Goal: Find specific page/section: Locate a particular part of the current website

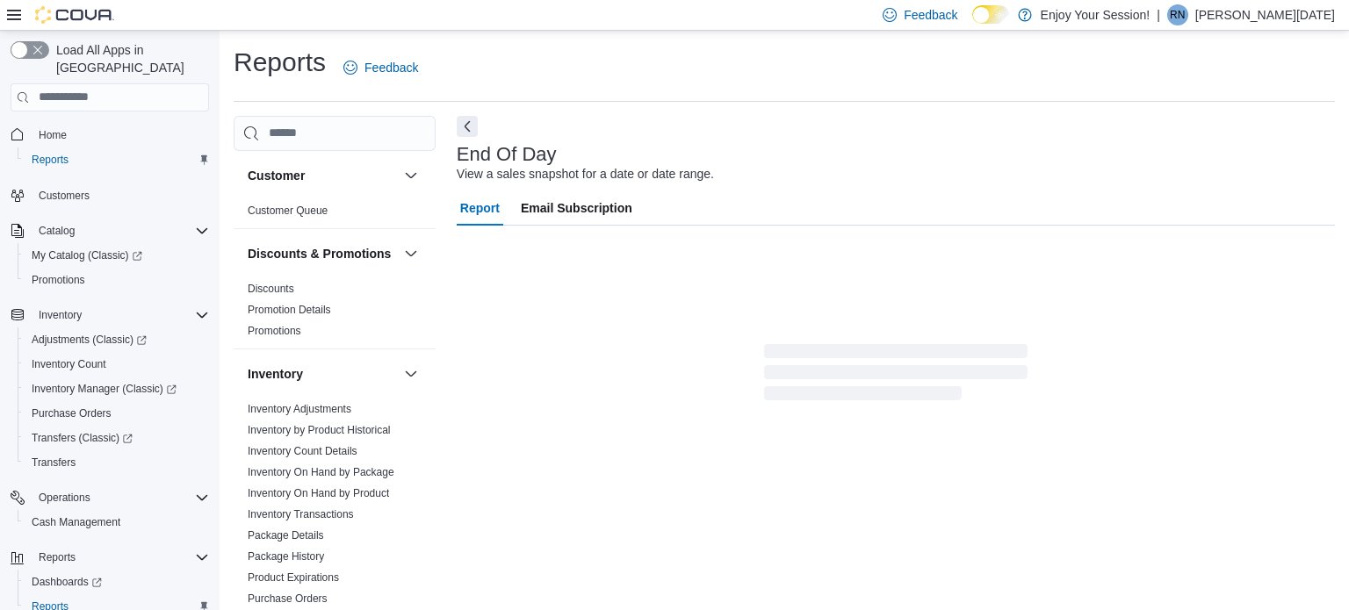
scroll to position [11, 0]
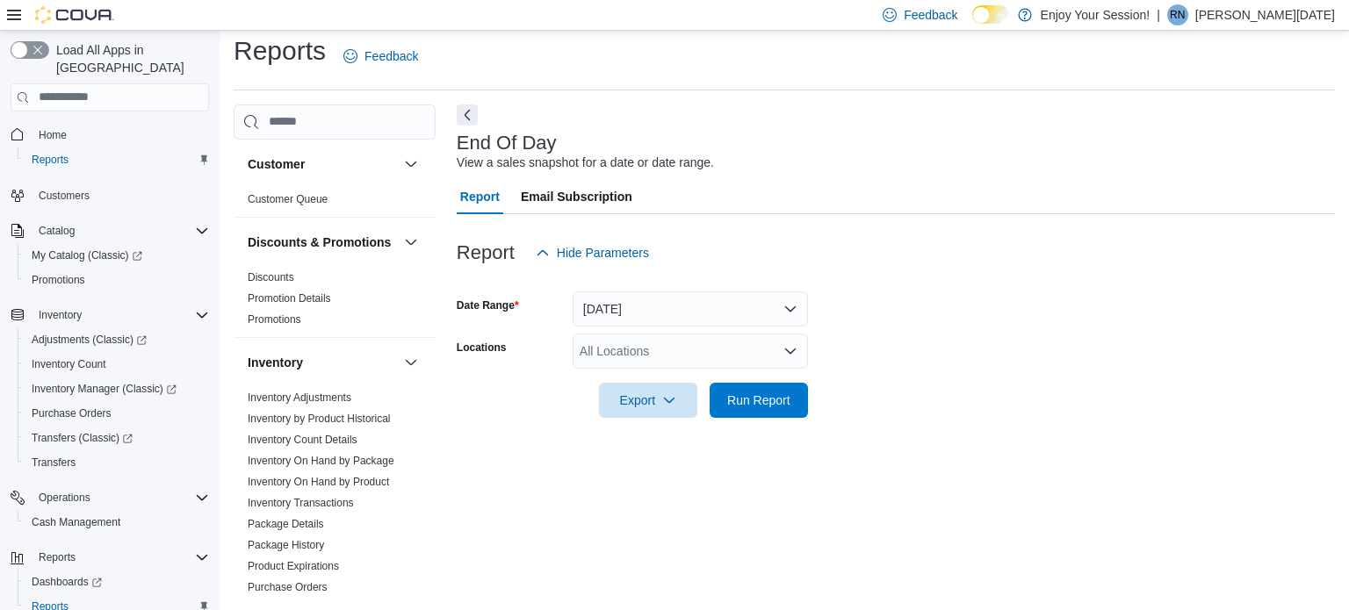
click at [700, 344] on div "All Locations" at bounding box center [689, 351] width 235 height 35
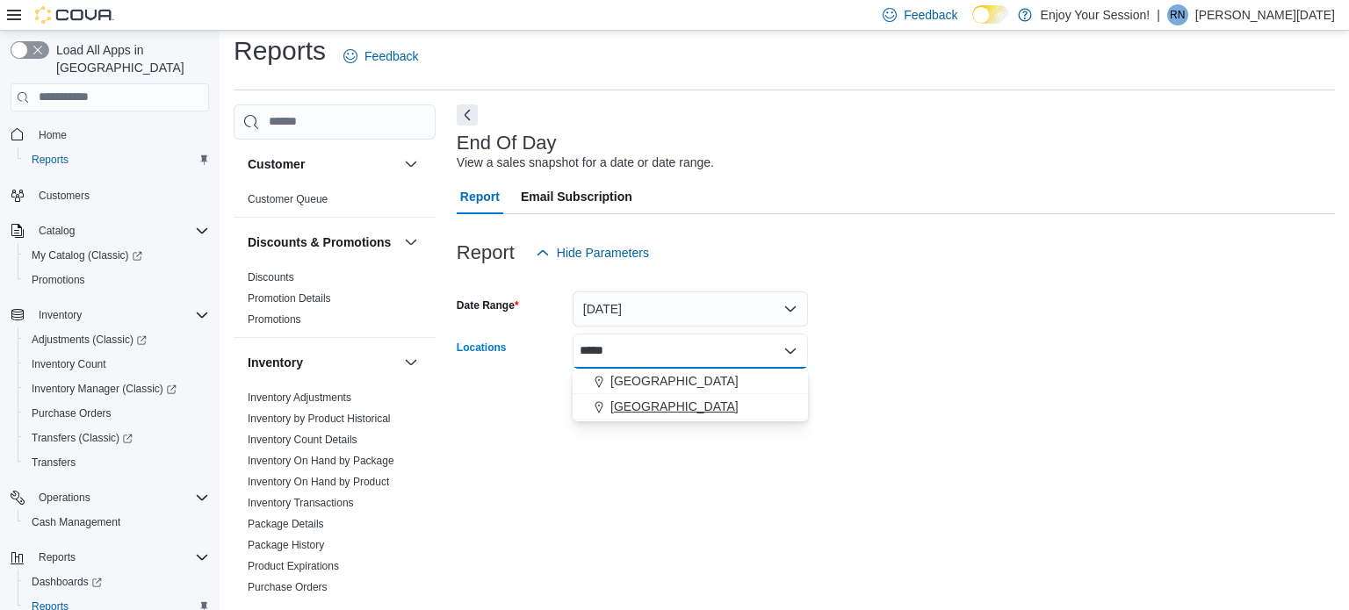
type input "*****"
click at [712, 407] on div "[GEOGRAPHIC_DATA]" at bounding box center [690, 407] width 214 height 18
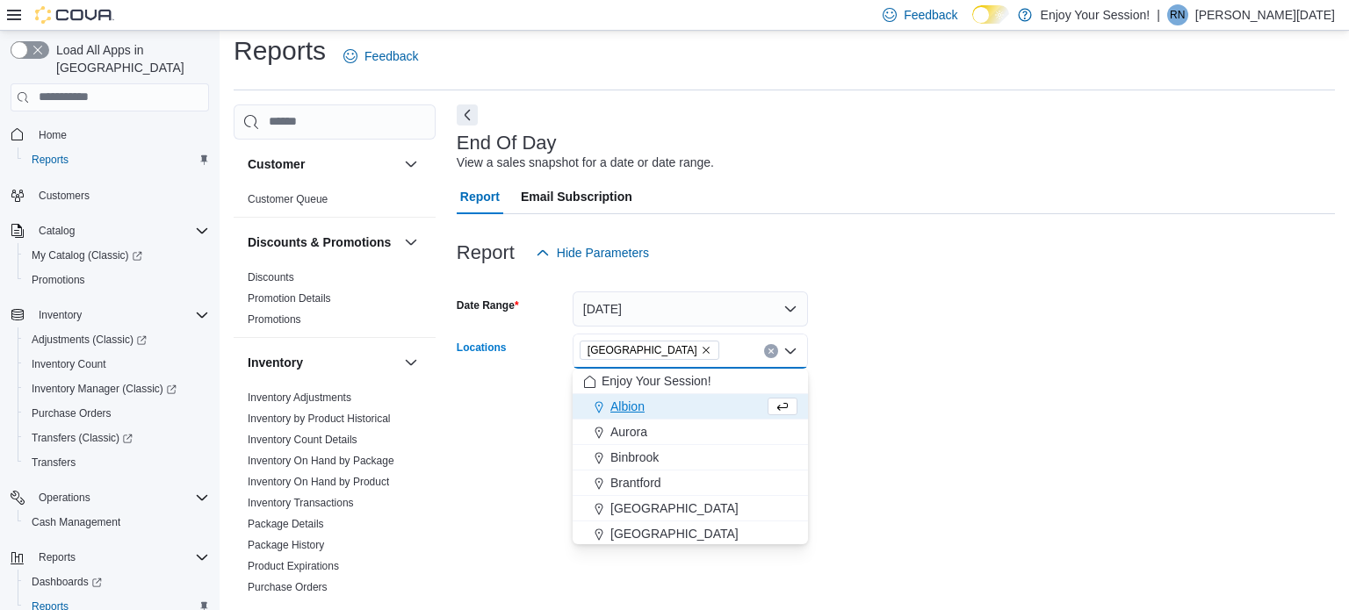
click at [862, 378] on div at bounding box center [896, 376] width 878 height 14
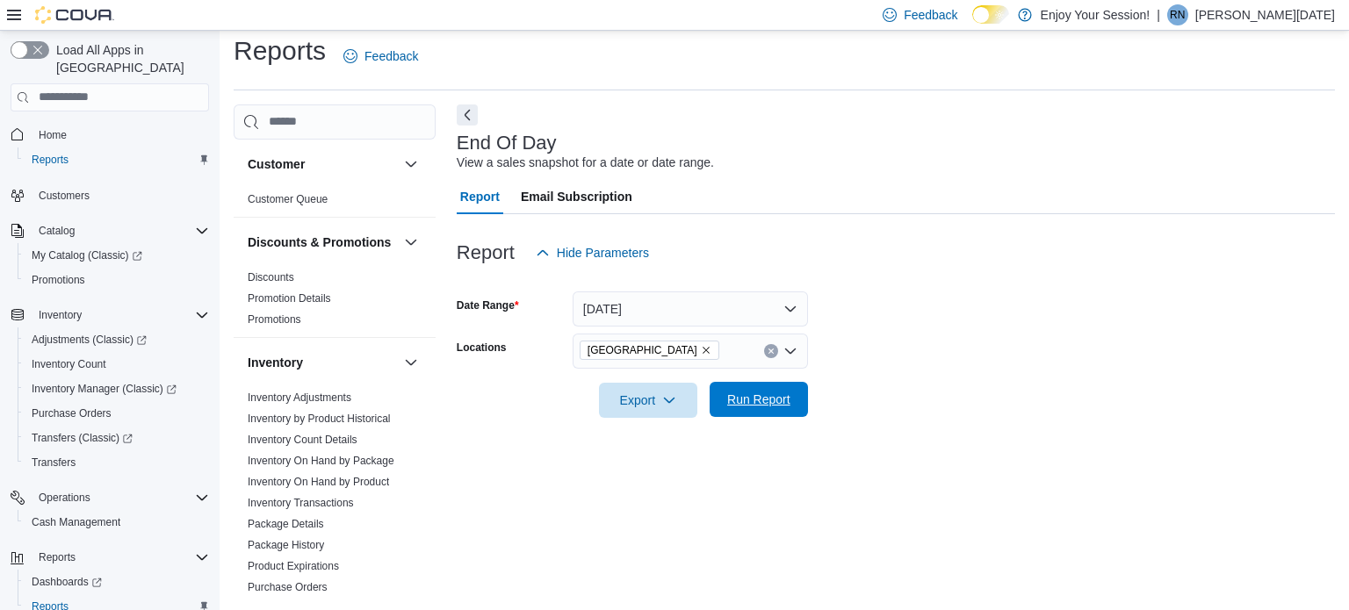
click at [786, 399] on span "Run Report" at bounding box center [758, 400] width 63 height 18
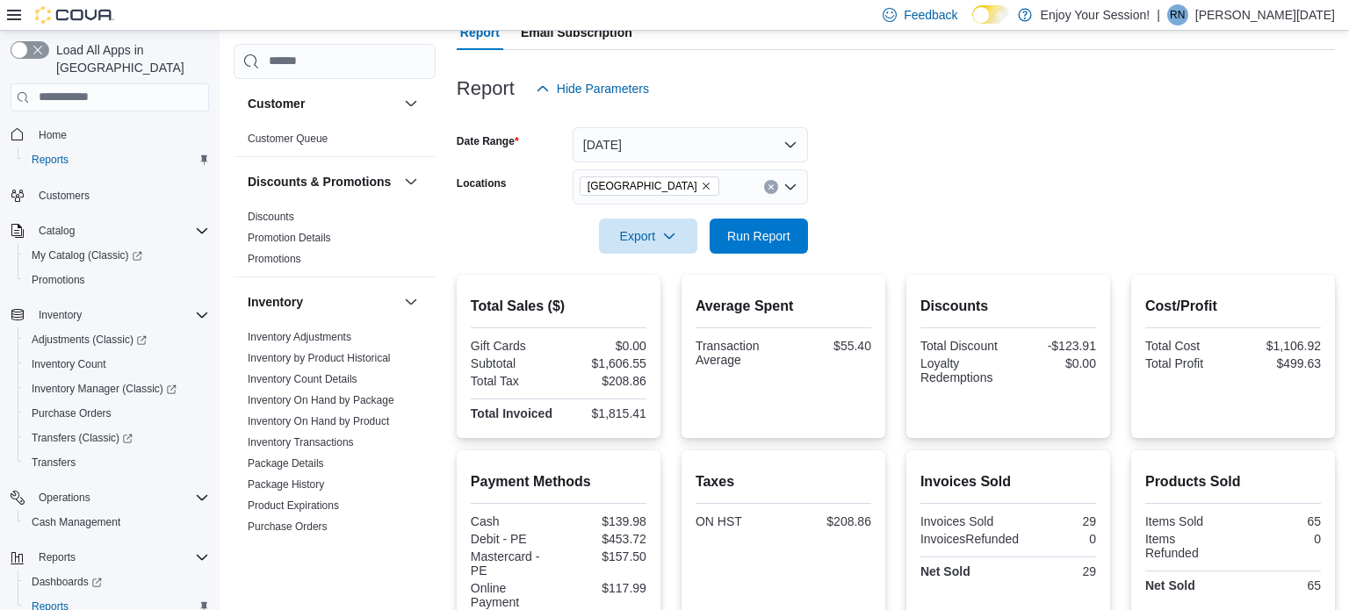
scroll to position [186, 0]
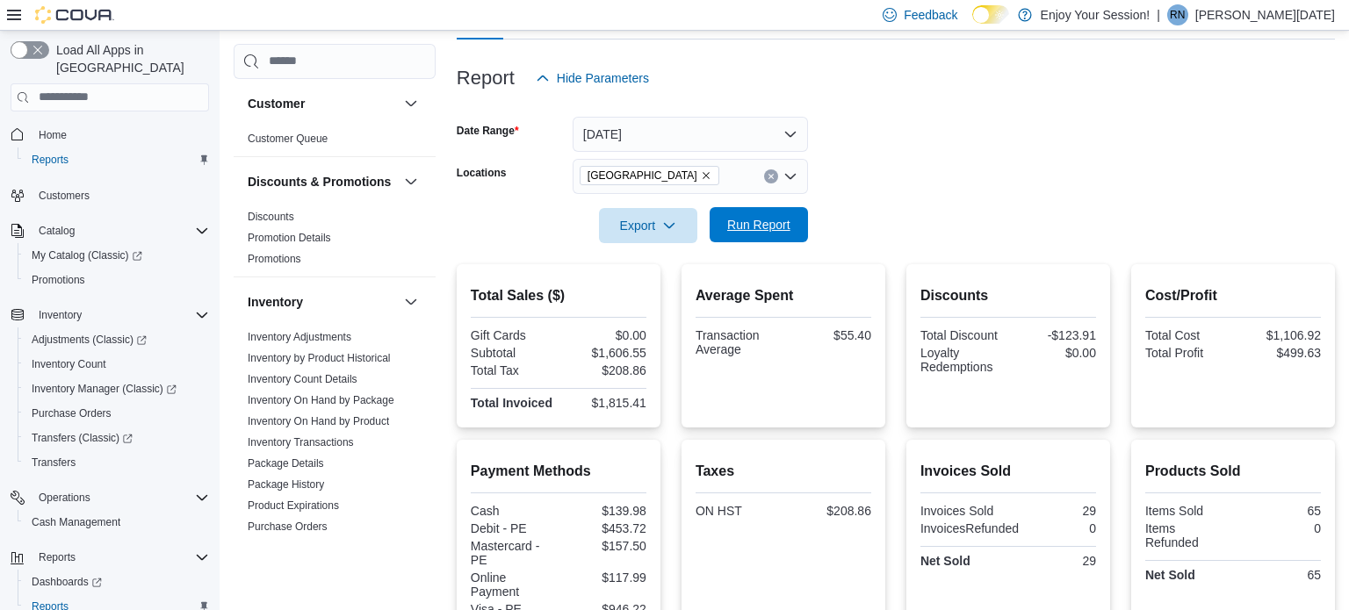
click at [768, 231] on span "Run Report" at bounding box center [758, 225] width 63 height 18
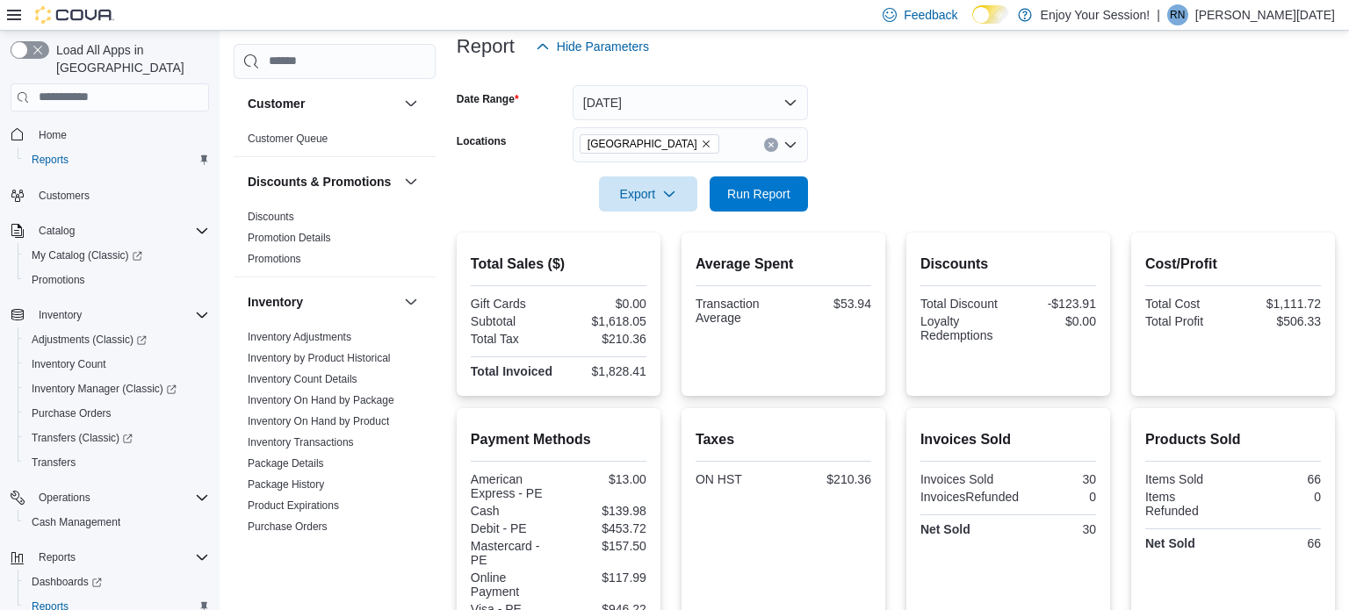
scroll to position [230, 0]
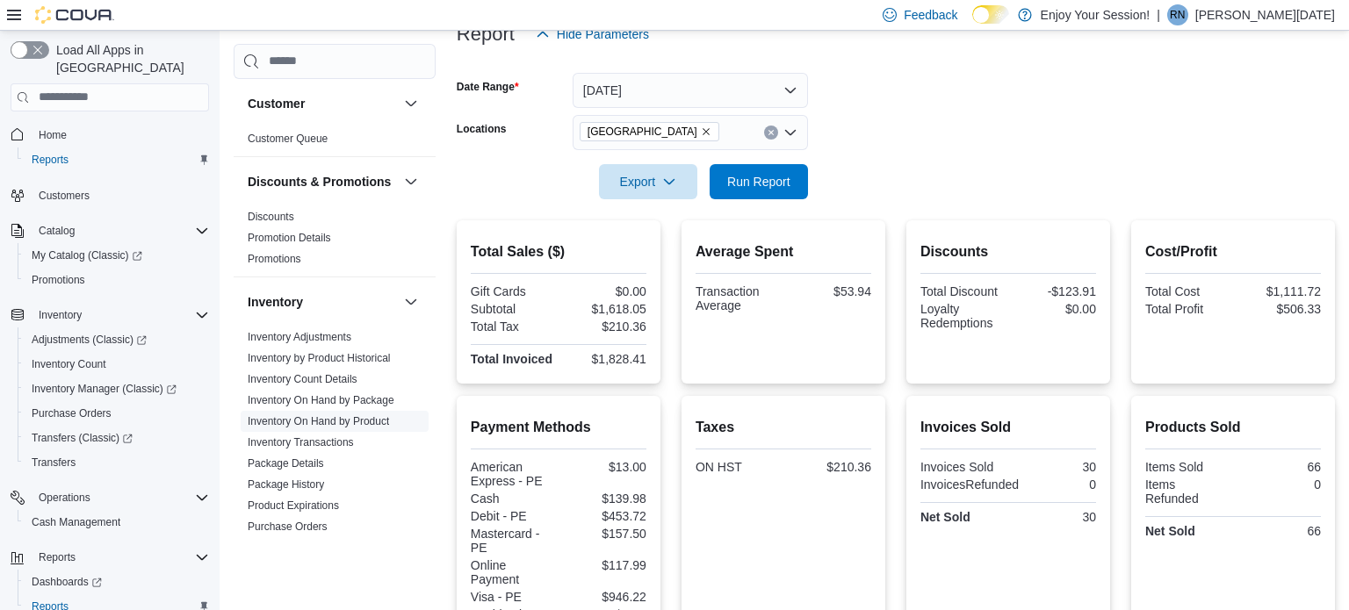
click at [382, 425] on link "Inventory On Hand by Product" at bounding box center [318, 421] width 141 height 12
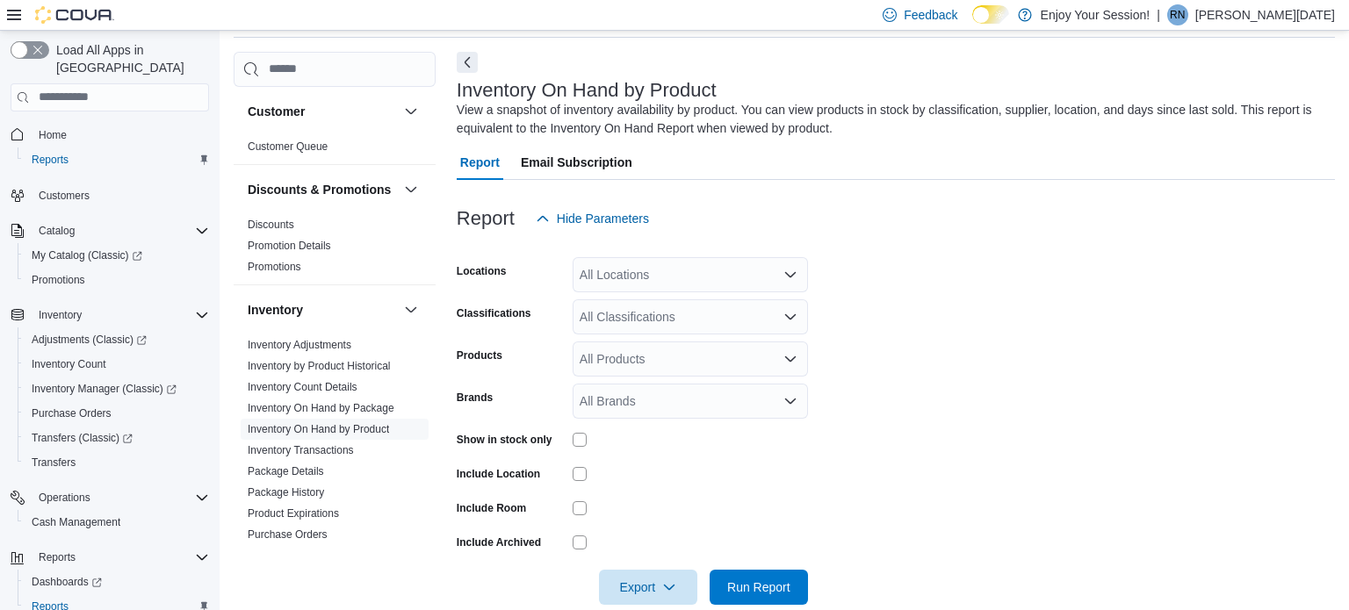
scroll to position [59, 0]
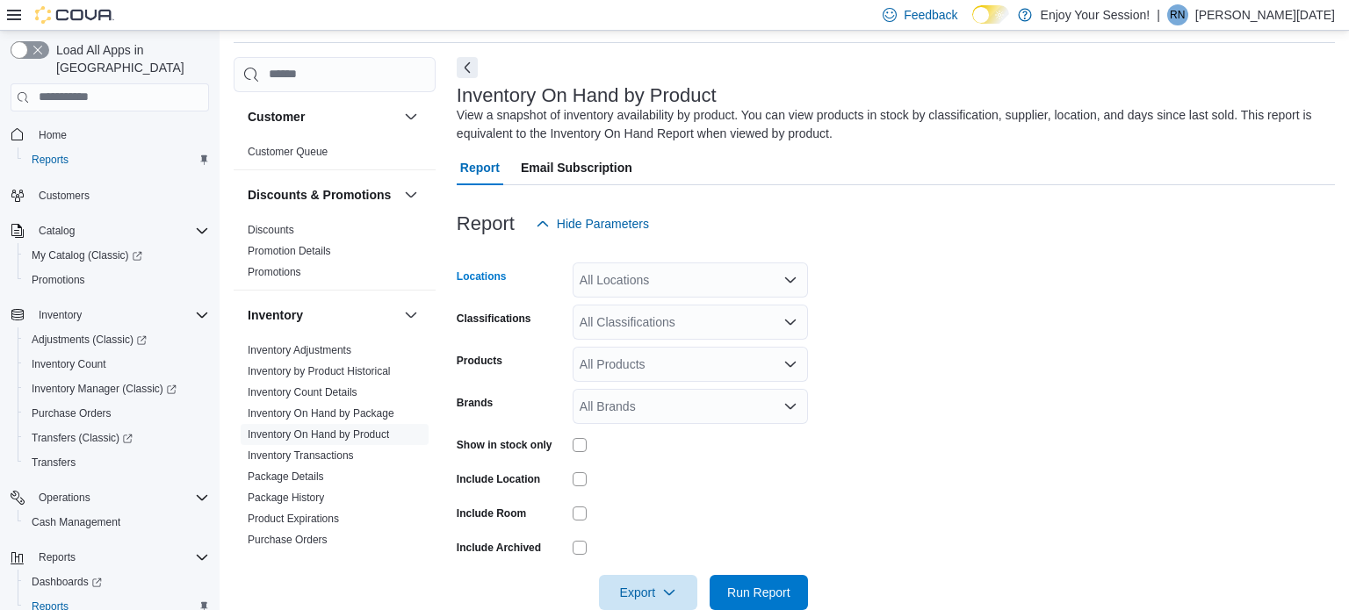
click at [613, 270] on div "All Locations" at bounding box center [689, 280] width 235 height 35
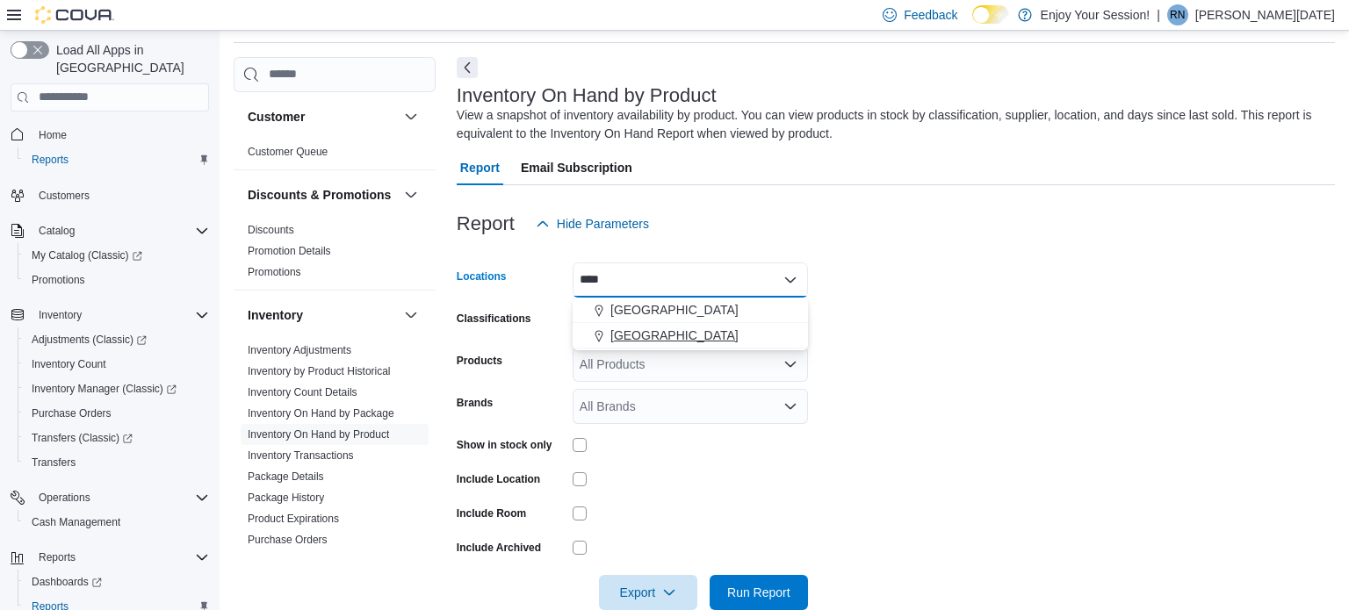
type input "****"
click at [647, 325] on button "[GEOGRAPHIC_DATA]" at bounding box center [689, 335] width 235 height 25
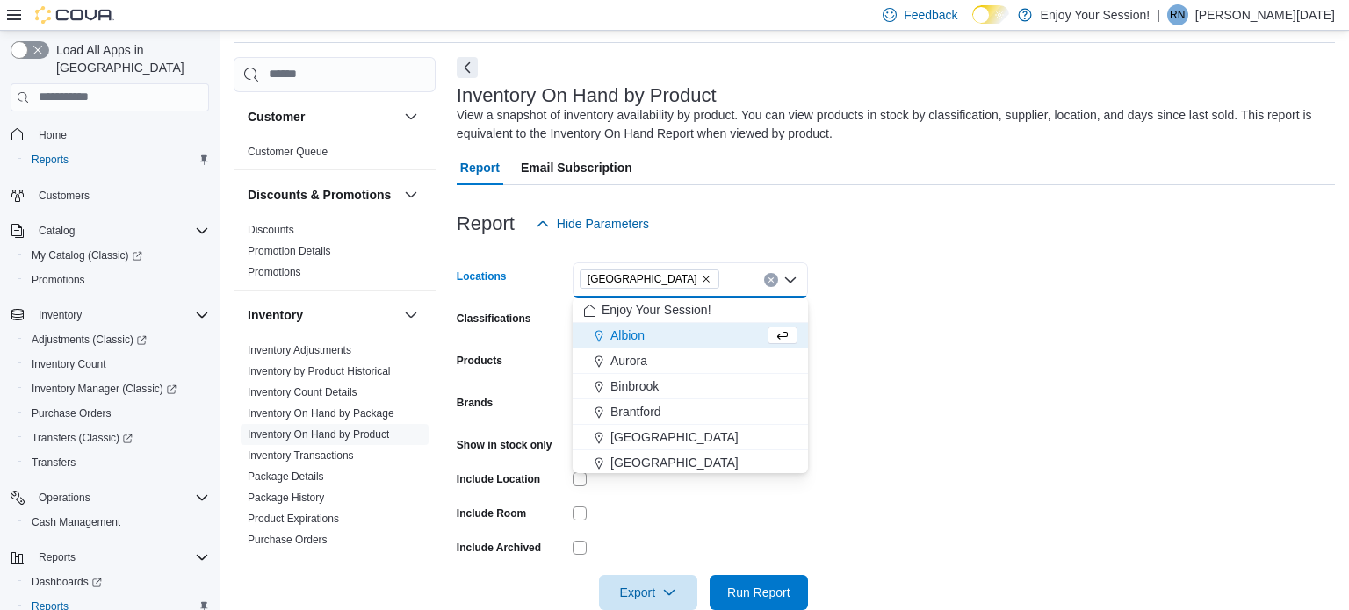
click at [898, 276] on form "Locations [GEOGRAPHIC_DATA] Combo box. Selected. [GEOGRAPHIC_DATA]. Press Backs…" at bounding box center [896, 425] width 878 height 369
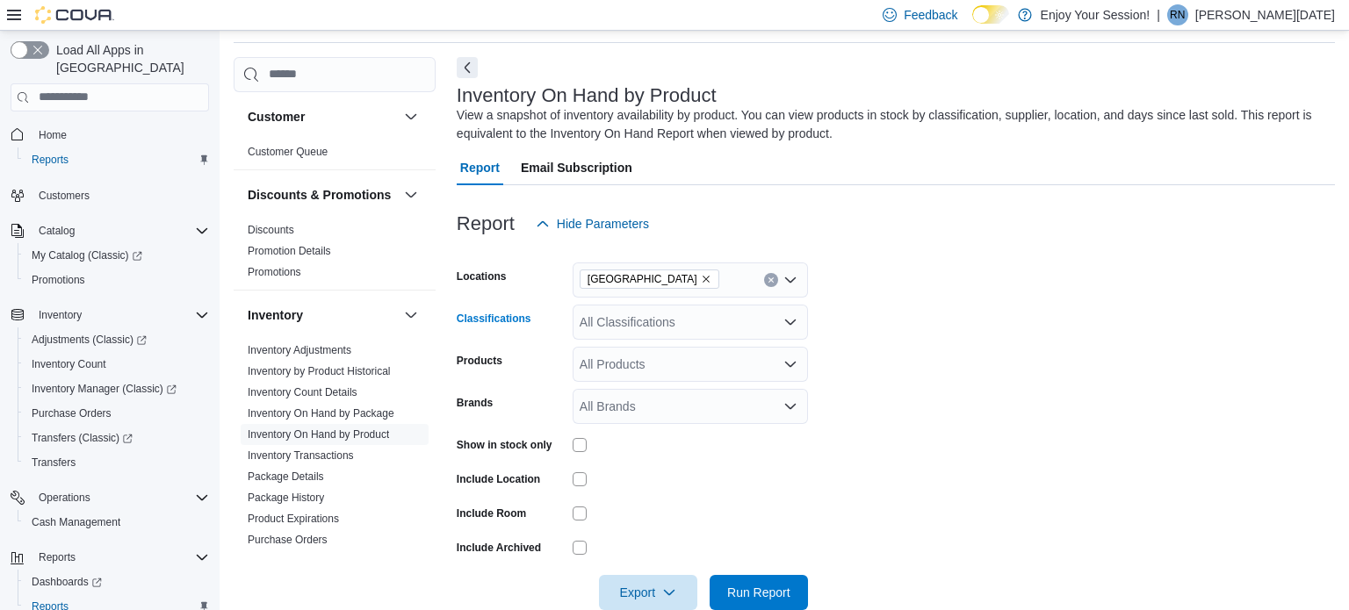
click at [608, 310] on div "All Classifications" at bounding box center [689, 322] width 235 height 35
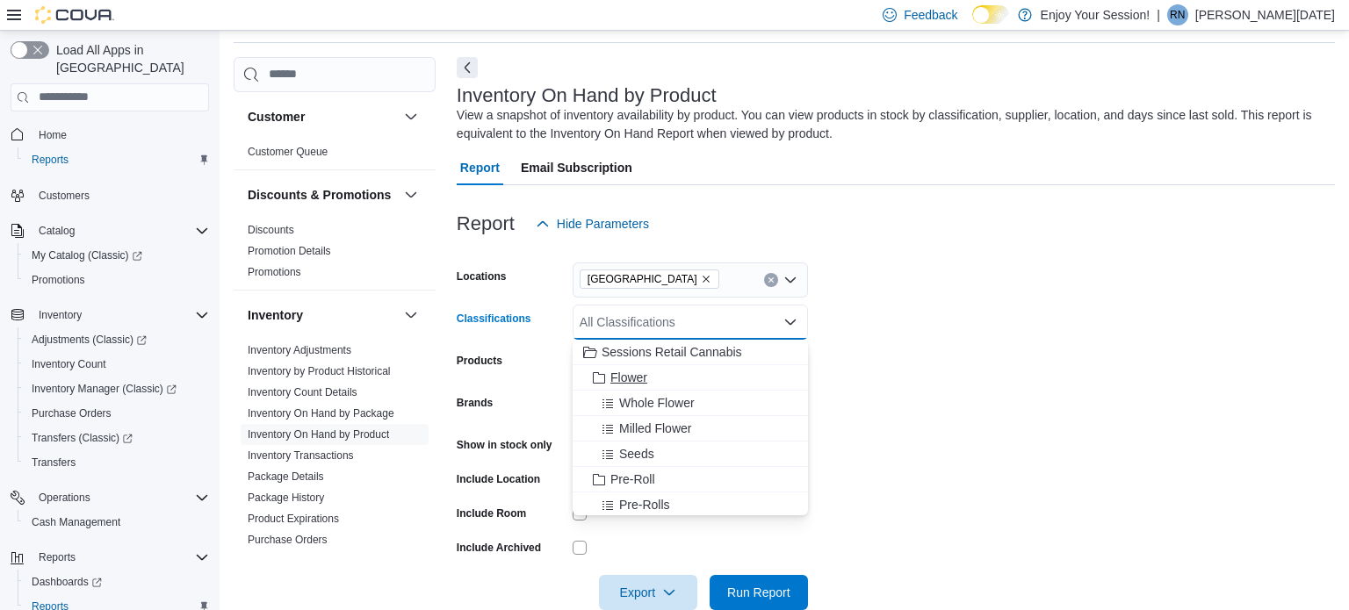
click at [612, 378] on span "Flower" at bounding box center [628, 378] width 37 height 18
click at [612, 378] on icon "Choose from the following options" at bounding box center [607, 378] width 11 height 9
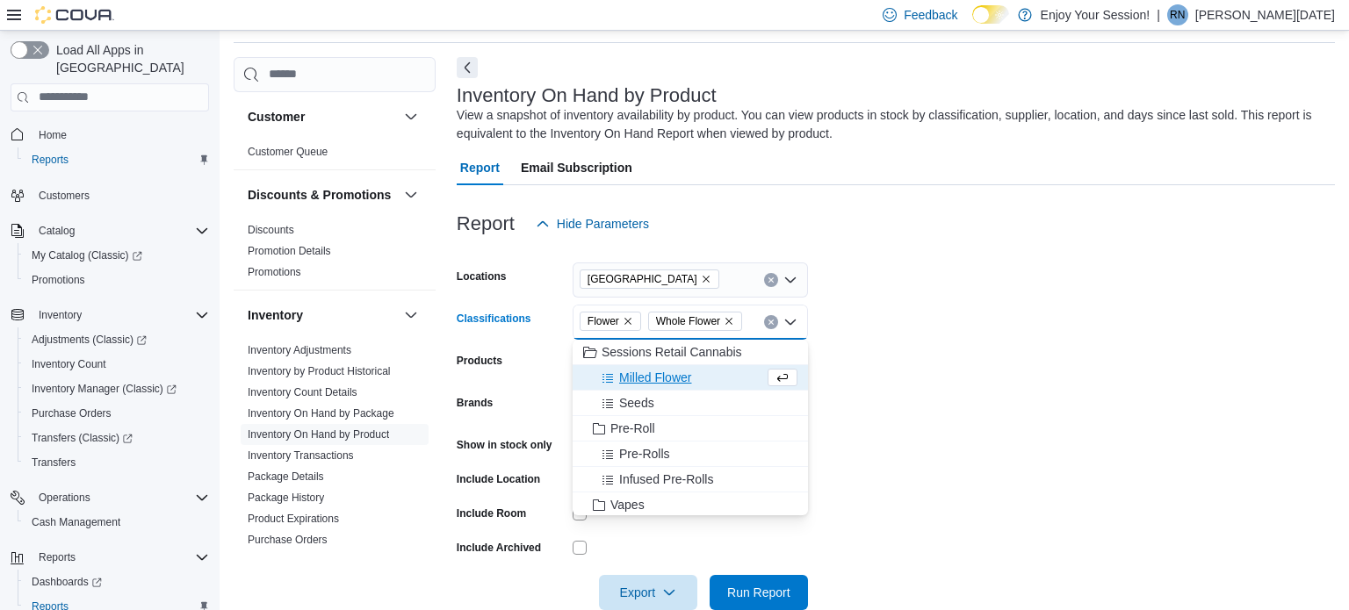
click at [612, 378] on icon "Choose from the following options" at bounding box center [607, 378] width 11 height 9
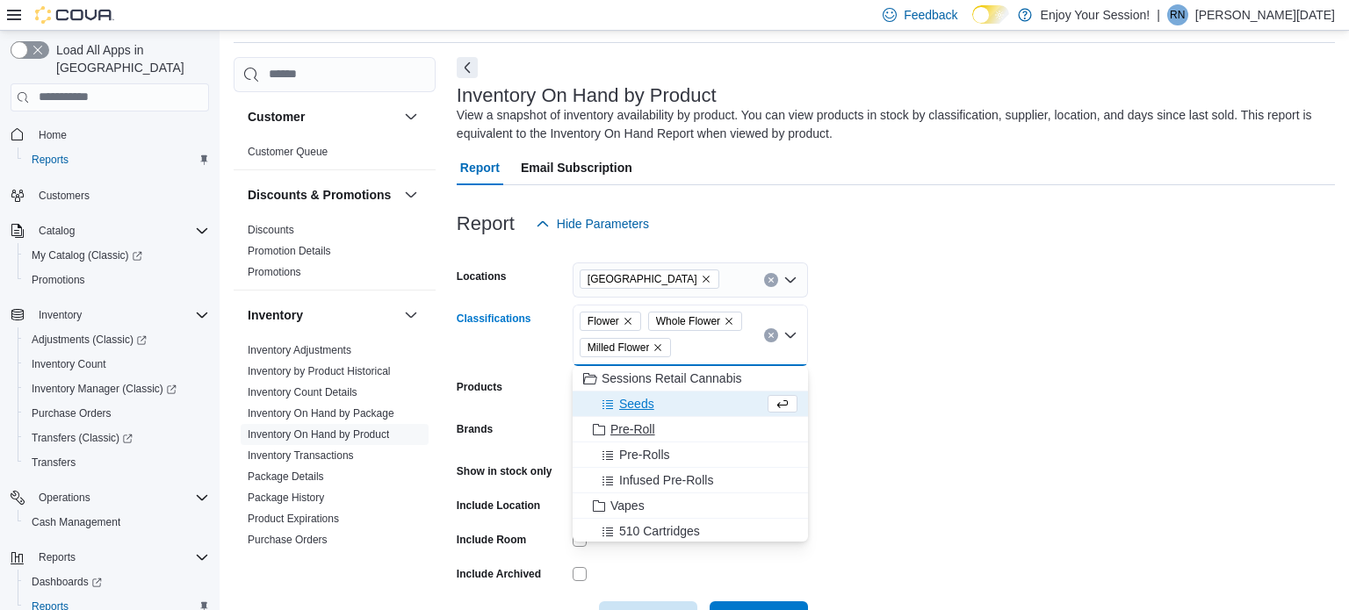
click at [640, 434] on span "Pre-Roll" at bounding box center [632, 430] width 45 height 18
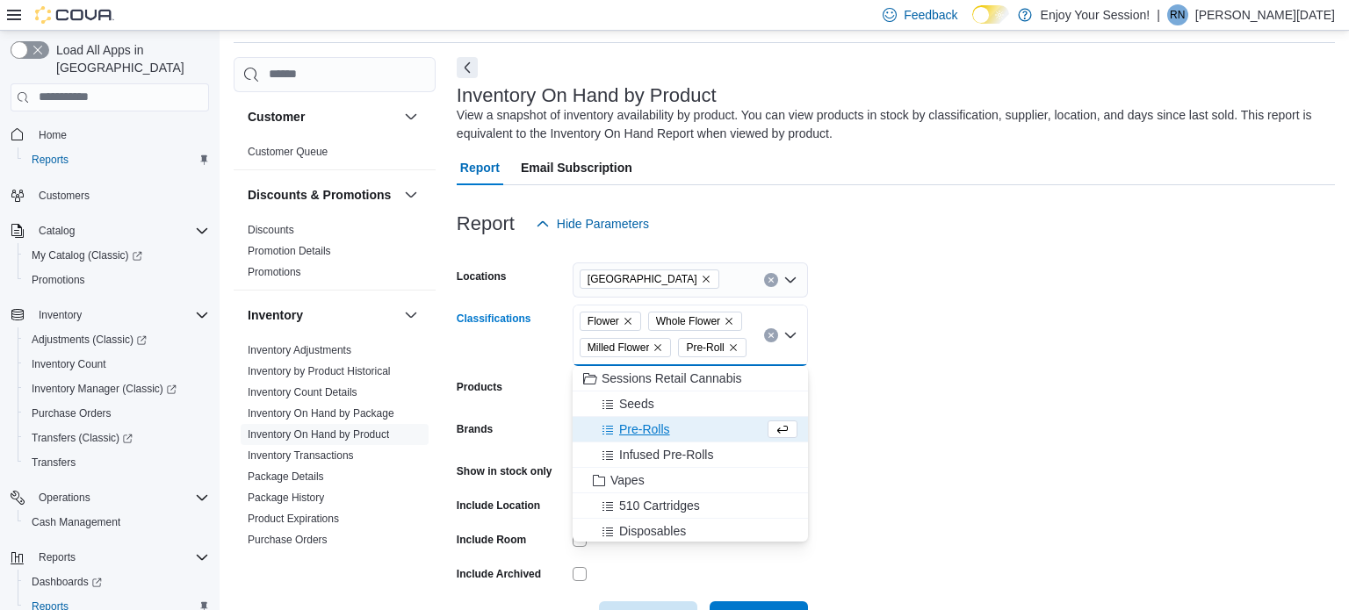
click at [640, 434] on span "Pre-Rolls" at bounding box center [644, 430] width 51 height 18
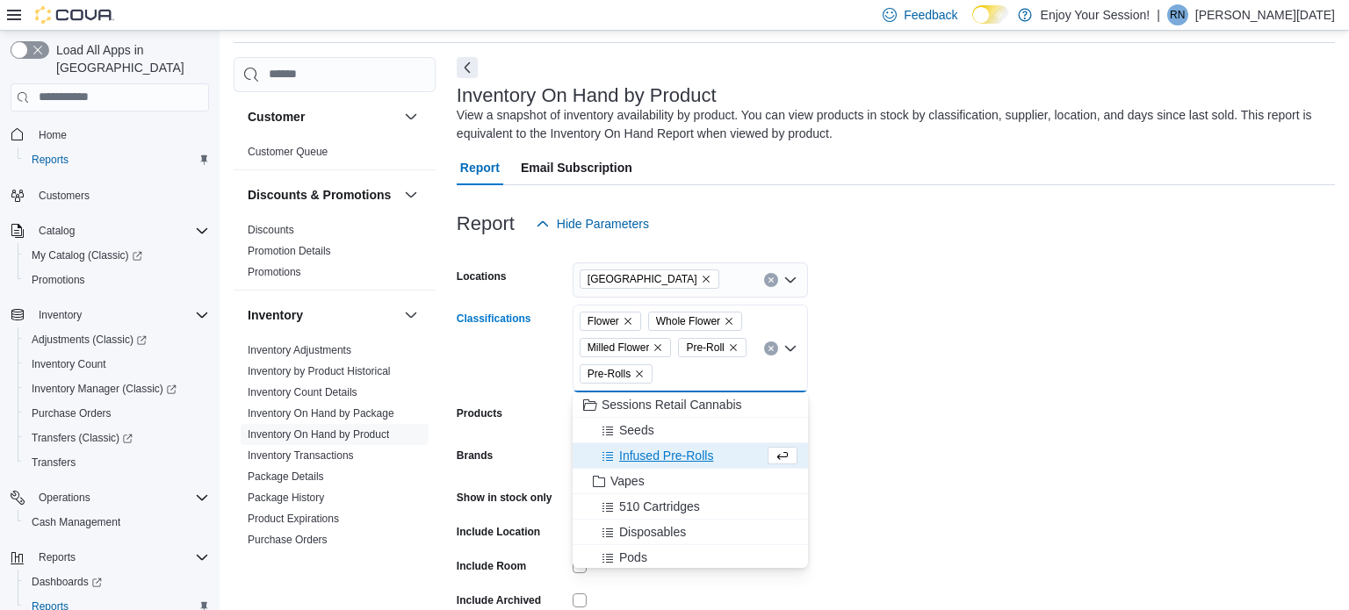
click at [647, 452] on span "Infused Pre-Rolls" at bounding box center [666, 456] width 94 height 18
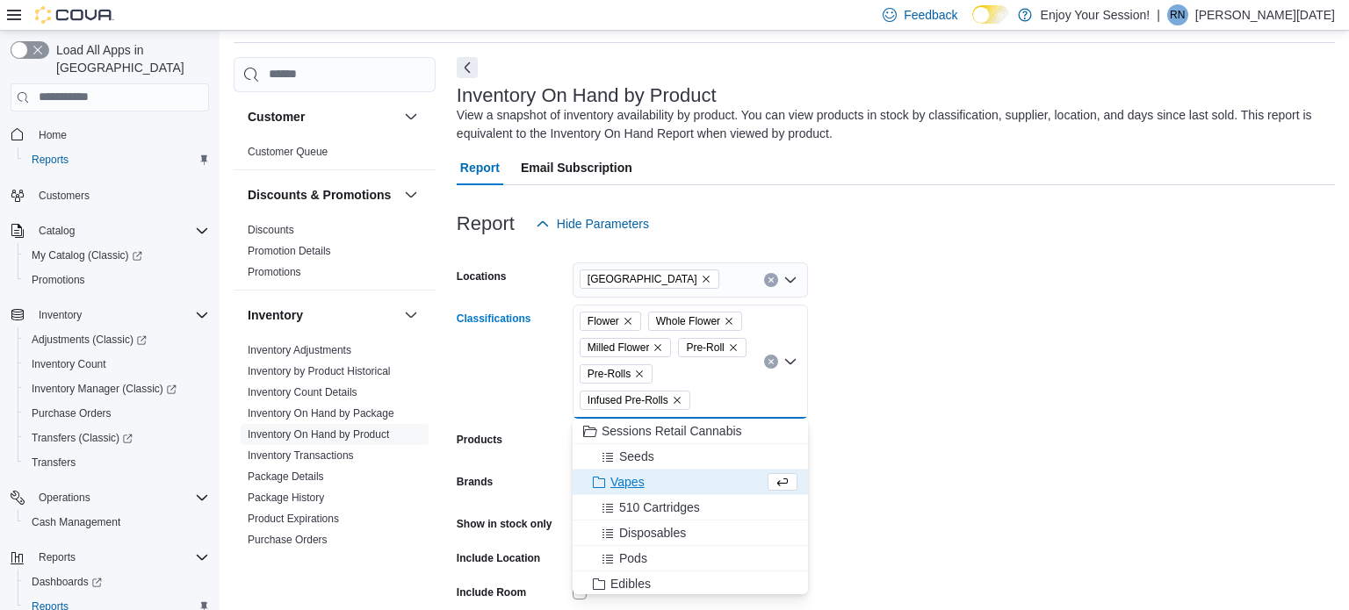
click at [638, 477] on span "Vapes" at bounding box center [627, 482] width 34 height 18
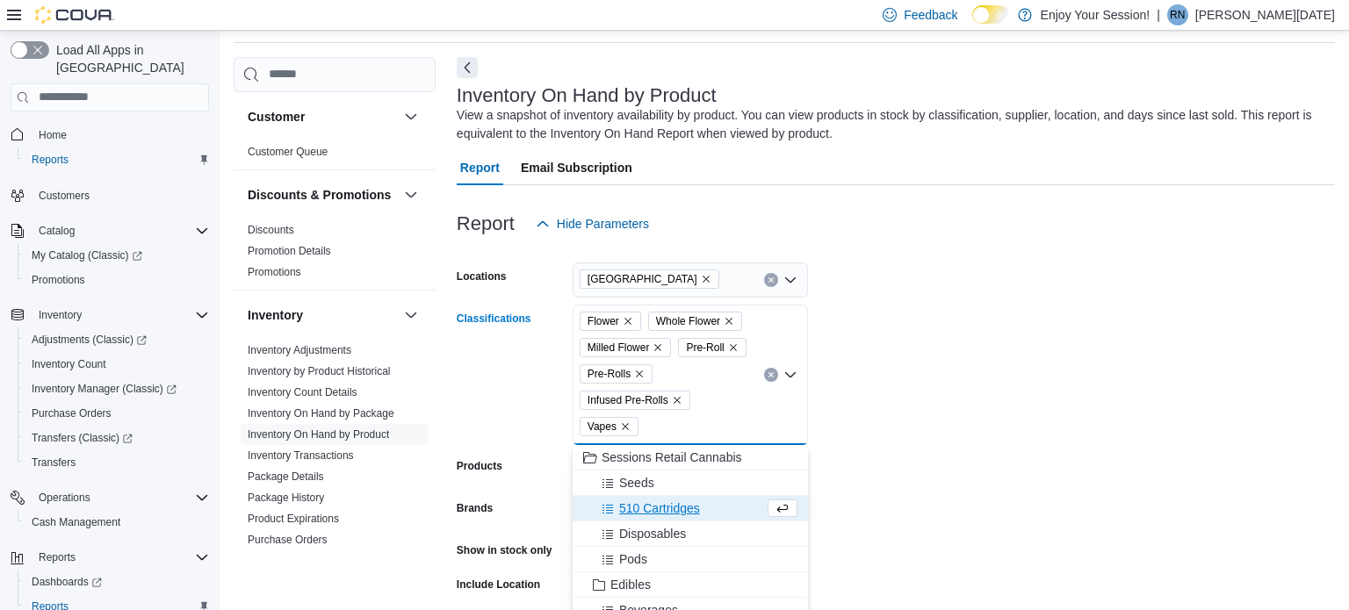
click at [649, 506] on span "510 Cartridges" at bounding box center [659, 509] width 81 height 18
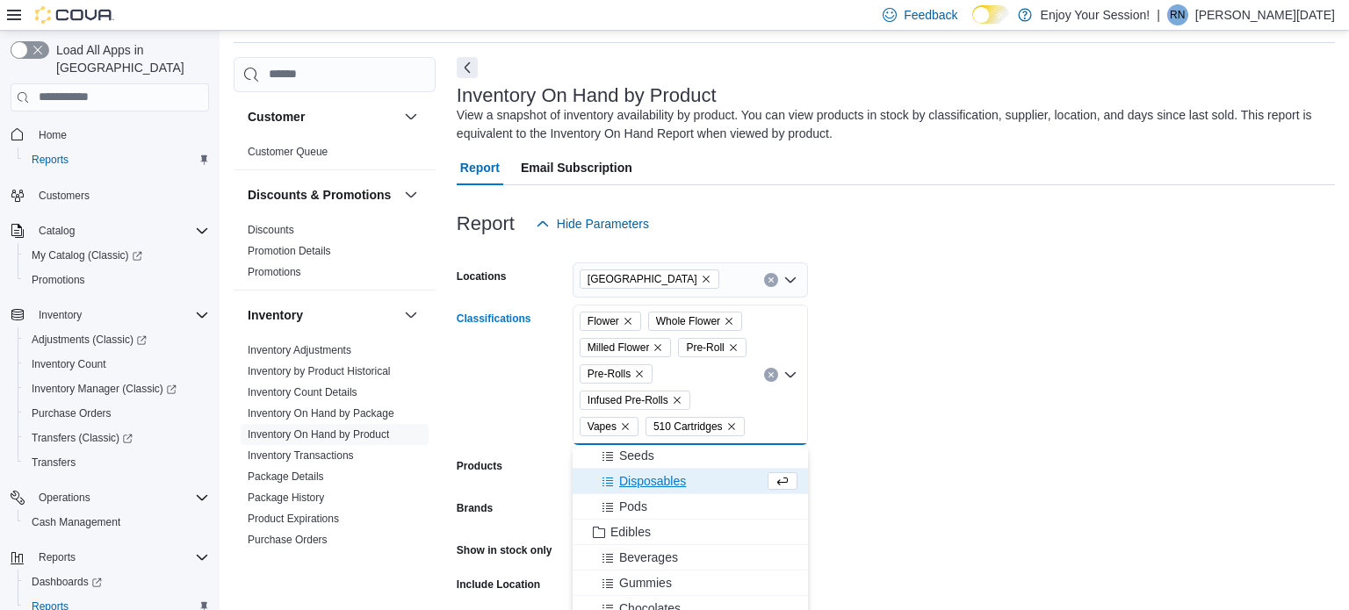
click at [644, 475] on span "Disposables" at bounding box center [652, 481] width 67 height 18
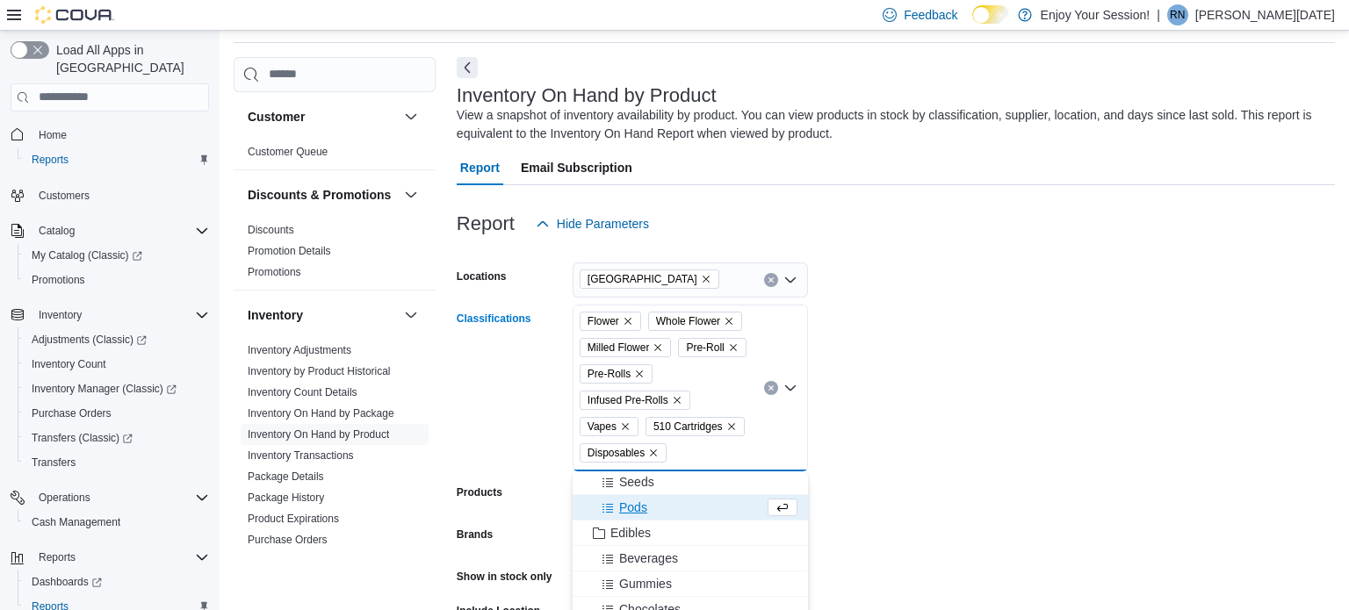
click at [644, 506] on span "Pods" at bounding box center [633, 508] width 28 height 18
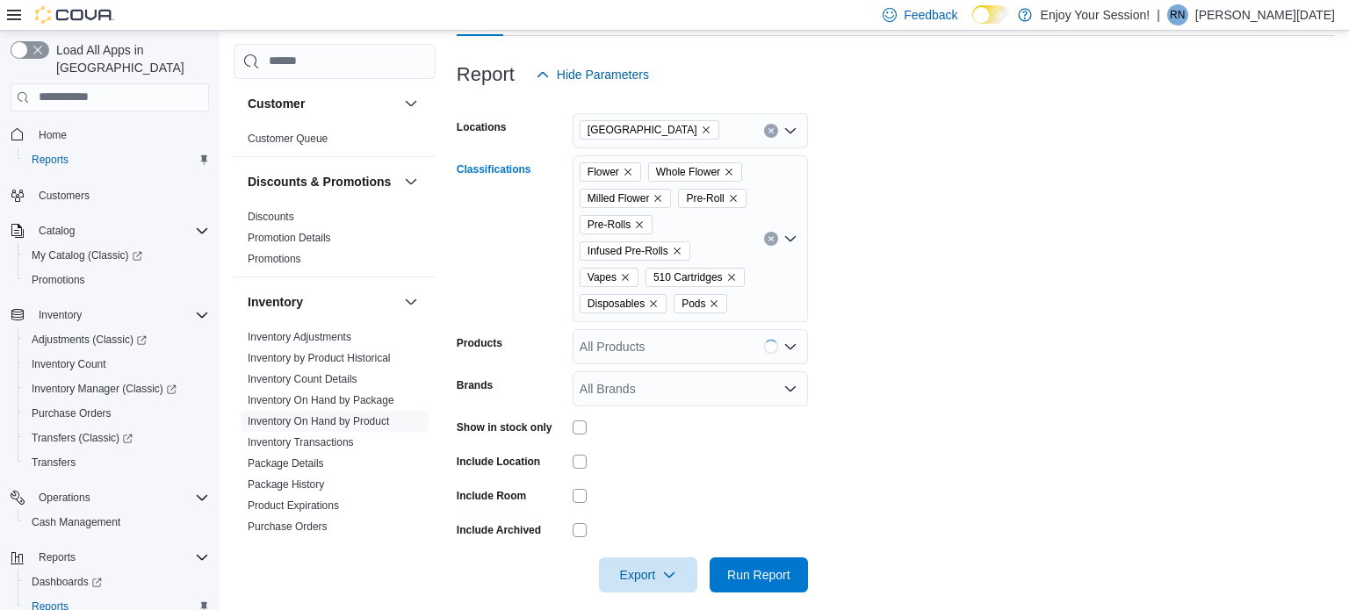
scroll to position [214, 0]
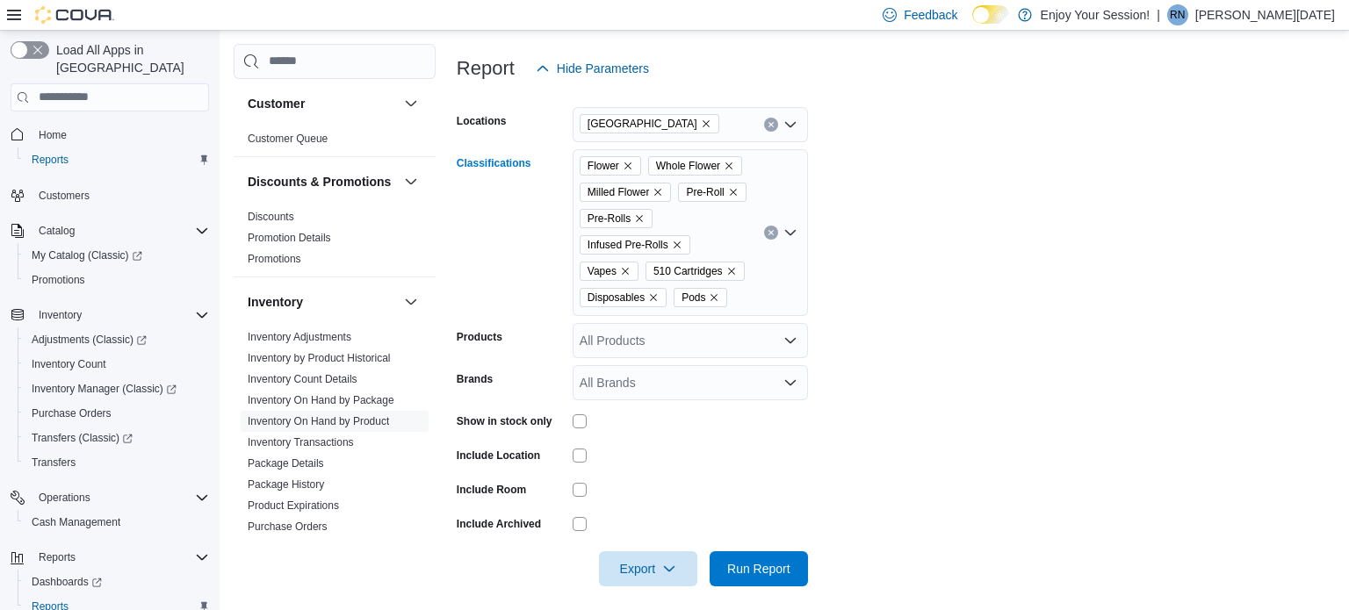
click at [752, 291] on div "Flower Whole Flower Milled Flower Pre-Roll Pre-Rolls Infused Pre-Rolls Vapes 51…" at bounding box center [689, 232] width 235 height 167
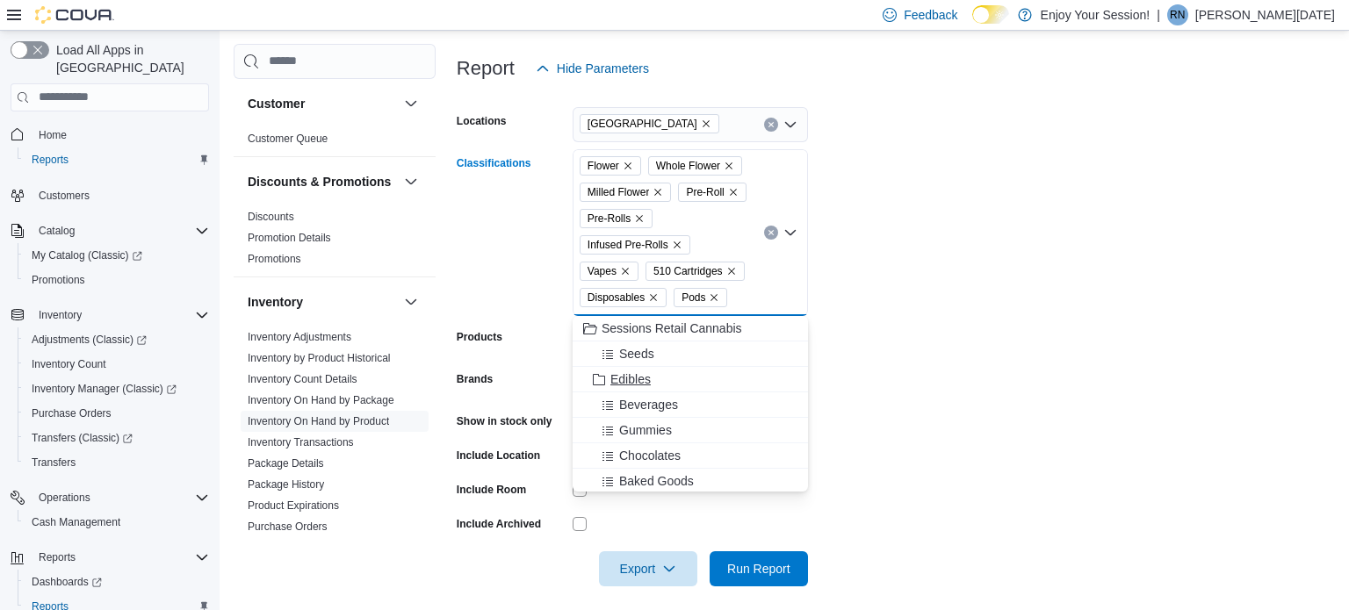
click at [667, 386] on div "Edibles" at bounding box center [690, 379] width 214 height 18
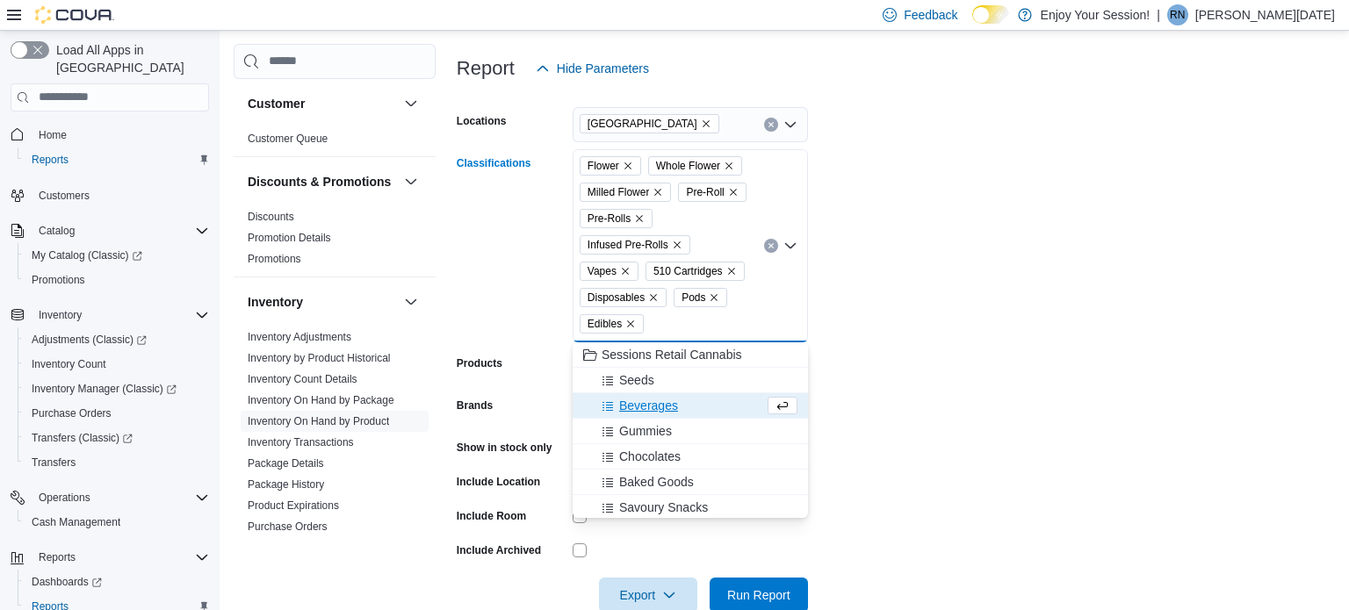
click at [662, 408] on span "Beverages" at bounding box center [648, 406] width 59 height 18
click at [666, 414] on span "Gummies" at bounding box center [645, 406] width 53 height 18
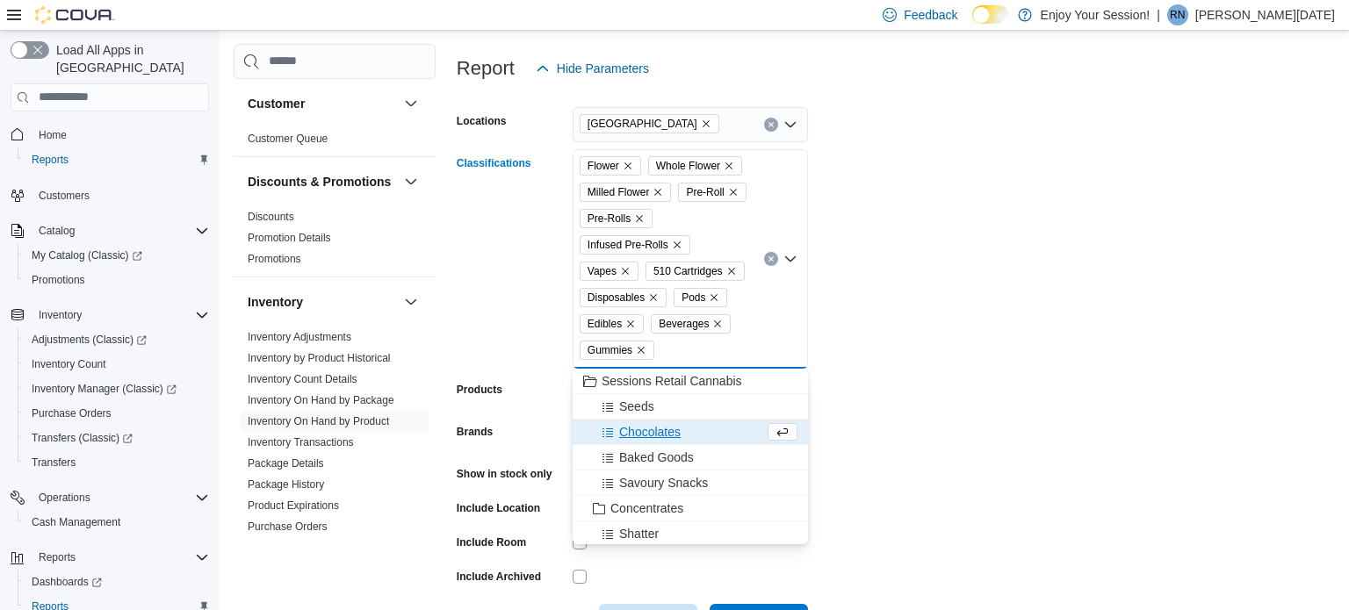
click at [639, 438] on span "Chocolates" at bounding box center [649, 432] width 61 height 18
click at [644, 437] on span "Baked Goods" at bounding box center [656, 432] width 75 height 18
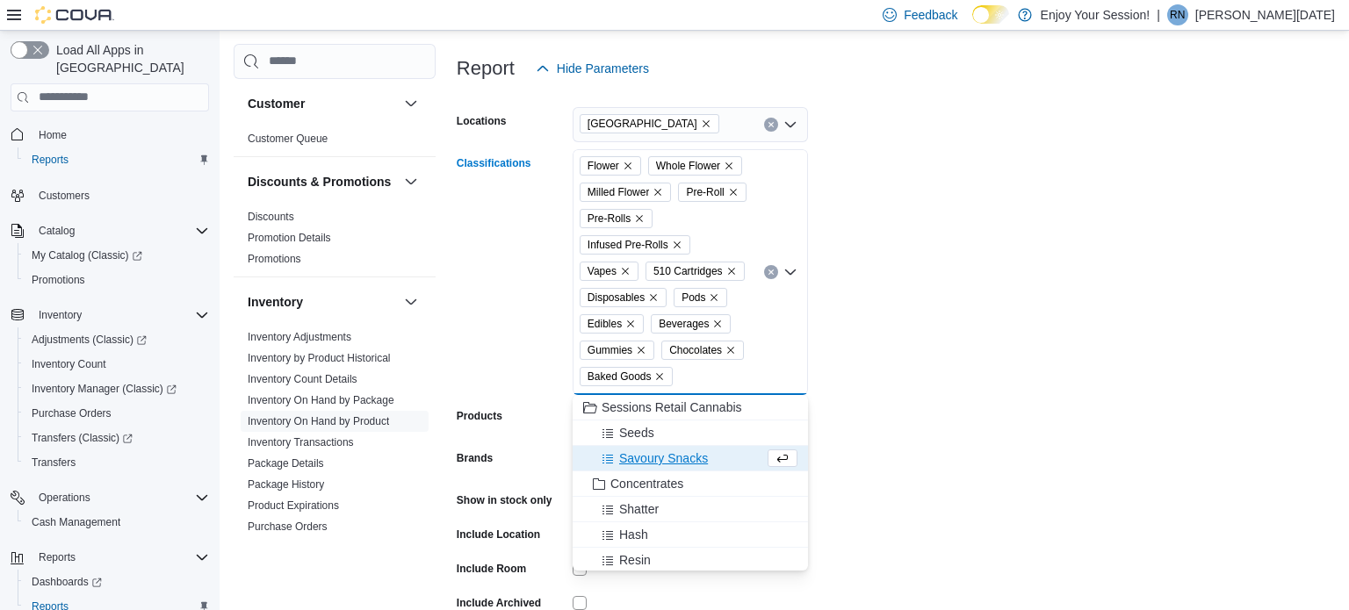
click at [656, 464] on span "Savoury Snacks" at bounding box center [663, 459] width 89 height 18
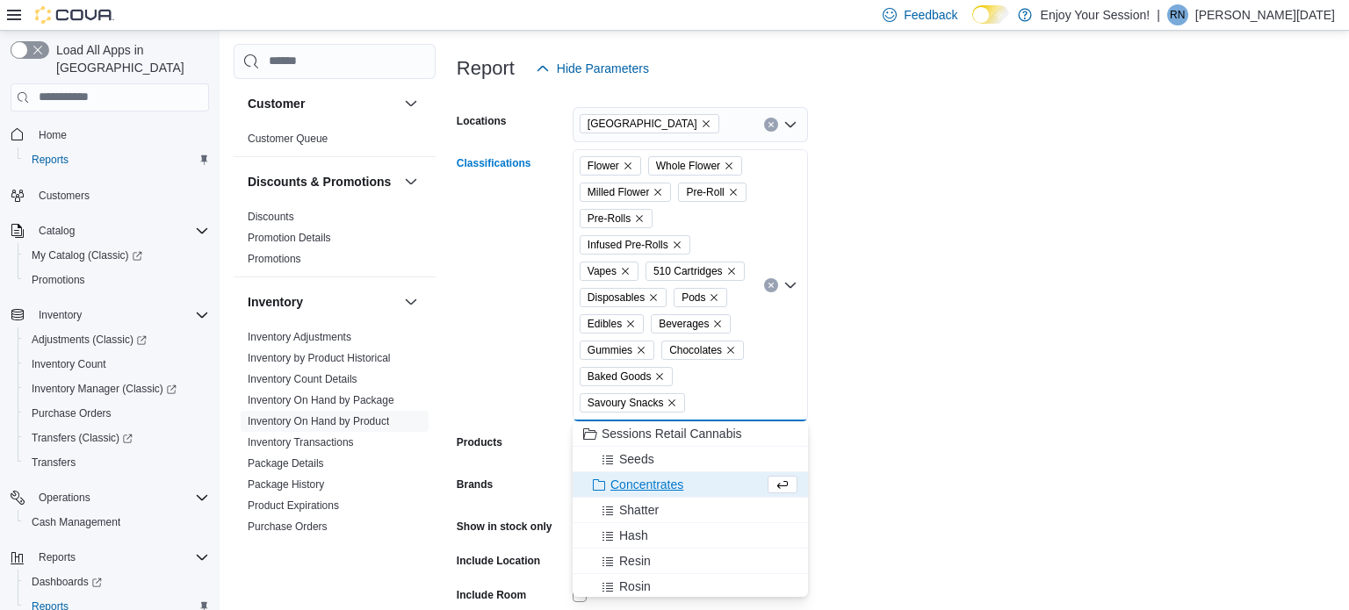
click at [783, 484] on icon "Choose from the following options" at bounding box center [782, 485] width 14 height 14
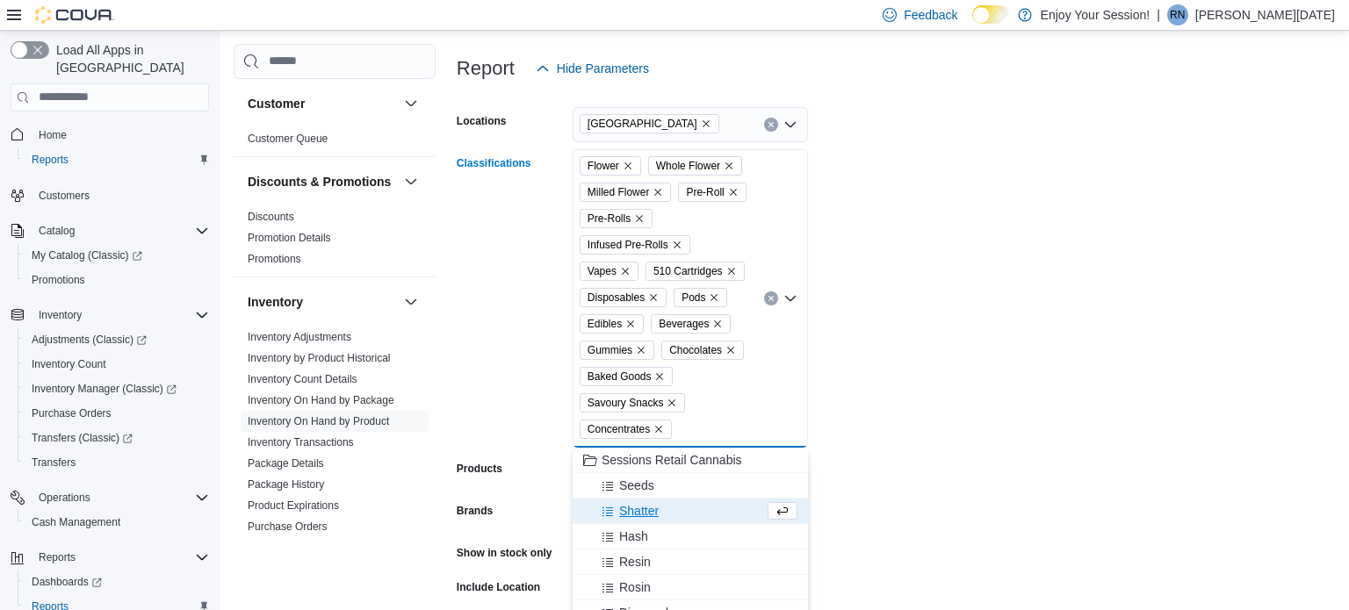
click at [700, 515] on div "Shatter" at bounding box center [673, 511] width 181 height 18
click at [673, 517] on div "Hash" at bounding box center [673, 511] width 181 height 18
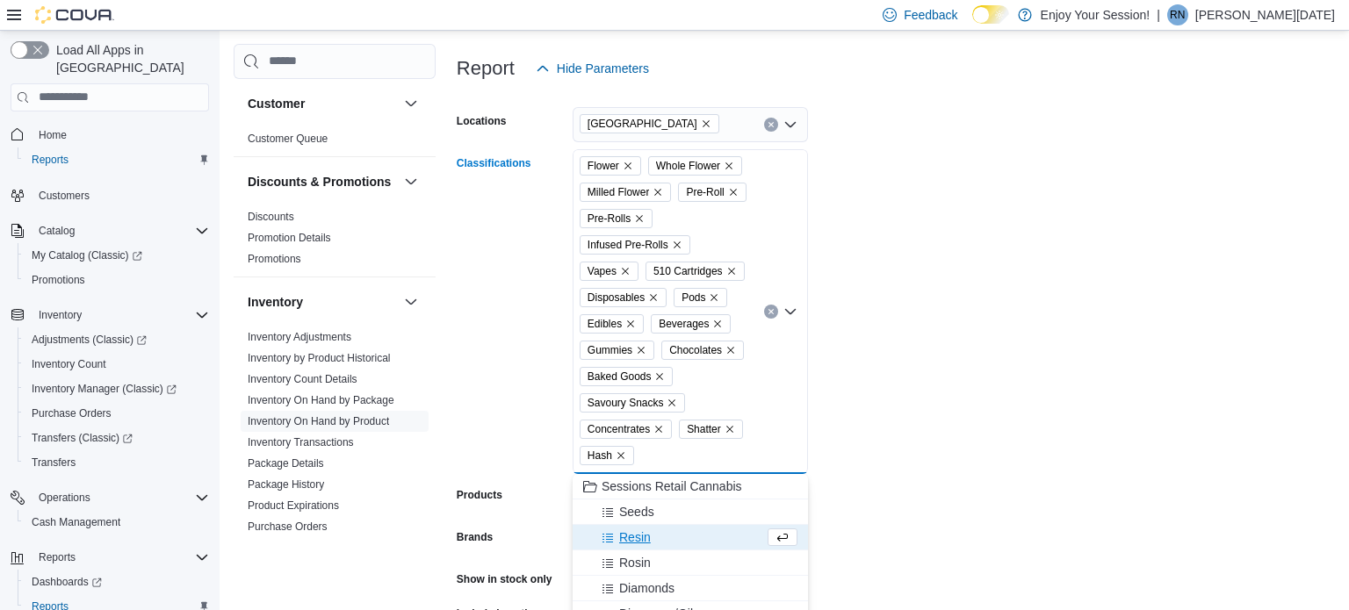
click at [651, 542] on div "Resin" at bounding box center [673, 538] width 181 height 18
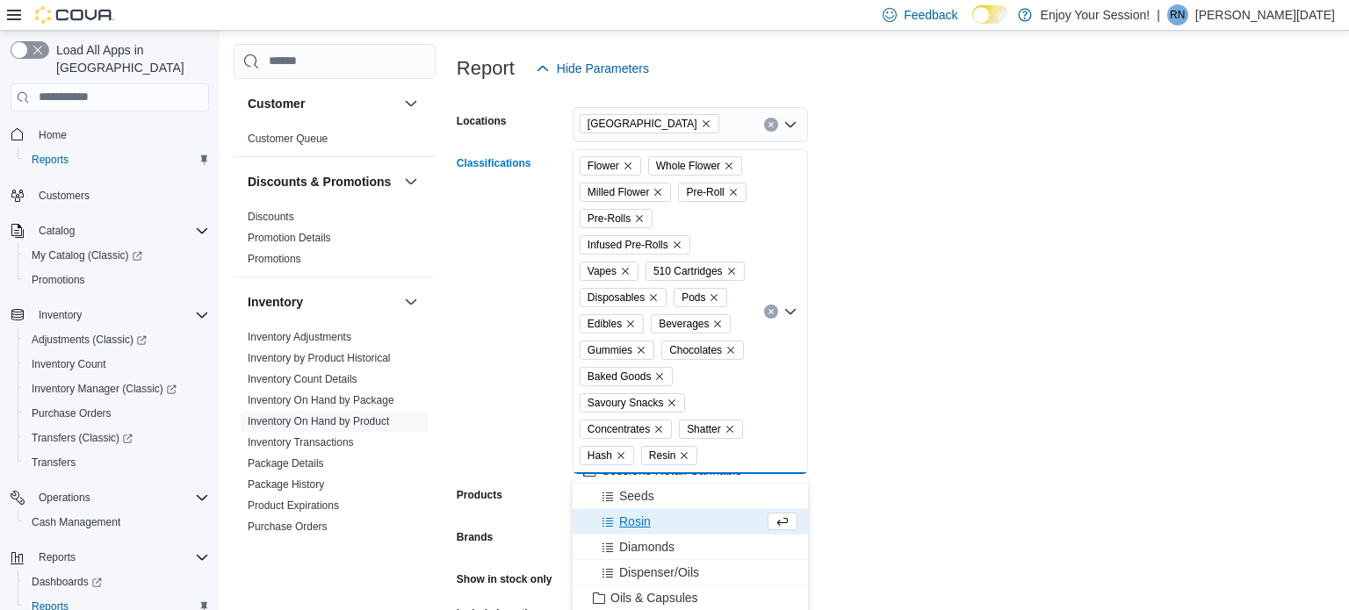
scroll to position [27, 0]
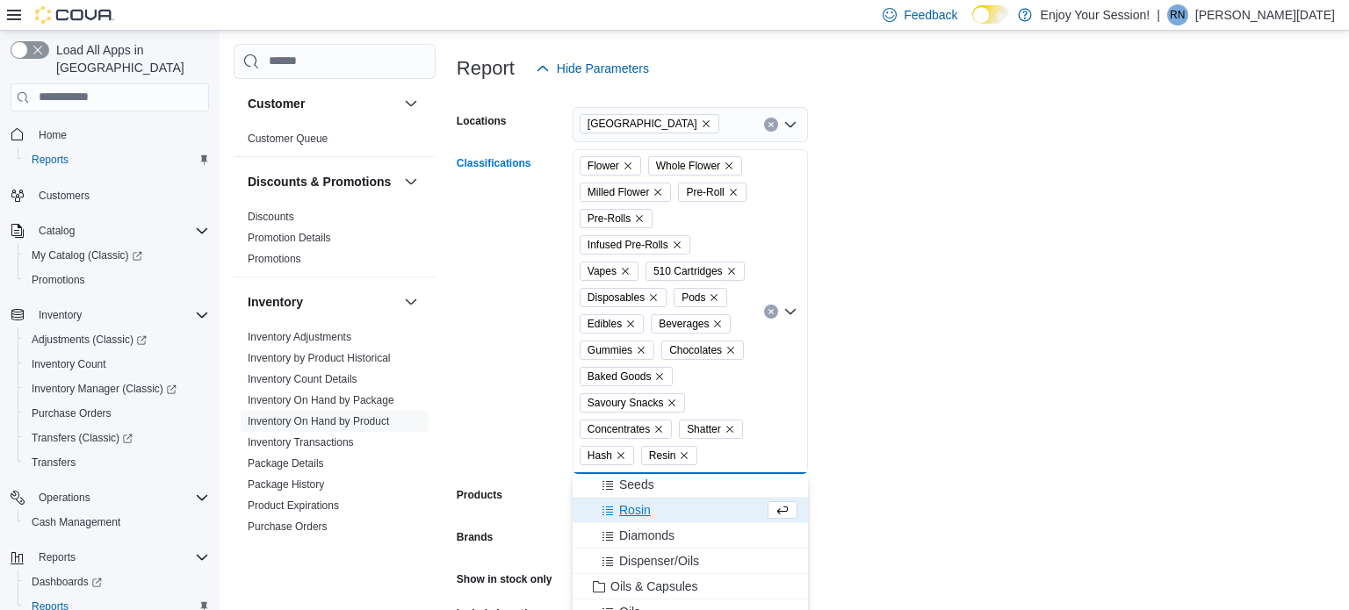
click at [657, 511] on div "Rosin" at bounding box center [673, 510] width 181 height 18
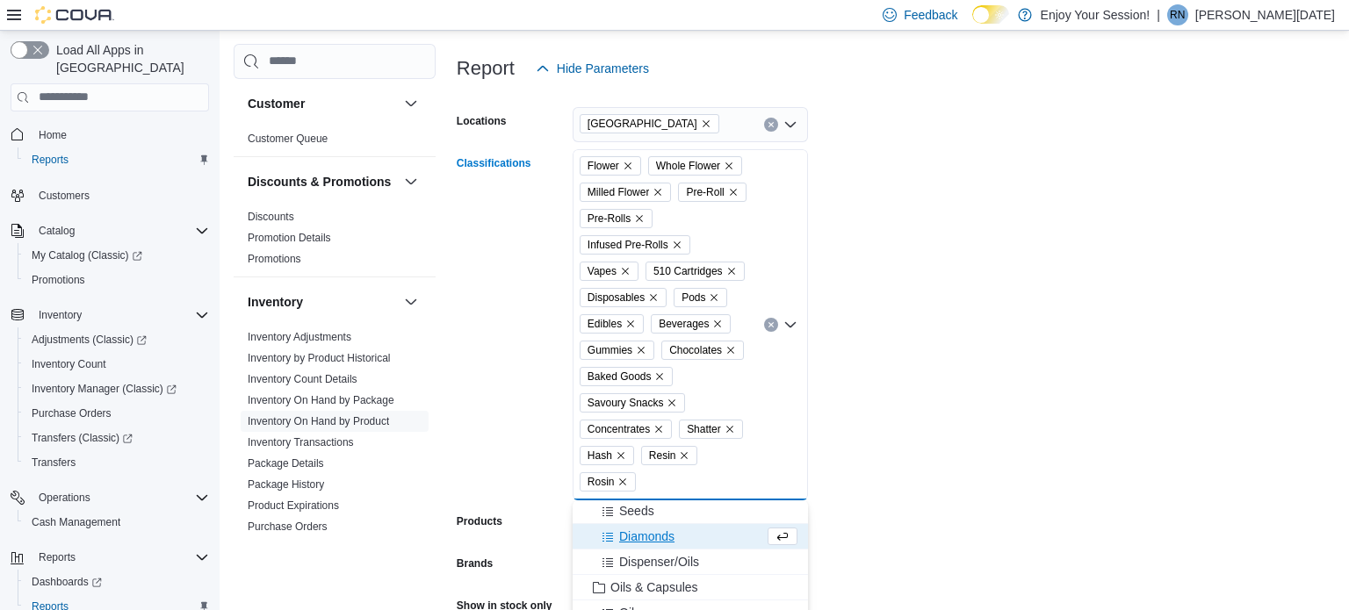
click at [650, 536] on span "Diamonds" at bounding box center [646, 537] width 55 height 18
click at [658, 536] on span "Dispenser/Oils" at bounding box center [659, 537] width 80 height 18
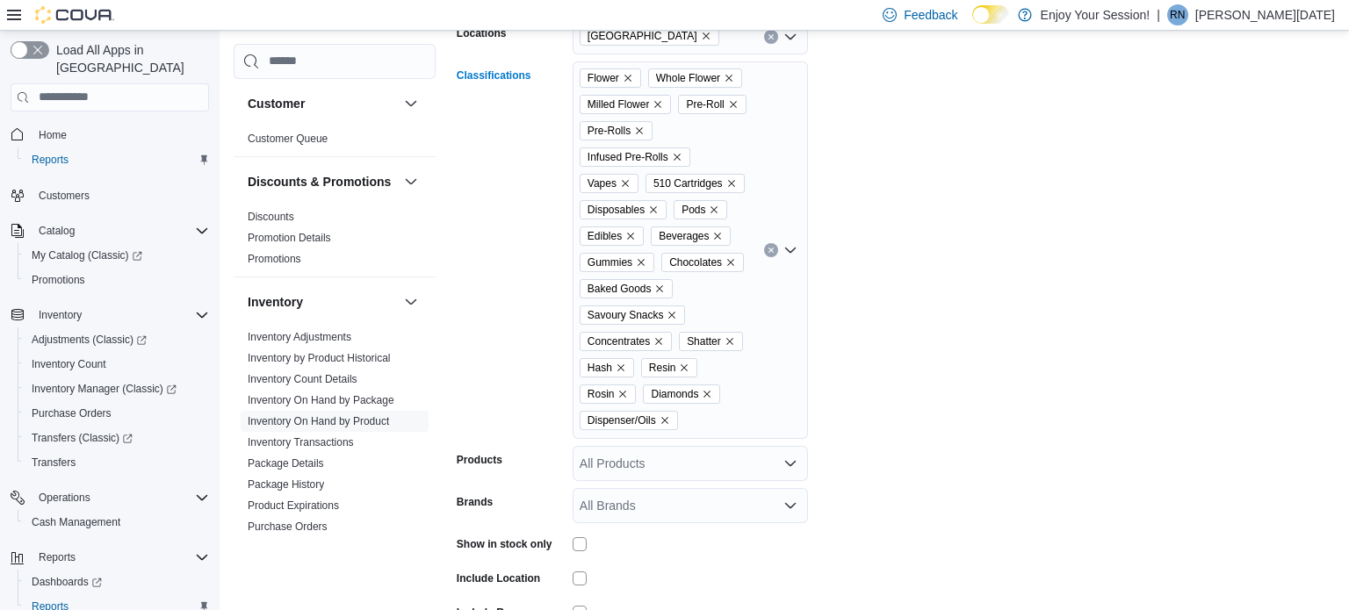
scroll to position [342, 0]
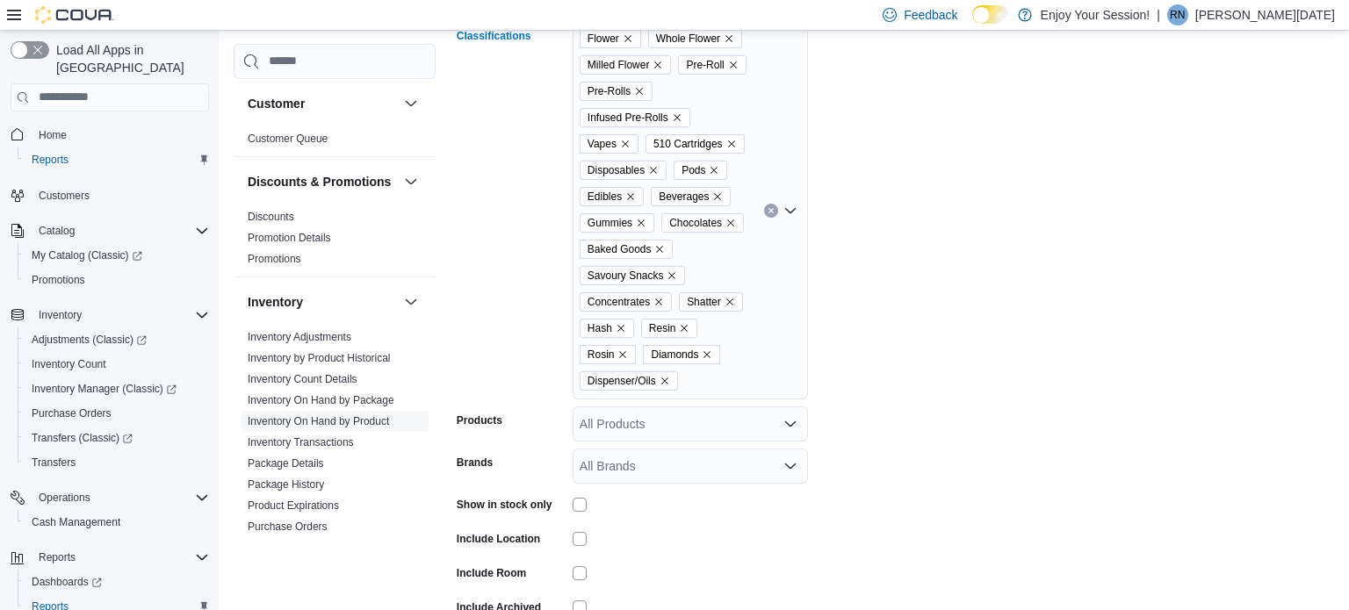
click at [681, 380] on div "Flower Whole Flower Milled Flower Pre-Roll Pre-Rolls Infused Pre-Rolls Vapes 51…" at bounding box center [689, 211] width 235 height 378
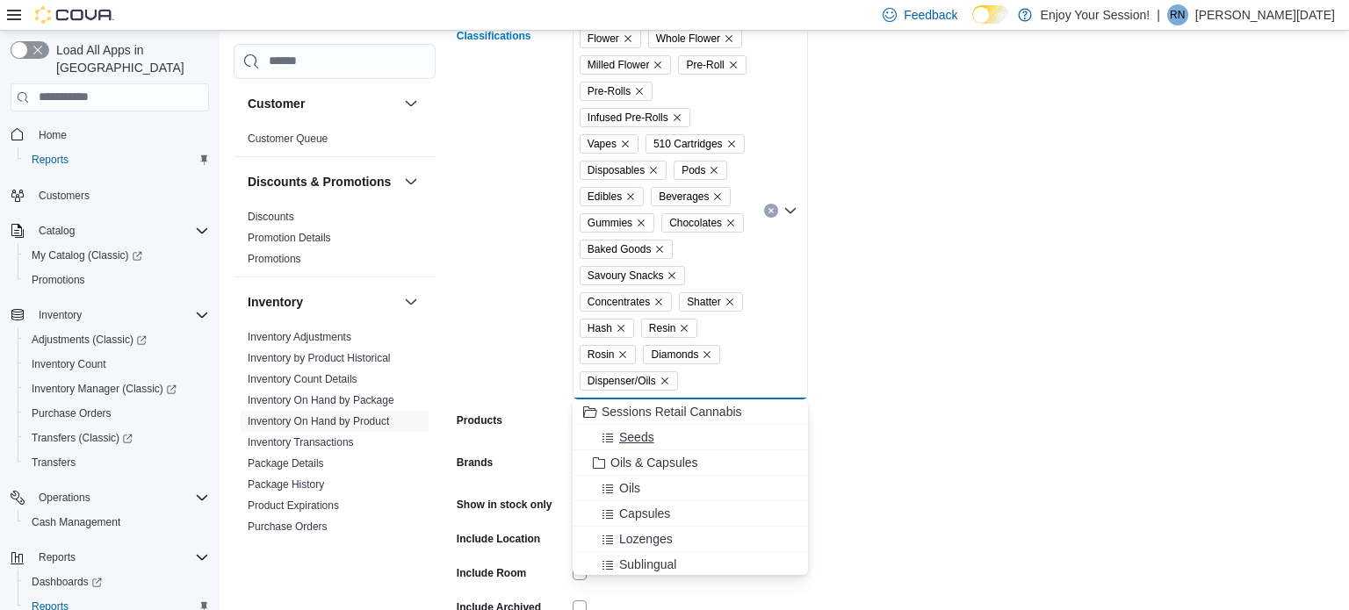
scroll to position [28, 0]
click at [638, 429] on span "Oils & Capsules" at bounding box center [654, 435] width 88 height 18
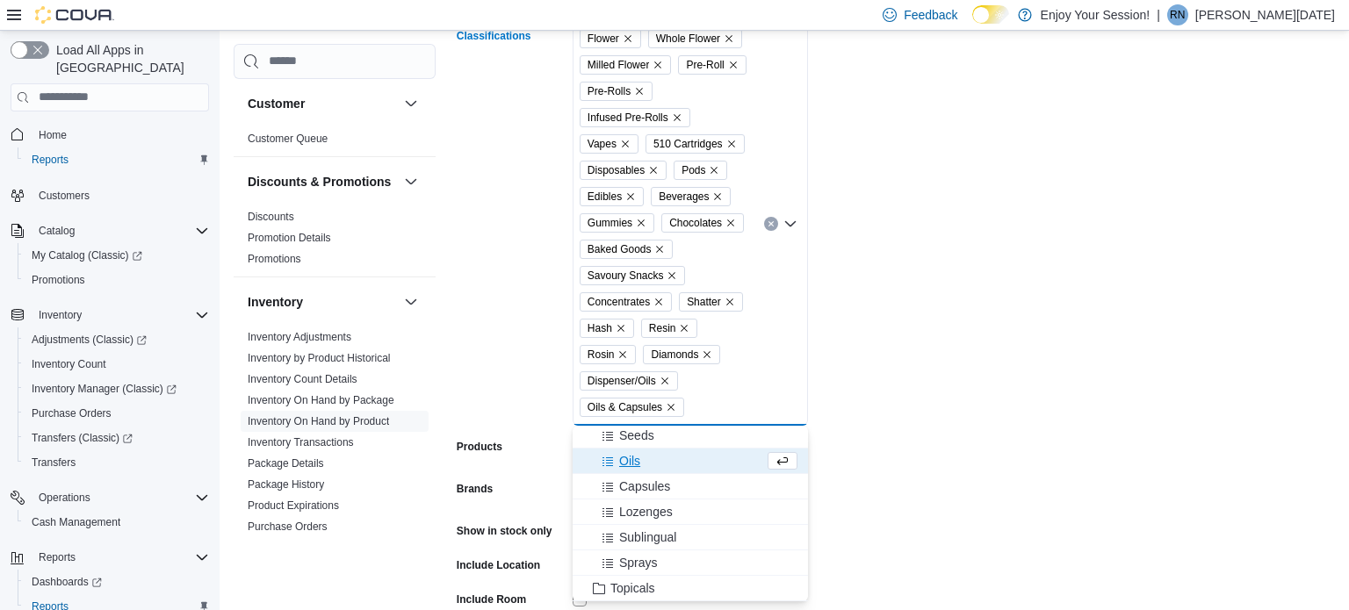
click at [641, 471] on button "Oils" at bounding box center [689, 461] width 235 height 25
click at [646, 461] on span "Capsules" at bounding box center [644, 461] width 51 height 18
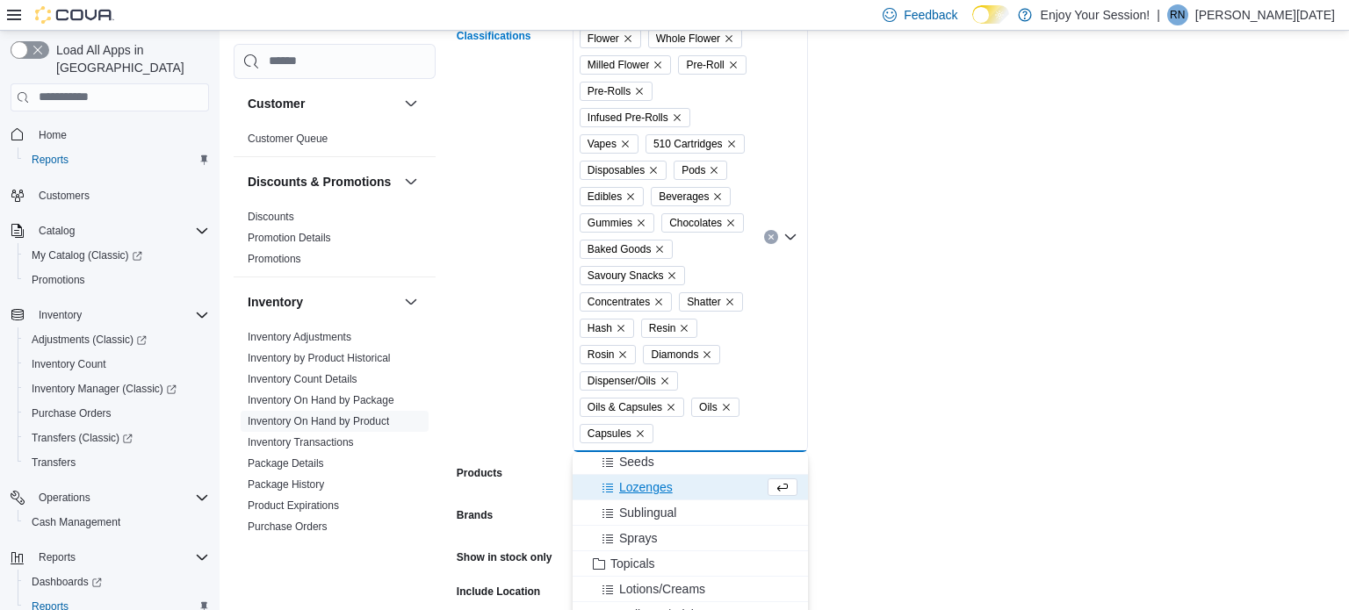
click at [642, 482] on span "Lozenges" at bounding box center [646, 487] width 54 height 18
click at [650, 484] on span "Sublingual" at bounding box center [647, 487] width 57 height 18
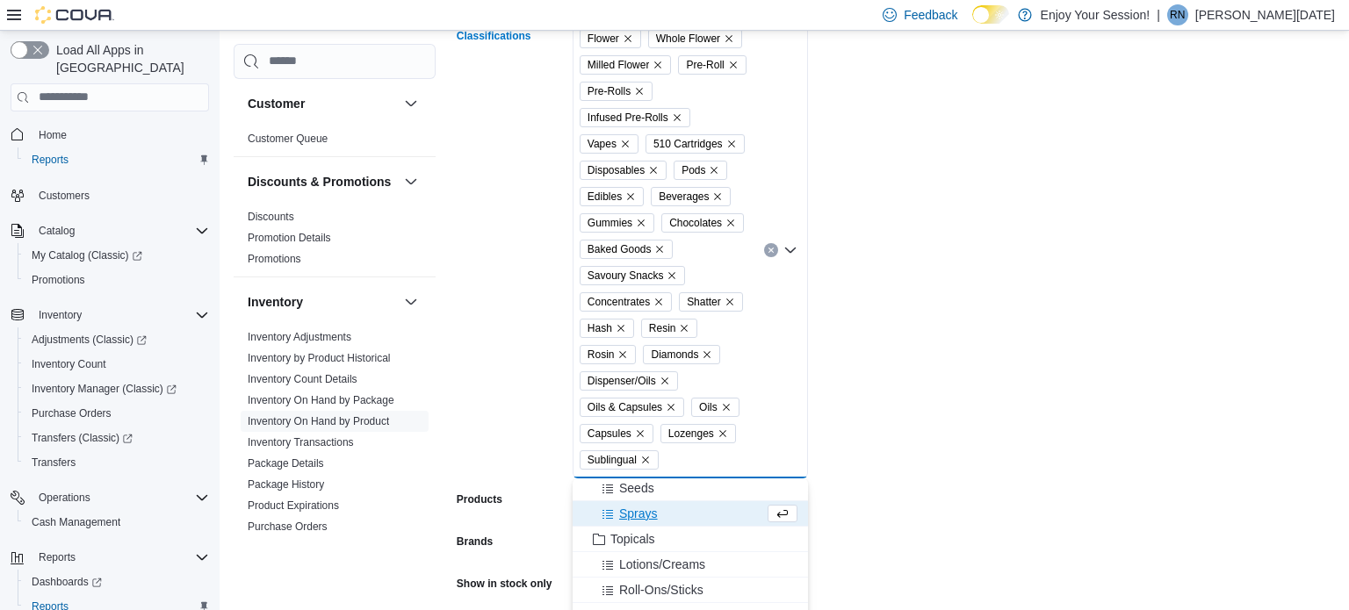
click at [649, 508] on span "Sprays" at bounding box center [638, 514] width 39 height 18
click at [646, 506] on span "Topicals" at bounding box center [632, 514] width 45 height 18
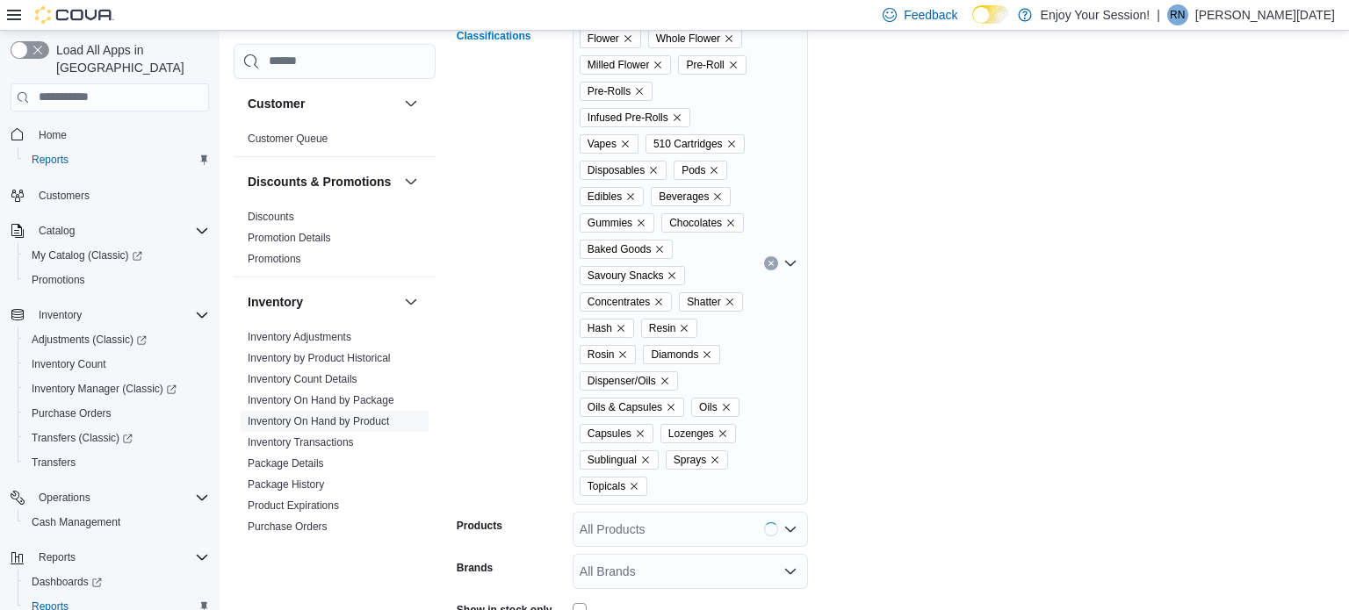
scroll to position [493, 0]
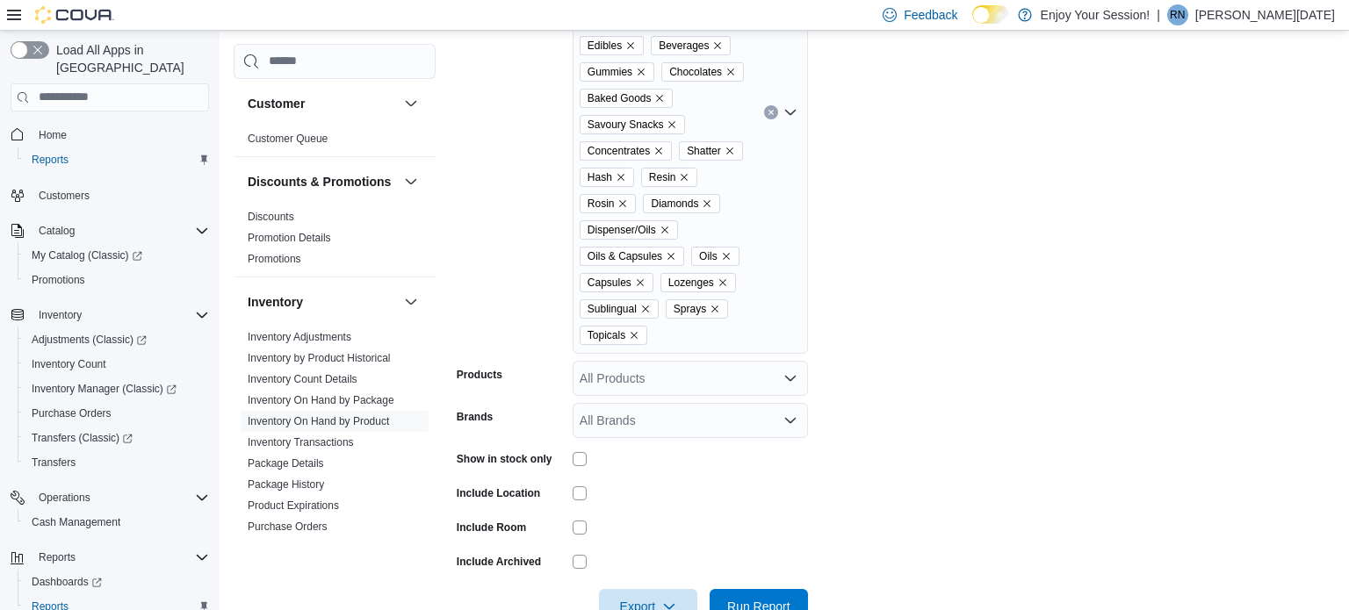
click at [667, 331] on div "Flower Whole Flower Milled Flower Pre-Roll Pre-Rolls Infused Pre-Rolls Vapes 51…" at bounding box center [689, 112] width 235 height 483
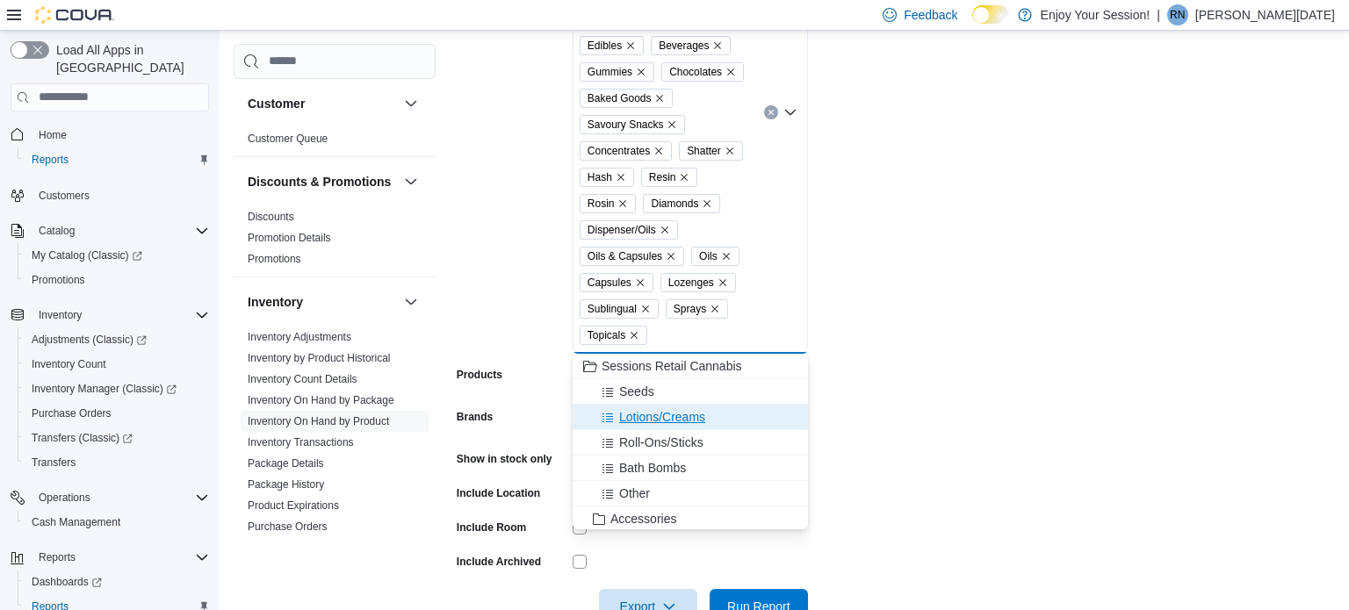
click at [663, 418] on span "Lotions/Creams" at bounding box center [662, 417] width 86 height 18
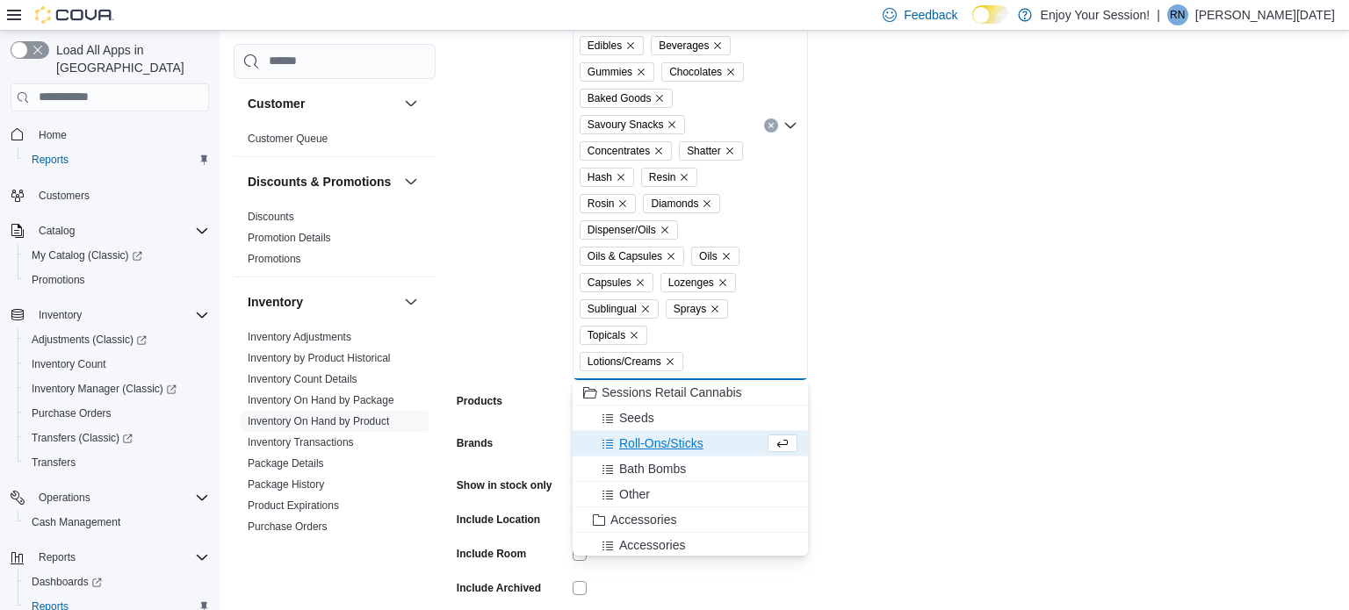
click at [667, 442] on span "Roll-Ons/Sticks" at bounding box center [661, 444] width 84 height 18
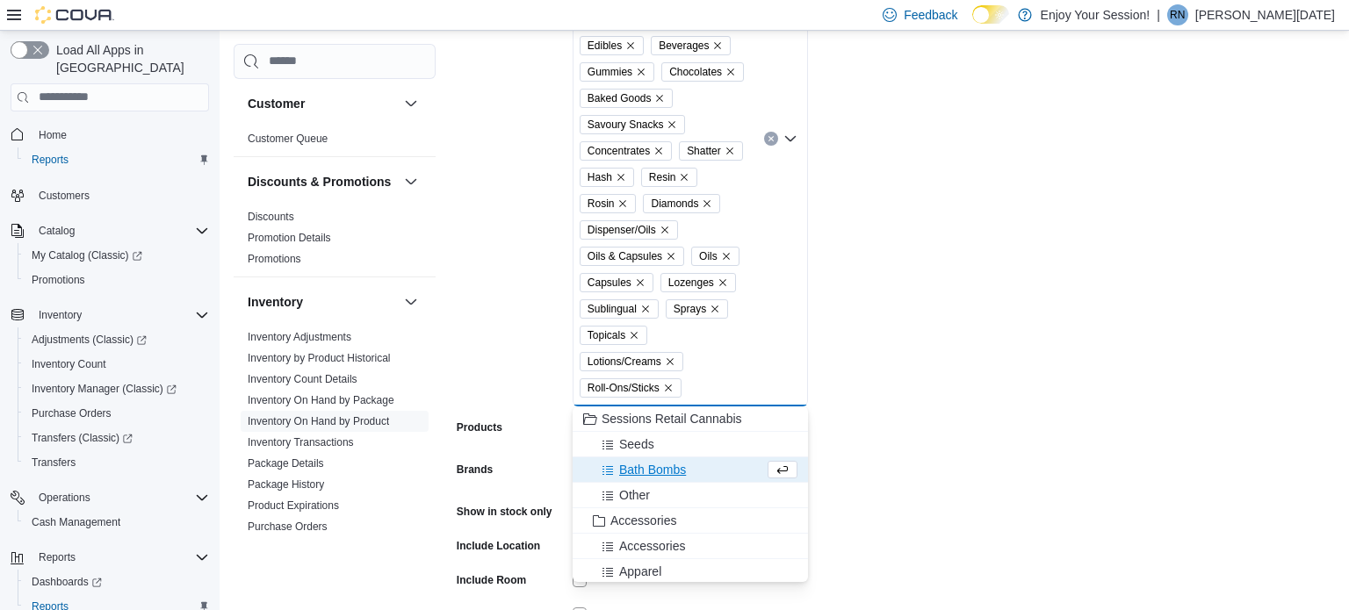
click at [651, 468] on span "Bath Bombs" at bounding box center [652, 470] width 67 height 18
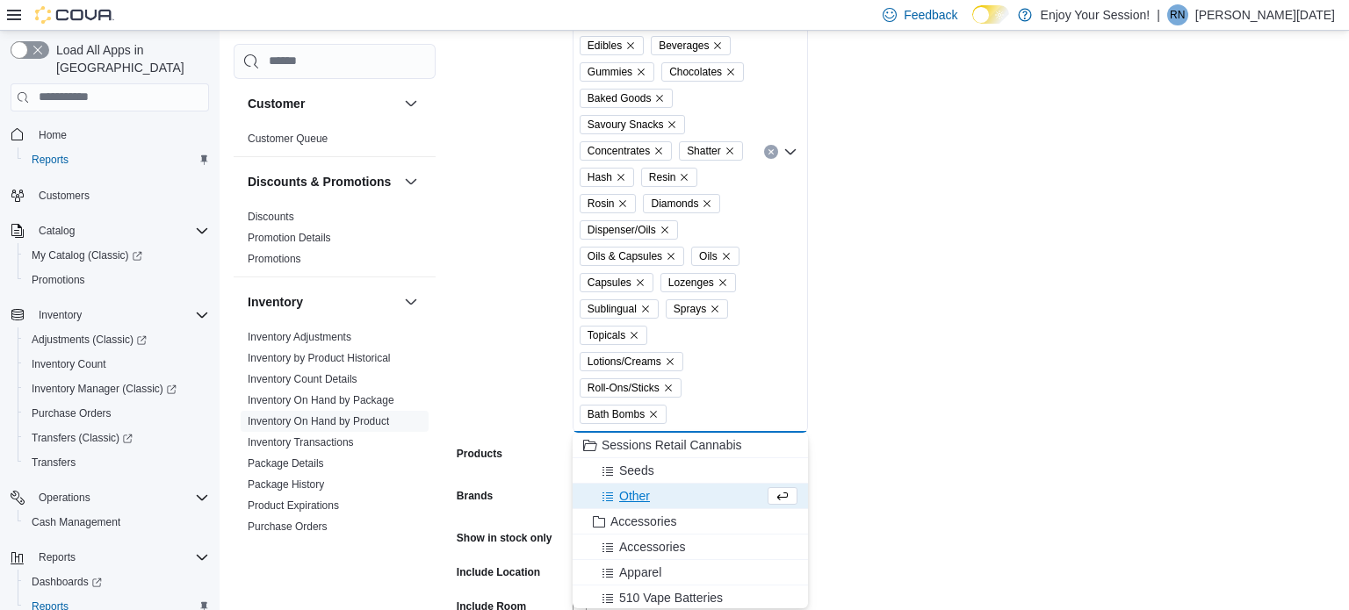
click at [644, 495] on span "Other" at bounding box center [634, 496] width 31 height 18
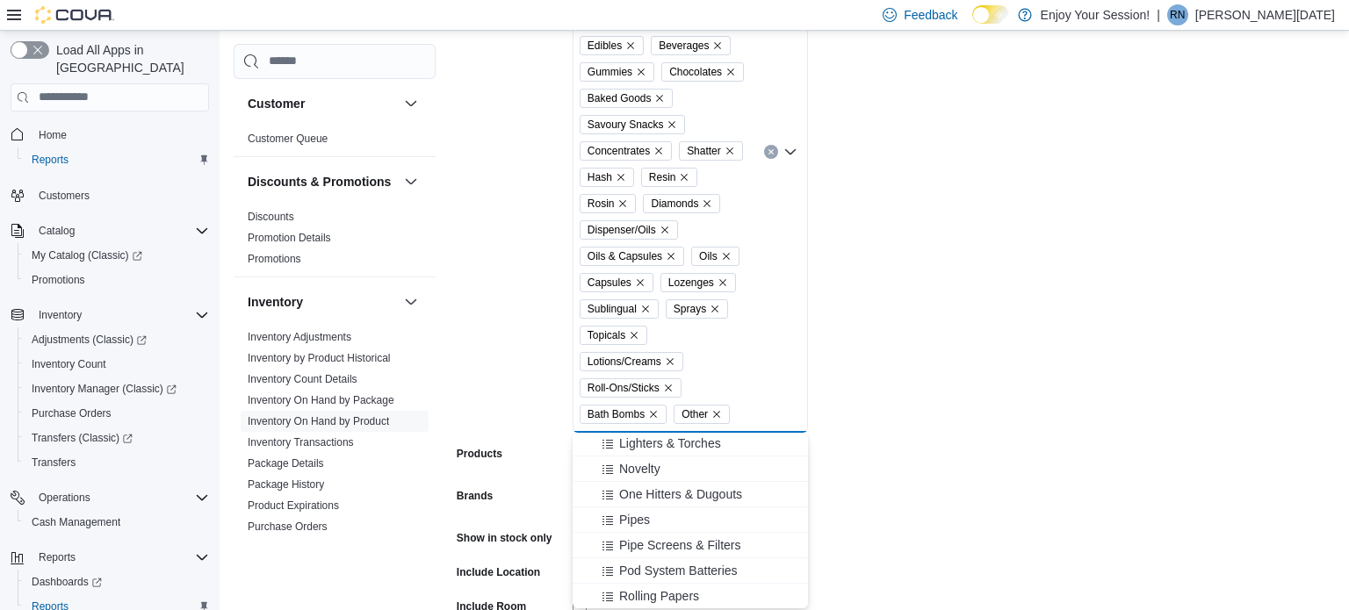
scroll to position [516, 0]
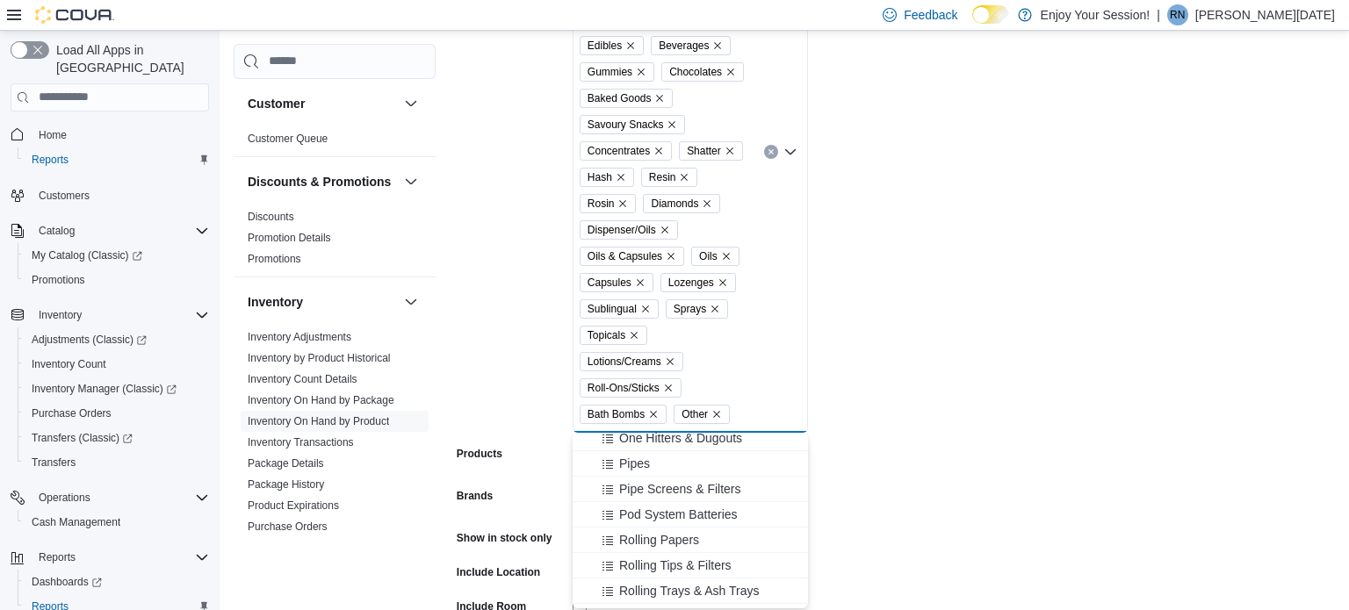
click at [993, 443] on form "Locations [GEOGRAPHIC_DATA] Classifications Flower Whole Flower Milled Flower P…" at bounding box center [896, 256] width 878 height 896
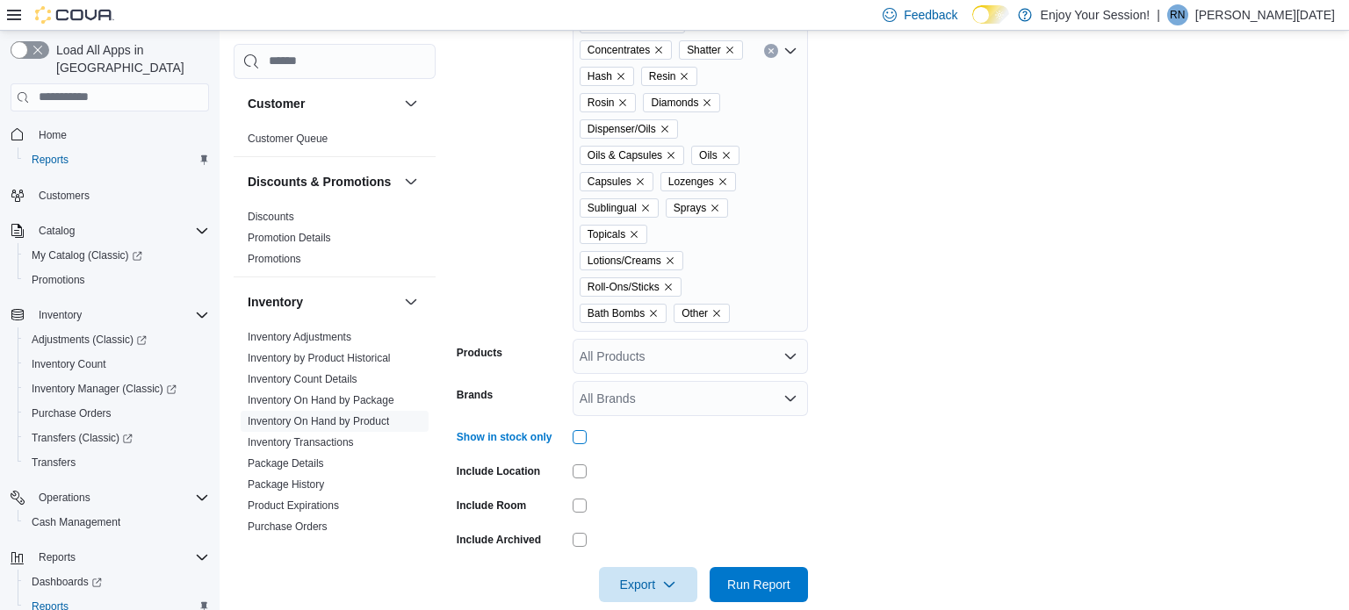
scroll to position [620, 0]
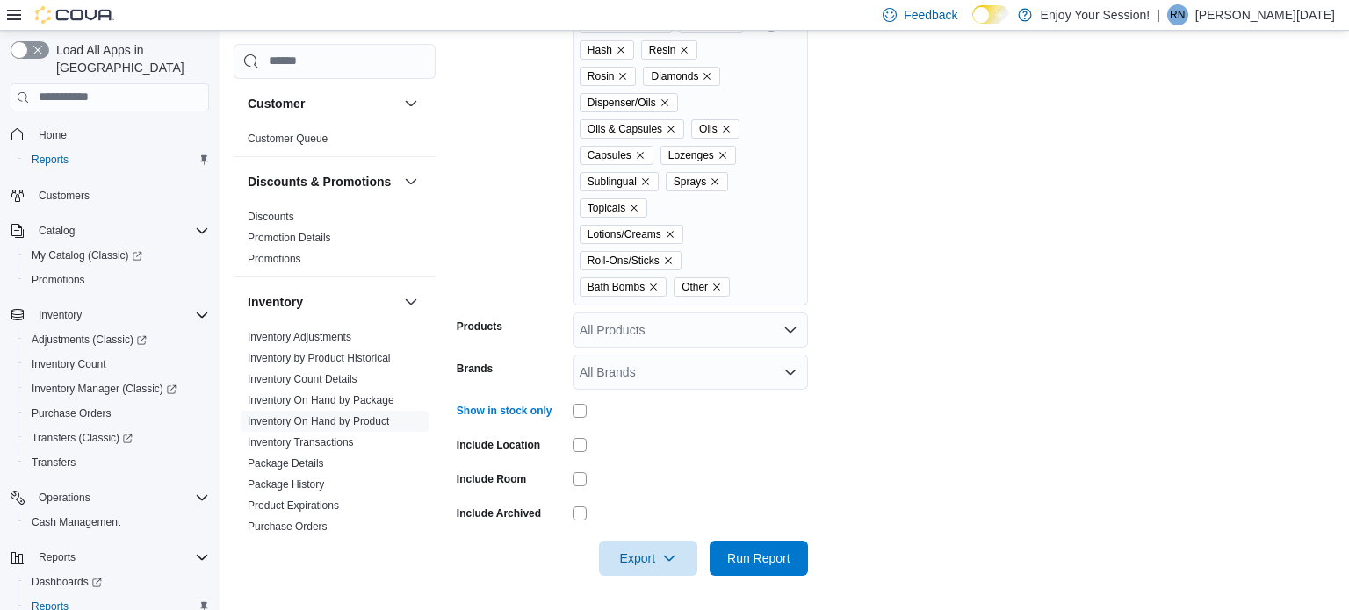
click at [634, 328] on div "All Products" at bounding box center [689, 330] width 235 height 35
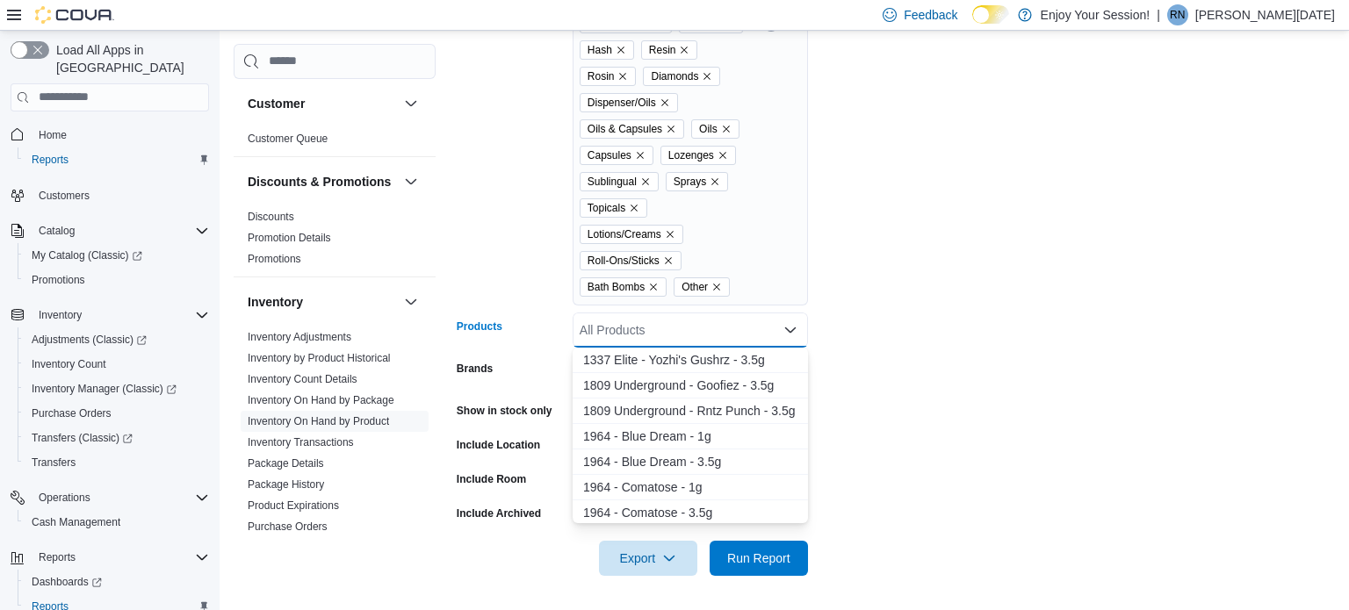
click at [934, 286] on form "Locations [GEOGRAPHIC_DATA] Classifications Flower Whole Flower Milled Flower P…" at bounding box center [896, 128] width 878 height 896
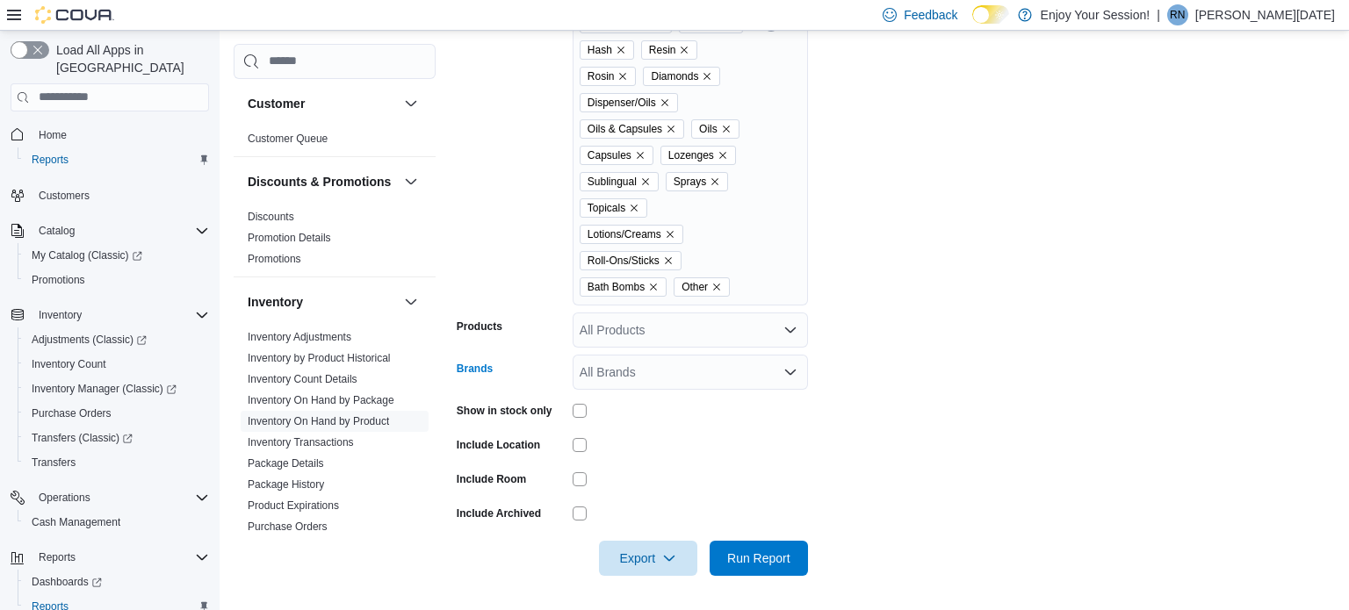
click at [598, 370] on div "All Brands" at bounding box center [689, 372] width 235 height 35
click at [860, 370] on form "Locations [GEOGRAPHIC_DATA] Classifications Flower Whole Flower Milled Flower P…" at bounding box center [896, 128] width 878 height 896
click at [773, 558] on span "Run Report" at bounding box center [758, 558] width 63 height 18
click at [609, 545] on span "Export" at bounding box center [640, 557] width 77 height 35
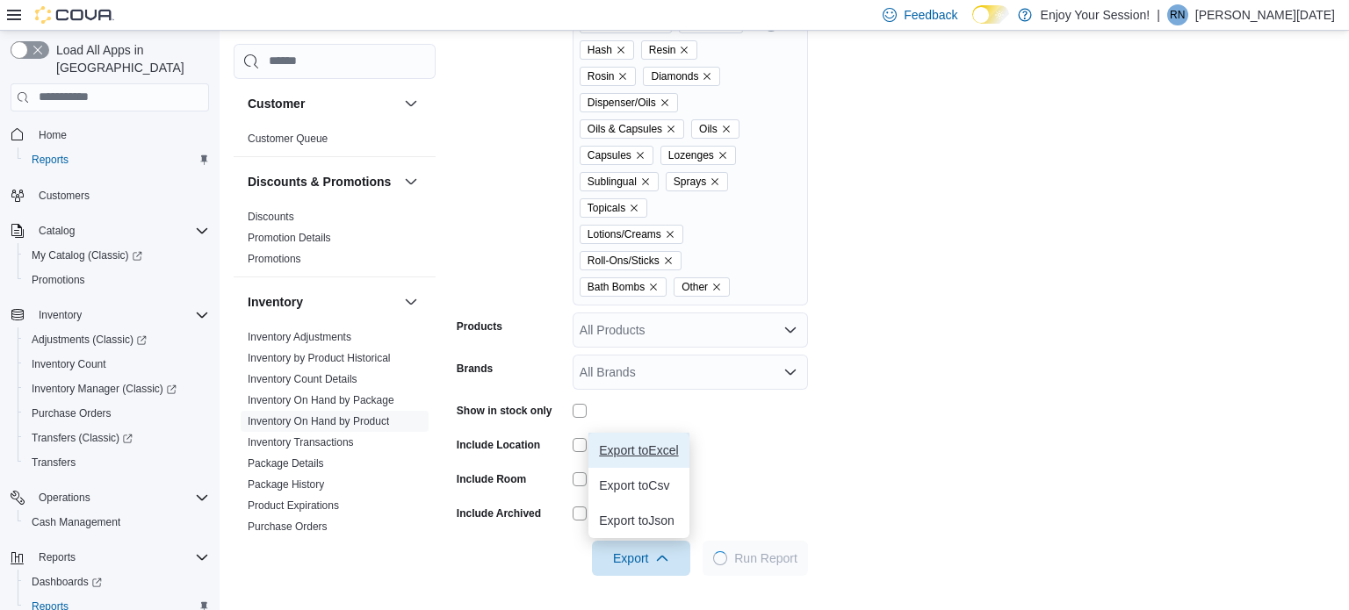
click at [661, 455] on span "Export to Excel" at bounding box center [638, 450] width 79 height 14
click at [651, 457] on span "Export to Excel" at bounding box center [638, 450] width 79 height 14
click at [659, 451] on span "Export to Excel" at bounding box center [638, 450] width 79 height 14
click at [730, 457] on form "Locations [GEOGRAPHIC_DATA] Classifications Flower Whole Flower Milled Flower P…" at bounding box center [896, 128] width 878 height 896
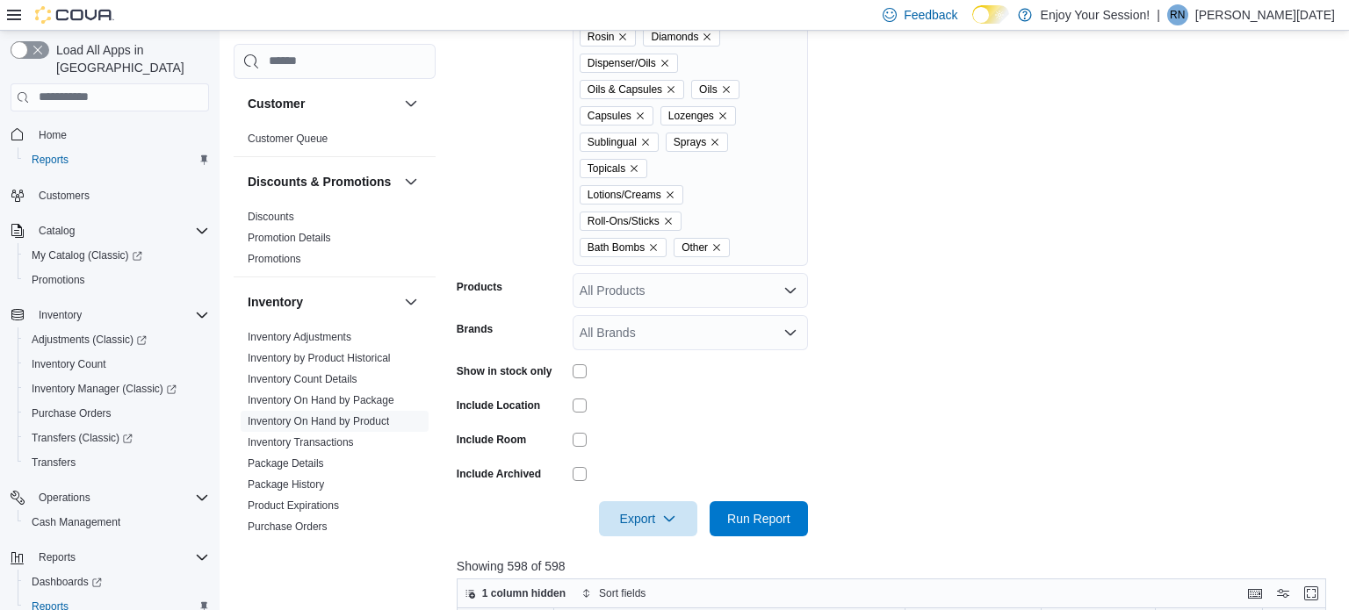
scroll to position [225, 0]
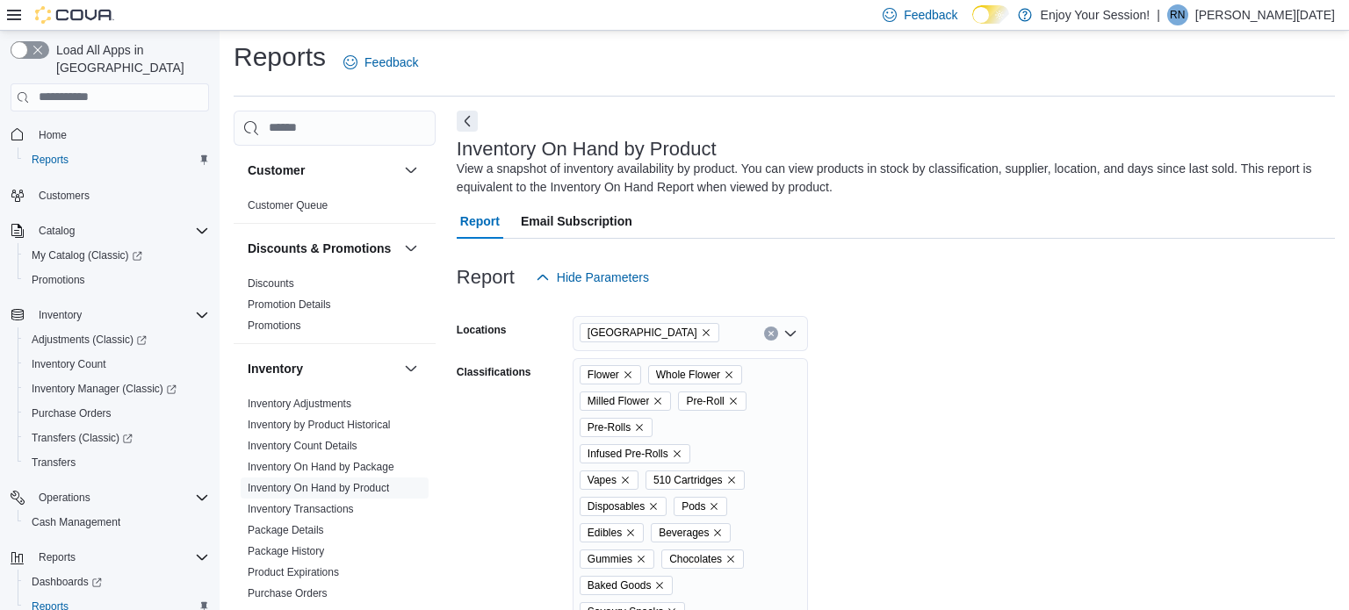
scroll to position [59, 0]
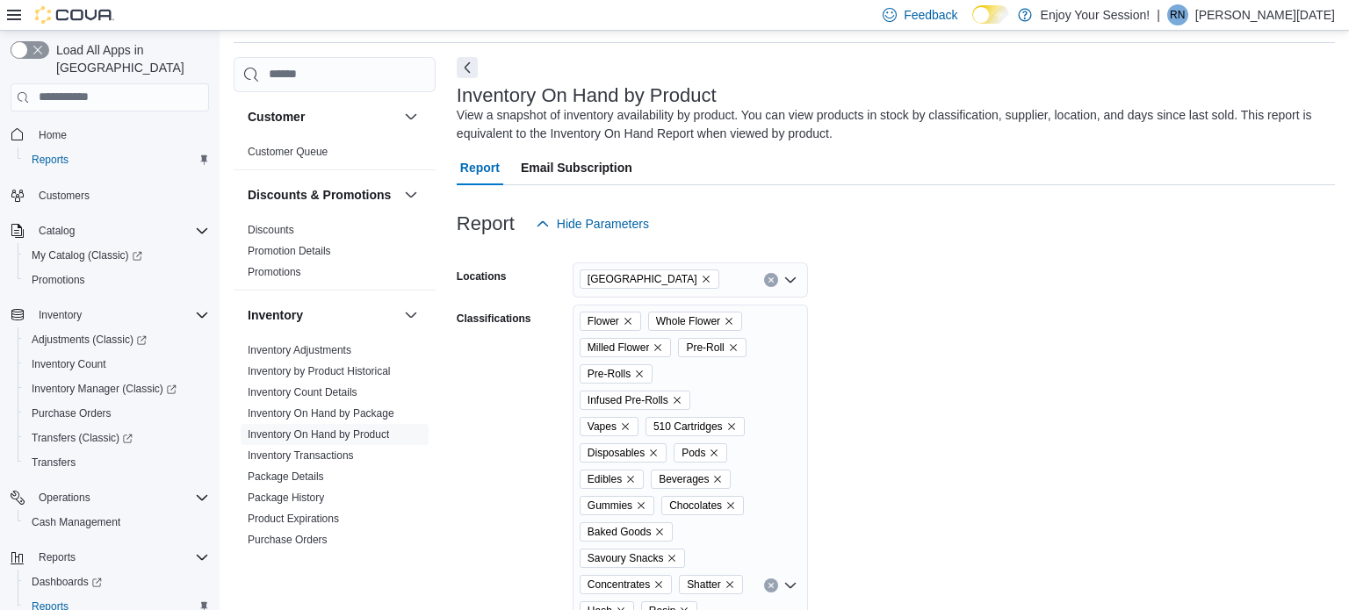
click at [630, 318] on icon "Remove Flower from selection in this group" at bounding box center [627, 321] width 11 height 11
click at [630, 318] on div "Flower Whole Flower Milled Flower Pre-Roll Pre-Rolls Infused Pre-Rolls Vapes 51…" at bounding box center [689, 586] width 235 height 562
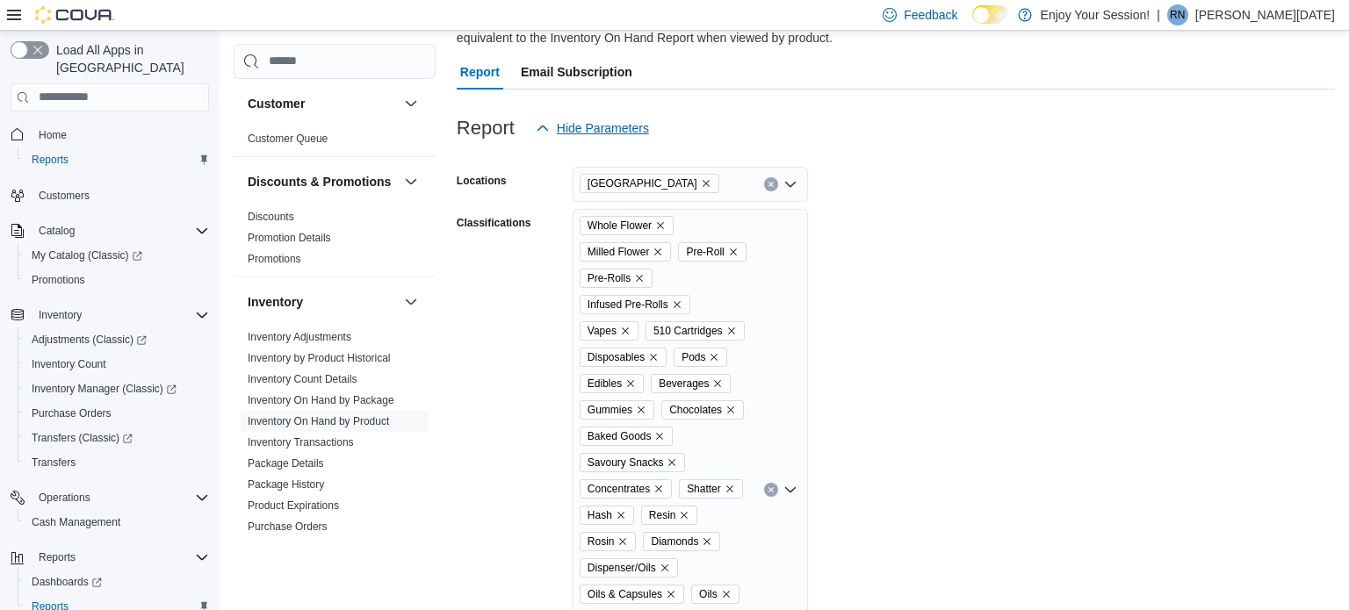
scroll to position [141, 0]
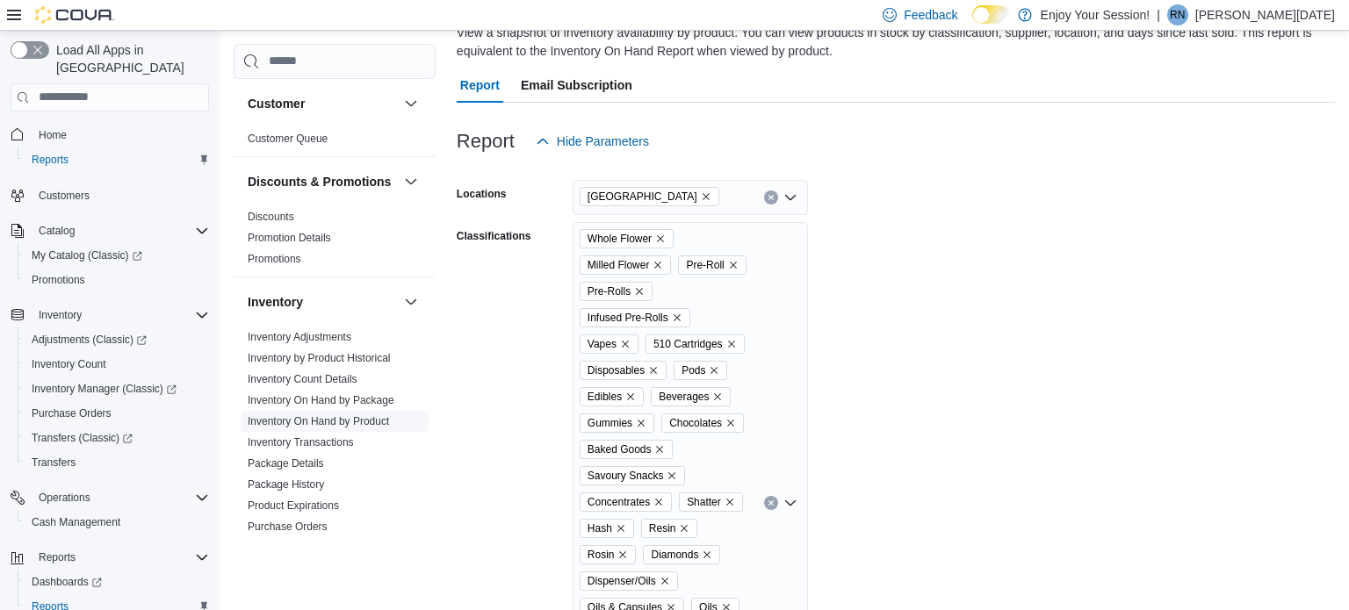
click at [323, 421] on link "Inventory On Hand by Product" at bounding box center [318, 421] width 141 height 12
click at [336, 406] on span "Inventory On Hand by Package" at bounding box center [321, 400] width 147 height 14
click at [318, 382] on link "Inventory Count Details" at bounding box center [303, 379] width 110 height 12
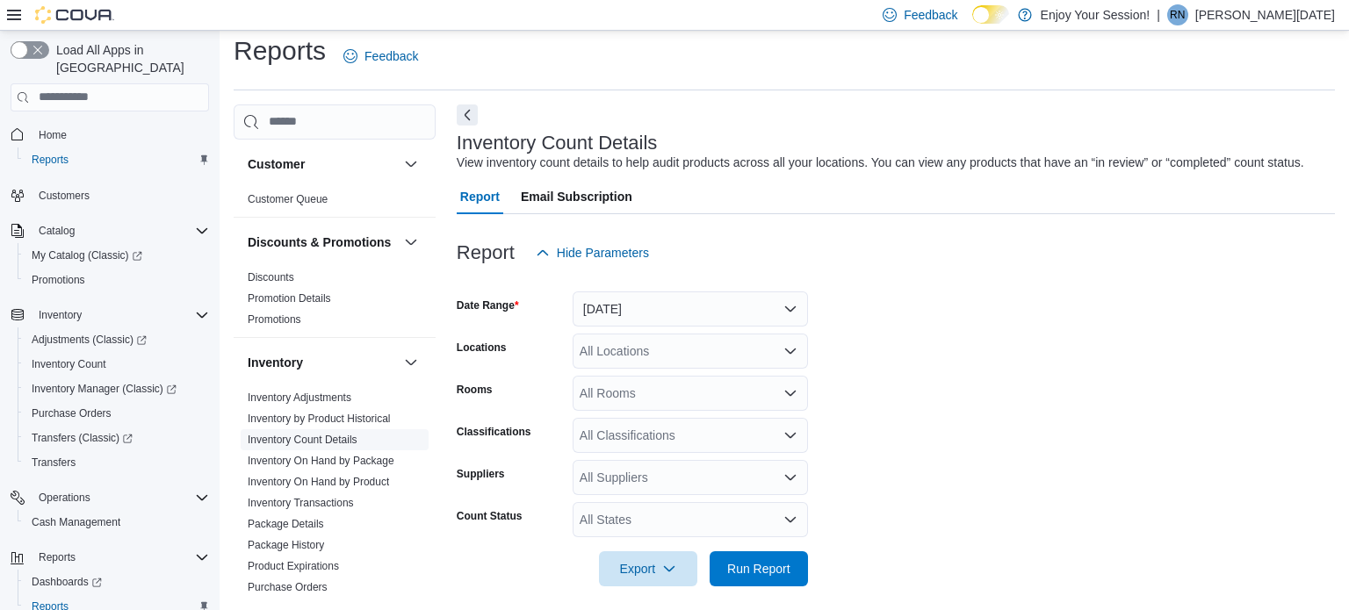
scroll to position [40, 0]
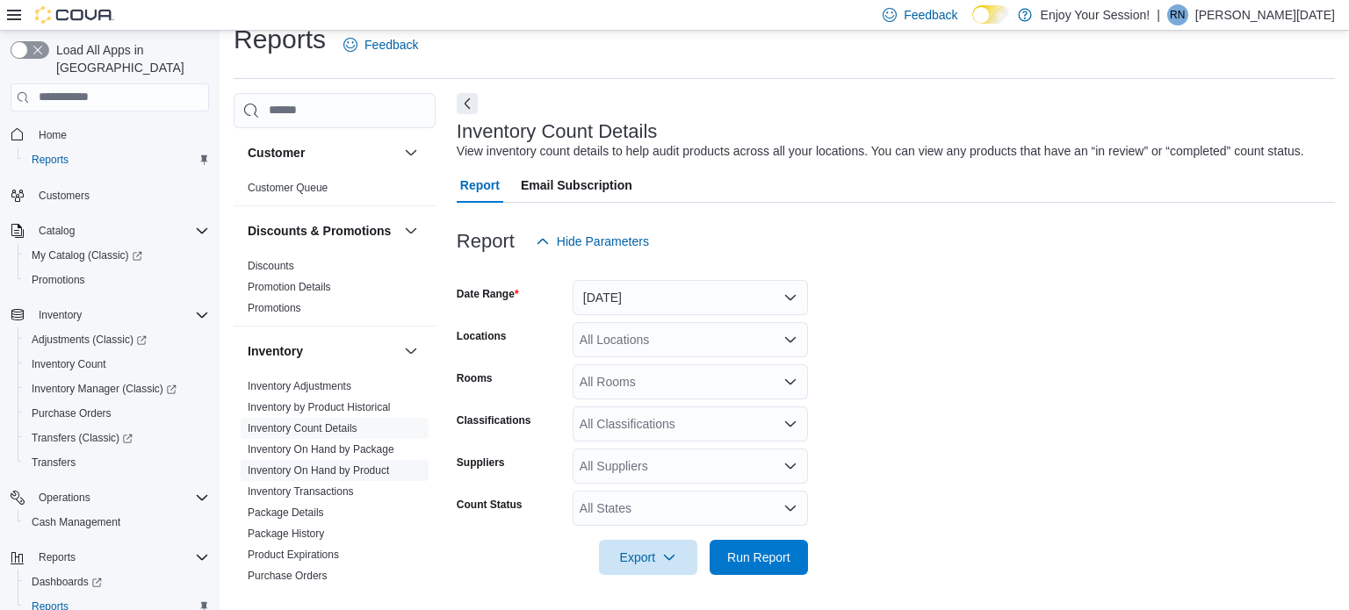
click at [376, 464] on link "Inventory On Hand by Product" at bounding box center [318, 470] width 141 height 12
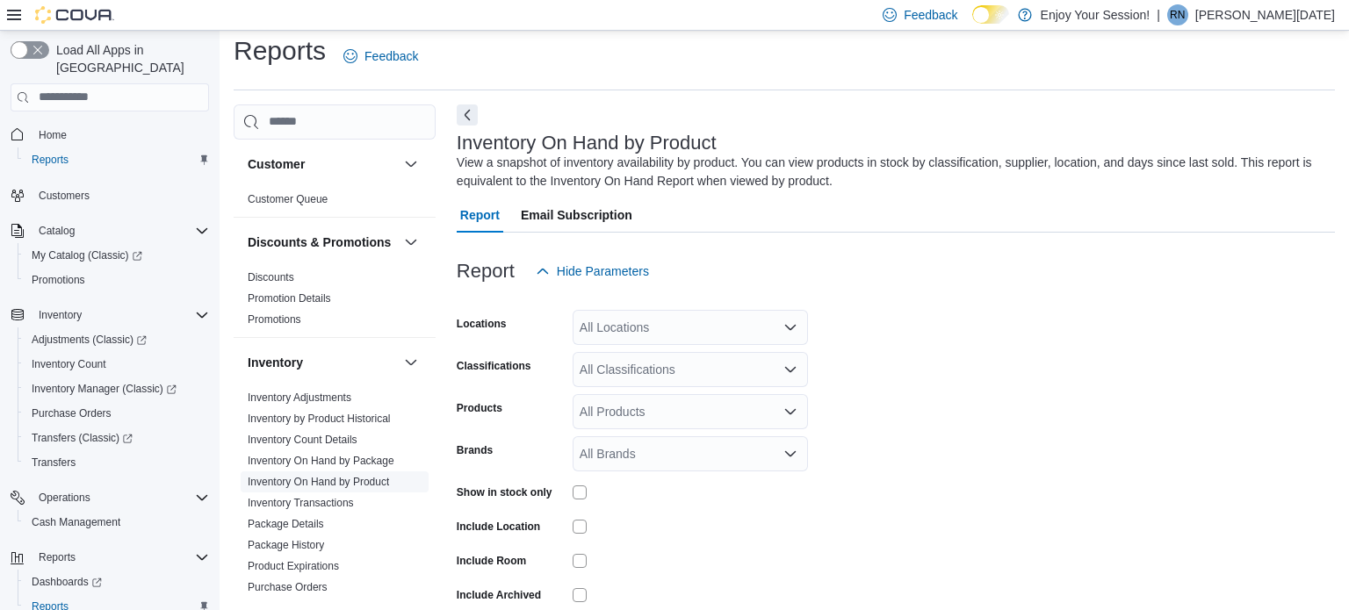
scroll to position [59, 0]
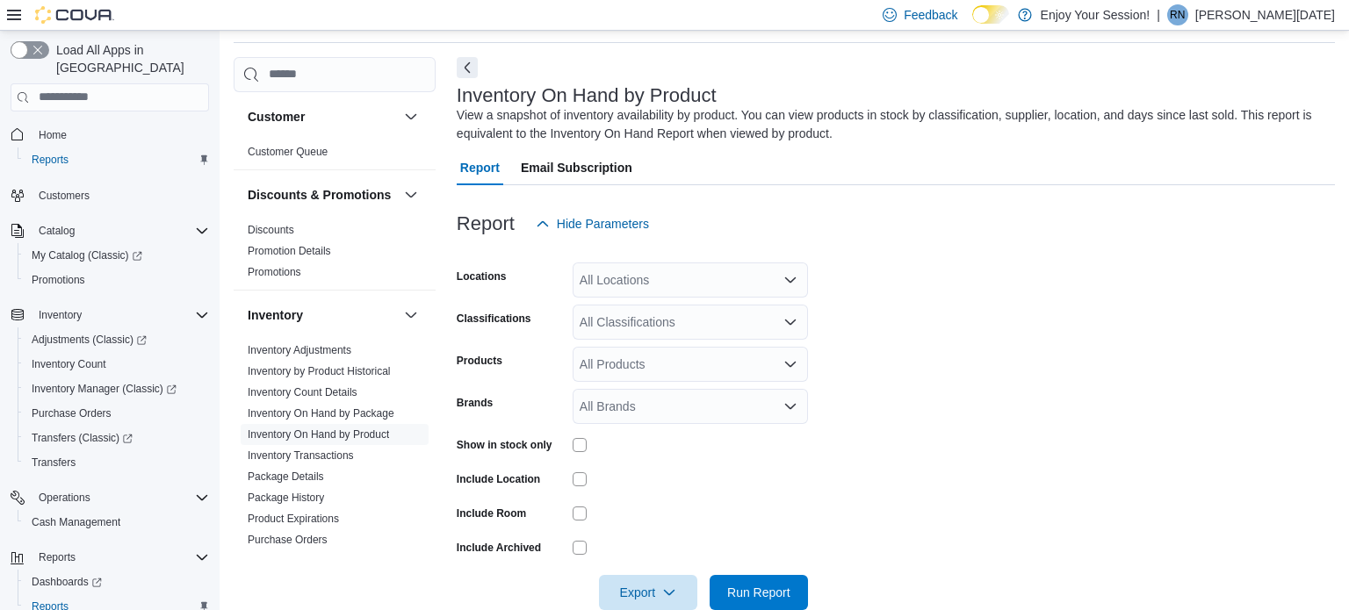
click at [611, 278] on div "All Locations" at bounding box center [689, 280] width 235 height 35
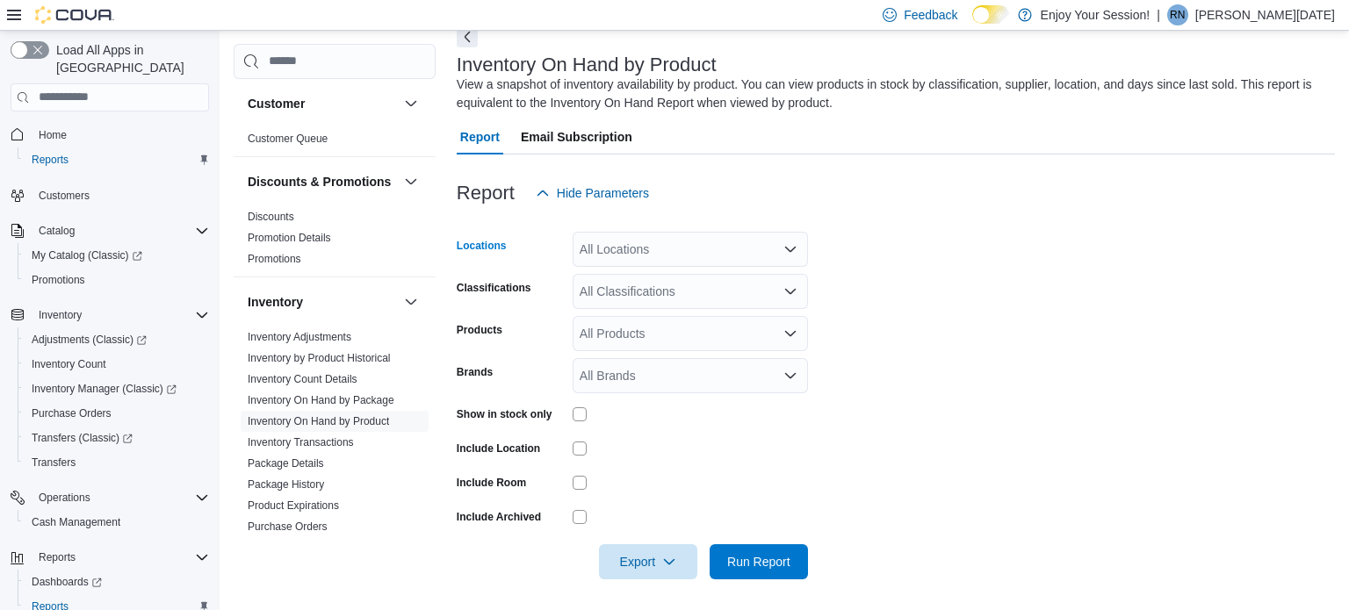
scroll to position [93, 0]
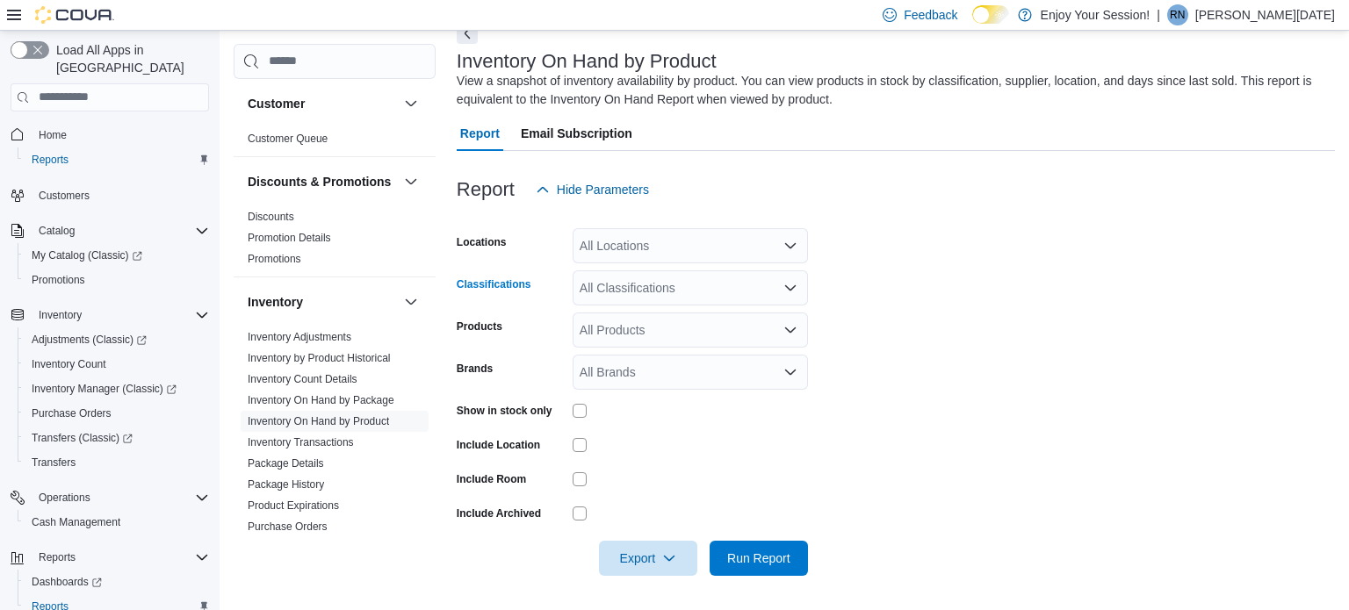
click at [639, 299] on div "All Classifications" at bounding box center [689, 287] width 235 height 35
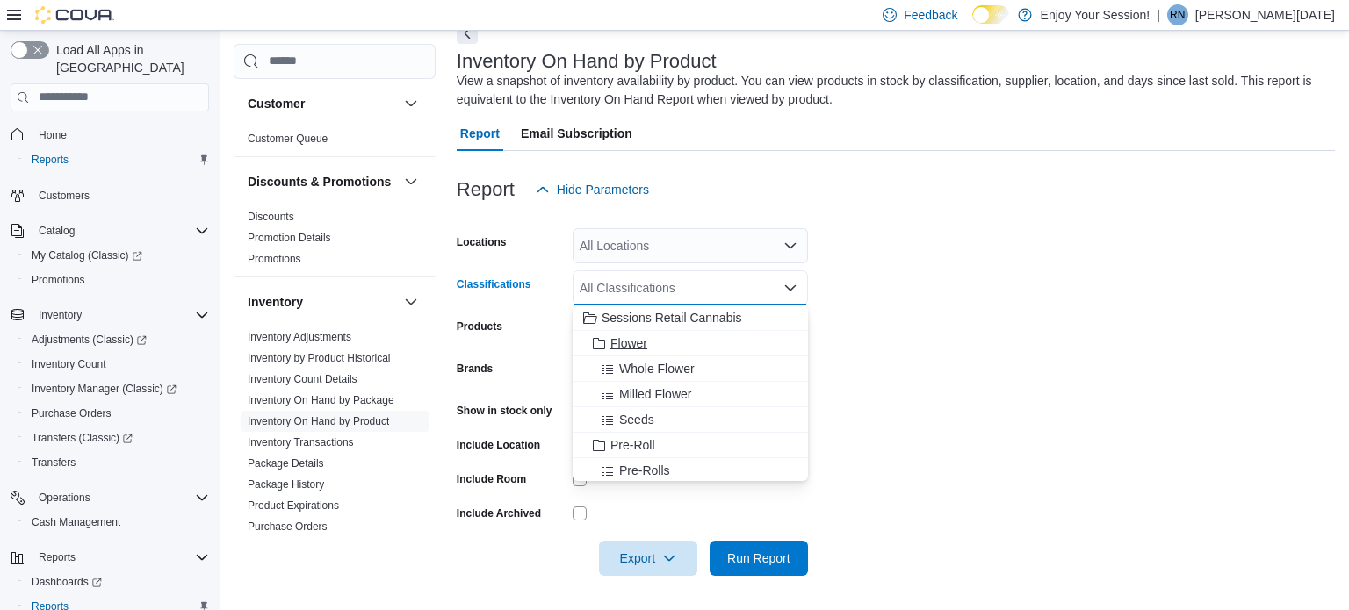
click at [637, 336] on span "Flower" at bounding box center [628, 343] width 37 height 18
click at [608, 411] on span "Choose from the following options" at bounding box center [601, 420] width 18 height 18
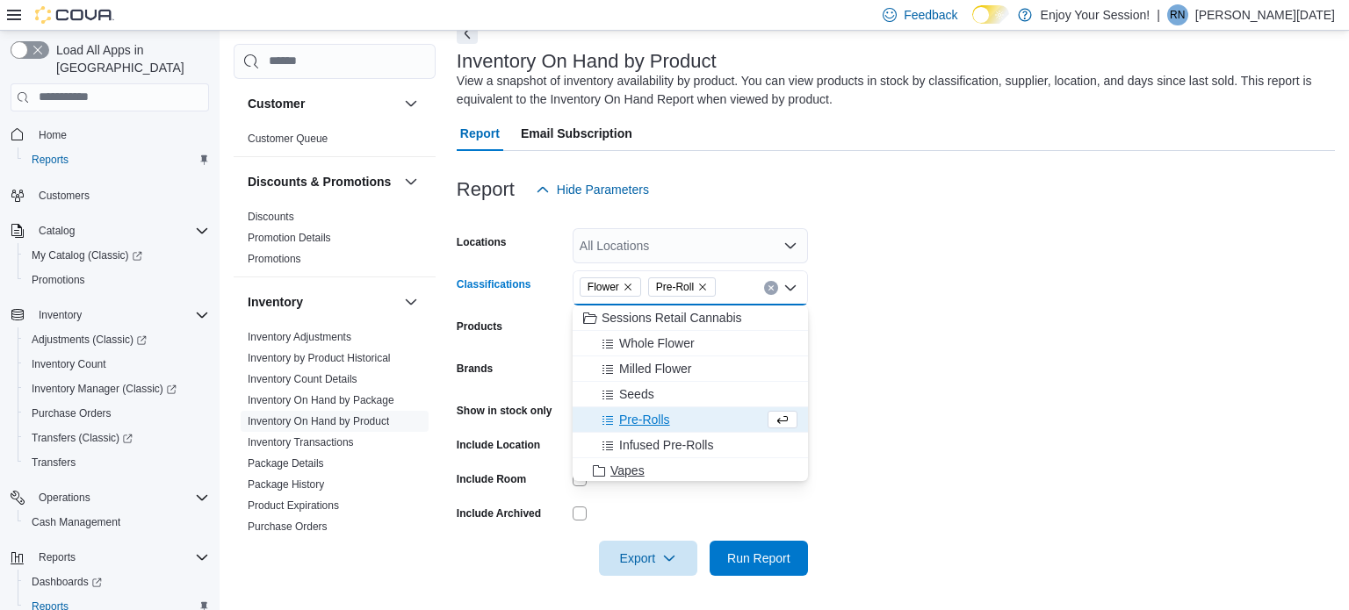
click at [636, 468] on span "Vapes" at bounding box center [627, 471] width 34 height 18
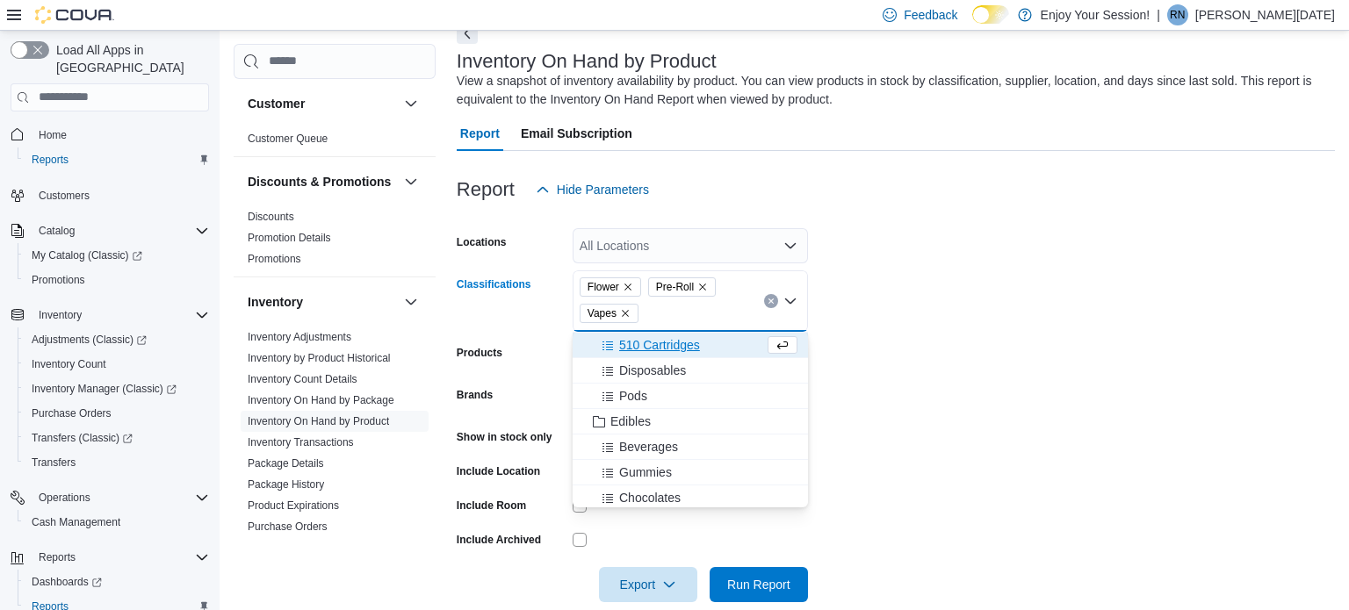
scroll to position [153, 0]
click at [636, 428] on button "Edibles" at bounding box center [689, 420] width 235 height 25
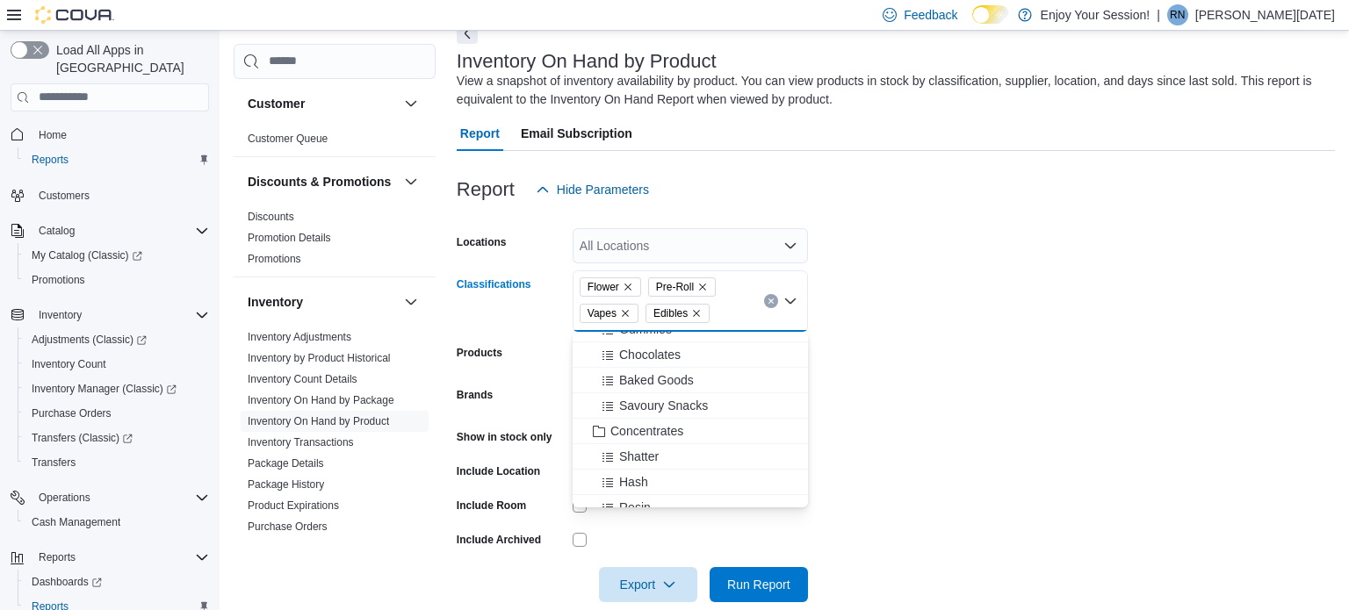
scroll to position [270, 0]
click at [637, 435] on span "Concentrates" at bounding box center [646, 430] width 73 height 18
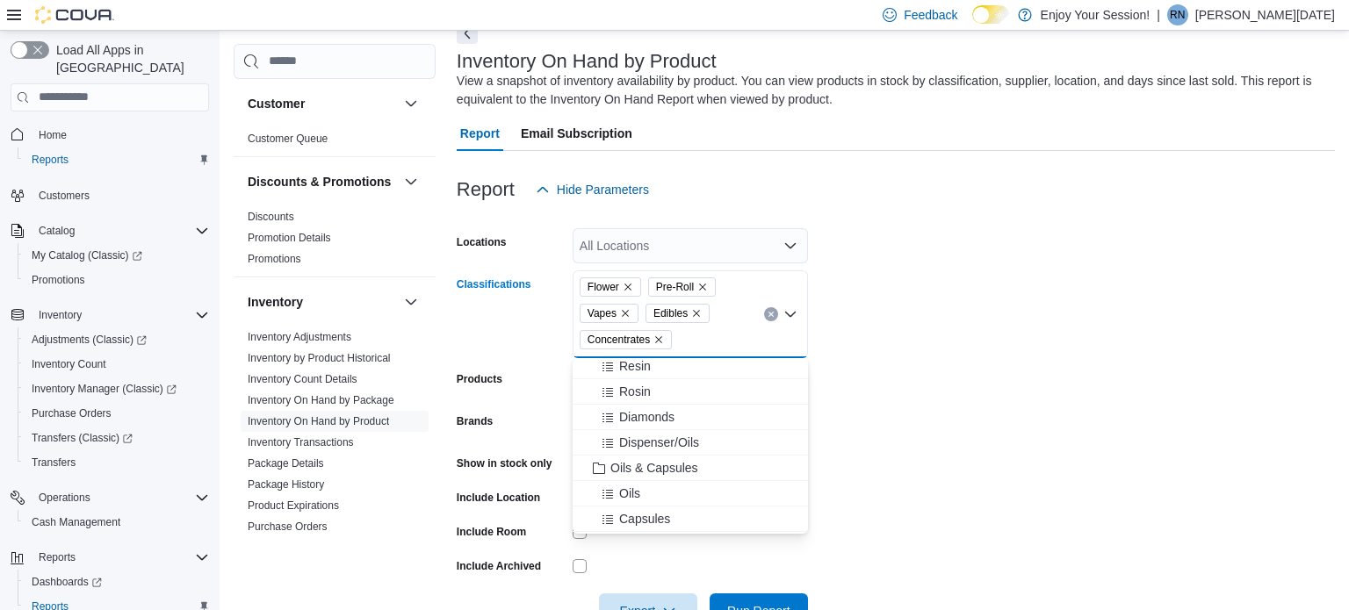
scroll to position [439, 0]
click at [637, 436] on span "Oils & Capsules" at bounding box center [654, 441] width 88 height 18
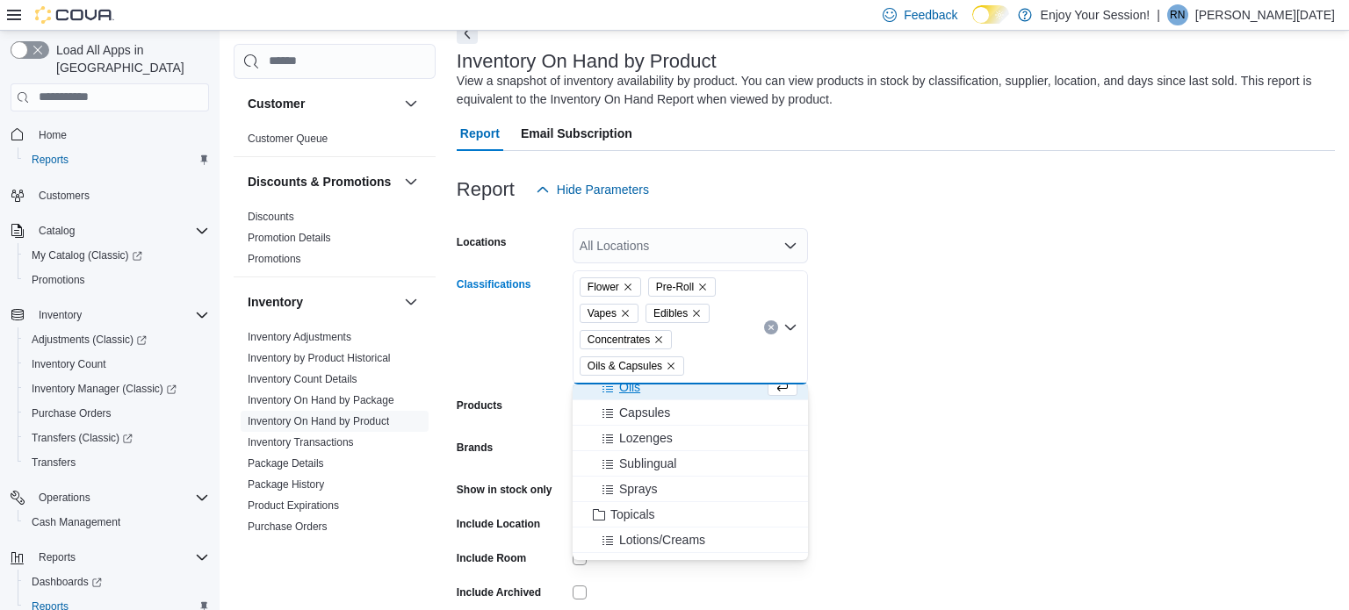
scroll to position [522, 0]
click at [640, 506] on span "Topicals" at bounding box center [632, 511] width 45 height 18
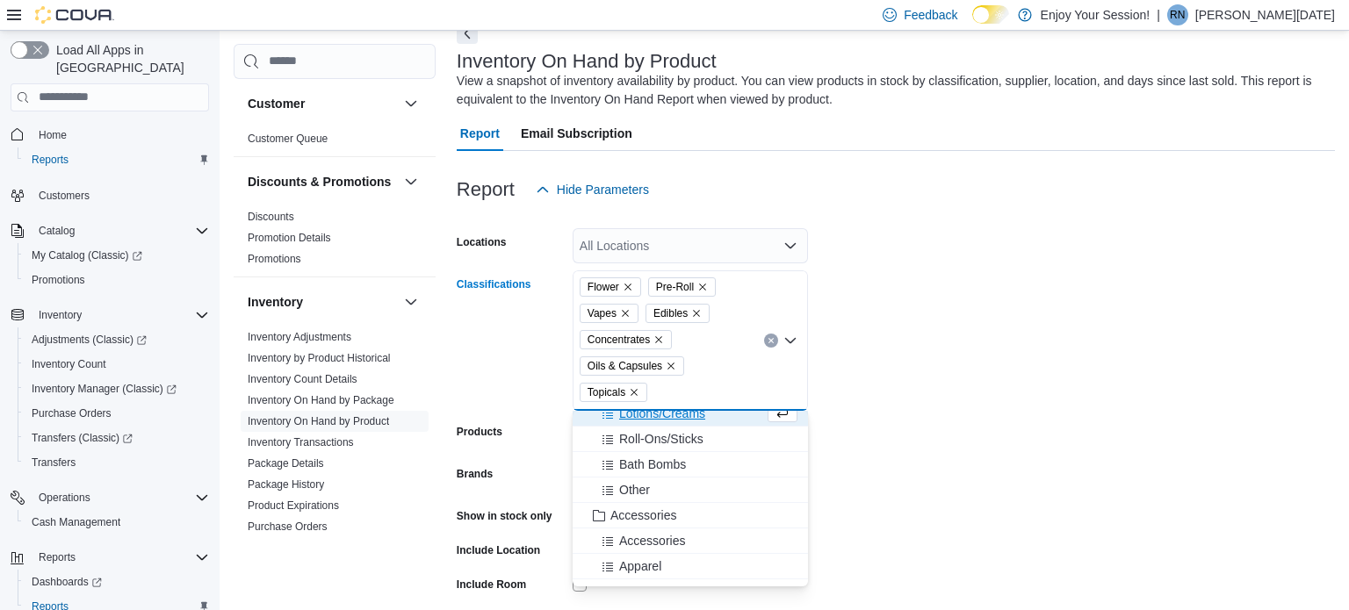
scroll to position [185, 0]
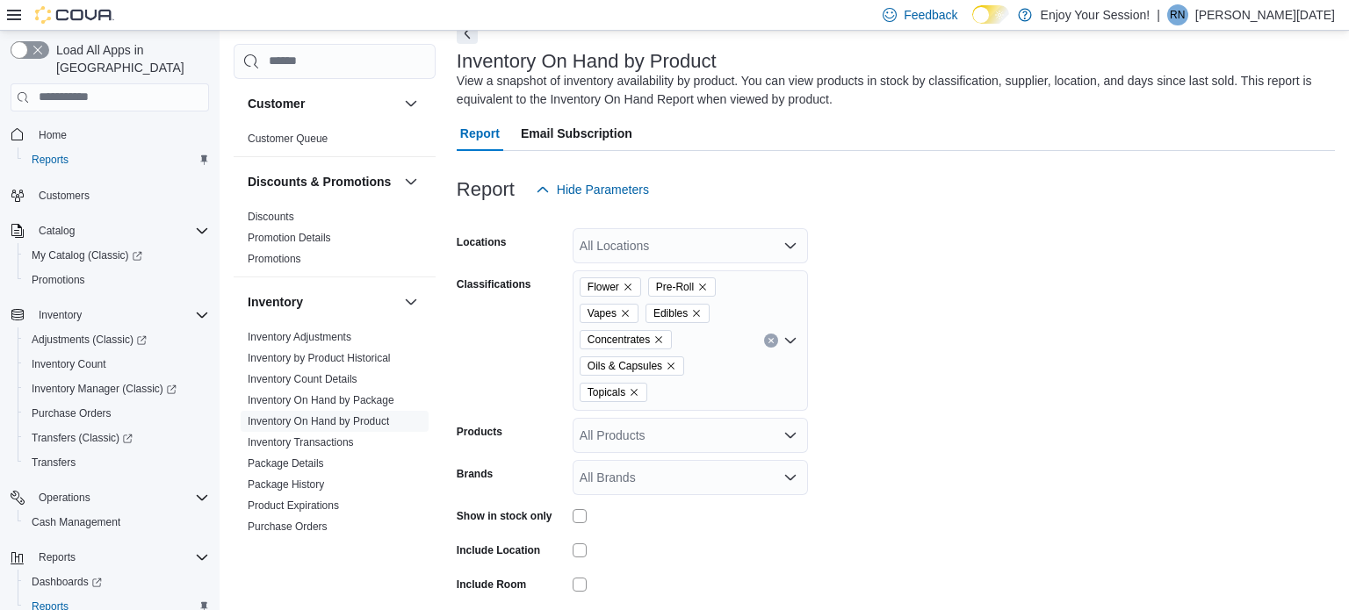
click at [973, 486] on form "Locations All Locations Classifications Flower Pre-Roll Vapes Edibles Concentra…" at bounding box center [896, 444] width 878 height 474
click at [624, 251] on div "All Locations" at bounding box center [689, 245] width 235 height 35
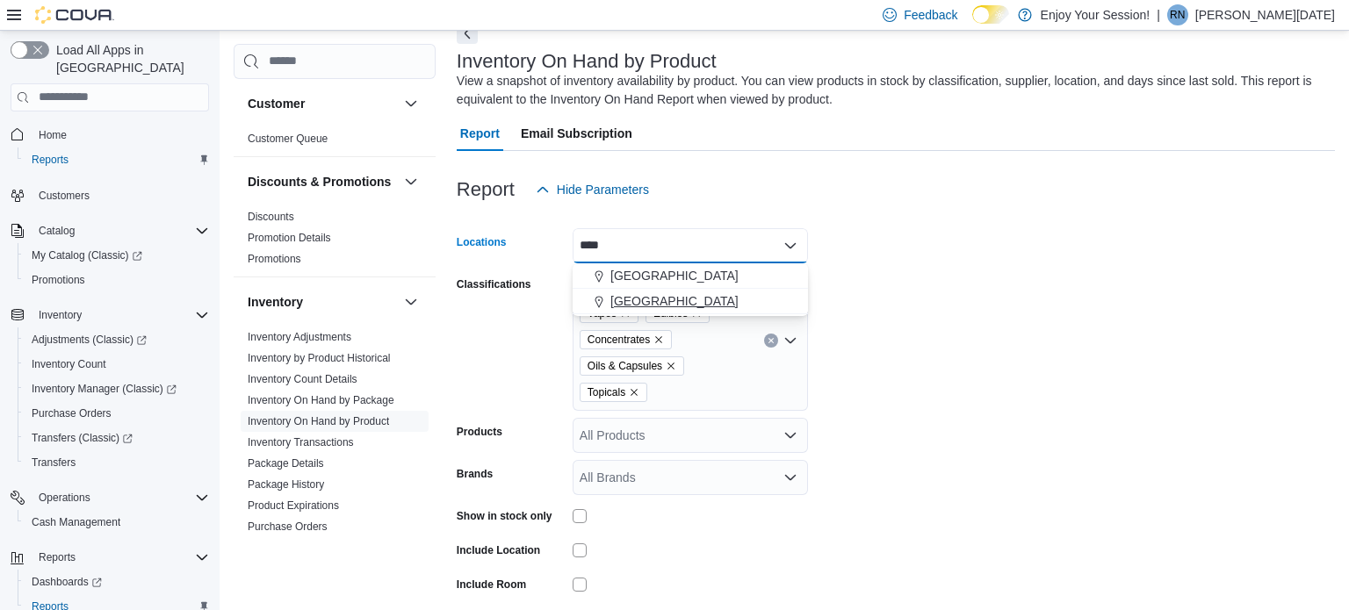
type input "****"
click at [612, 307] on span "[GEOGRAPHIC_DATA]" at bounding box center [674, 301] width 128 height 18
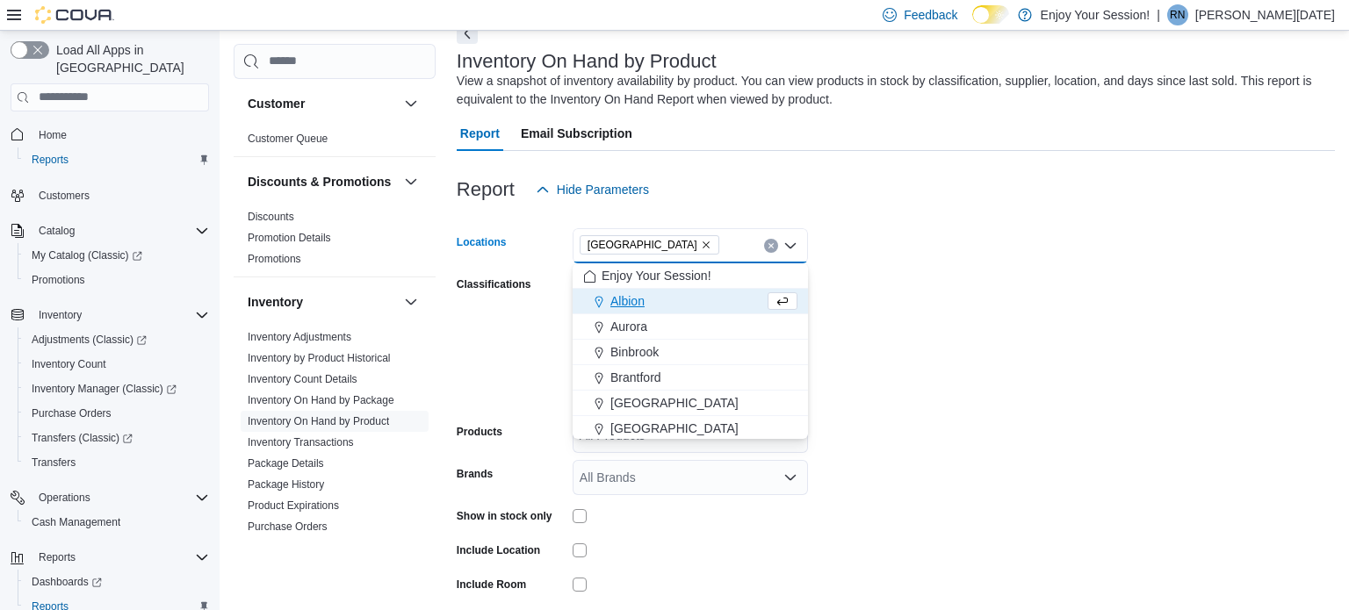
click at [979, 370] on form "Locations North York Combo box. Selected. North York. Press Backspace to delete…" at bounding box center [896, 444] width 878 height 474
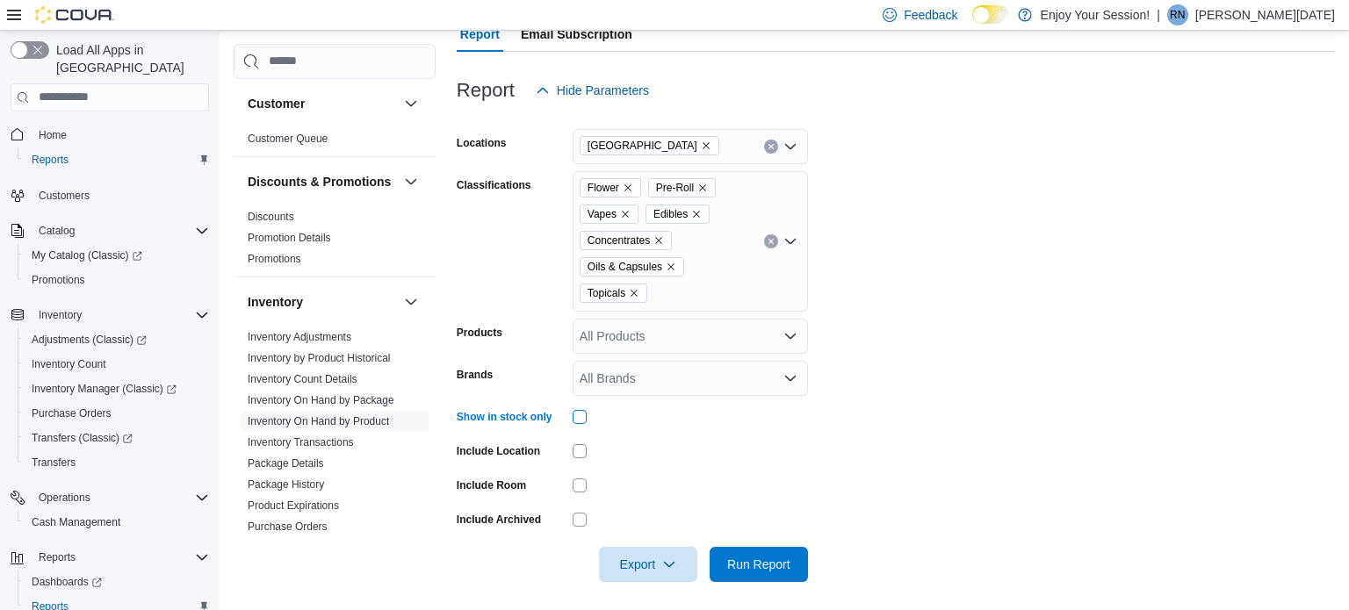
scroll to position [198, 0]
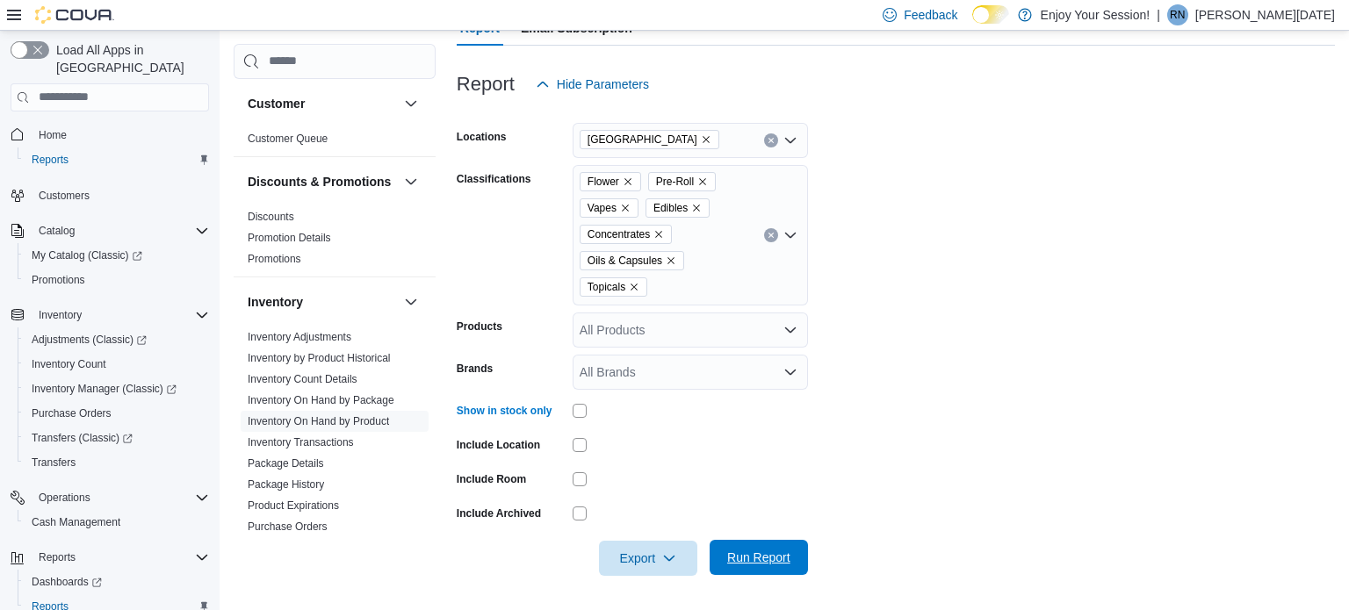
click at [759, 560] on span "Run Report" at bounding box center [758, 558] width 63 height 18
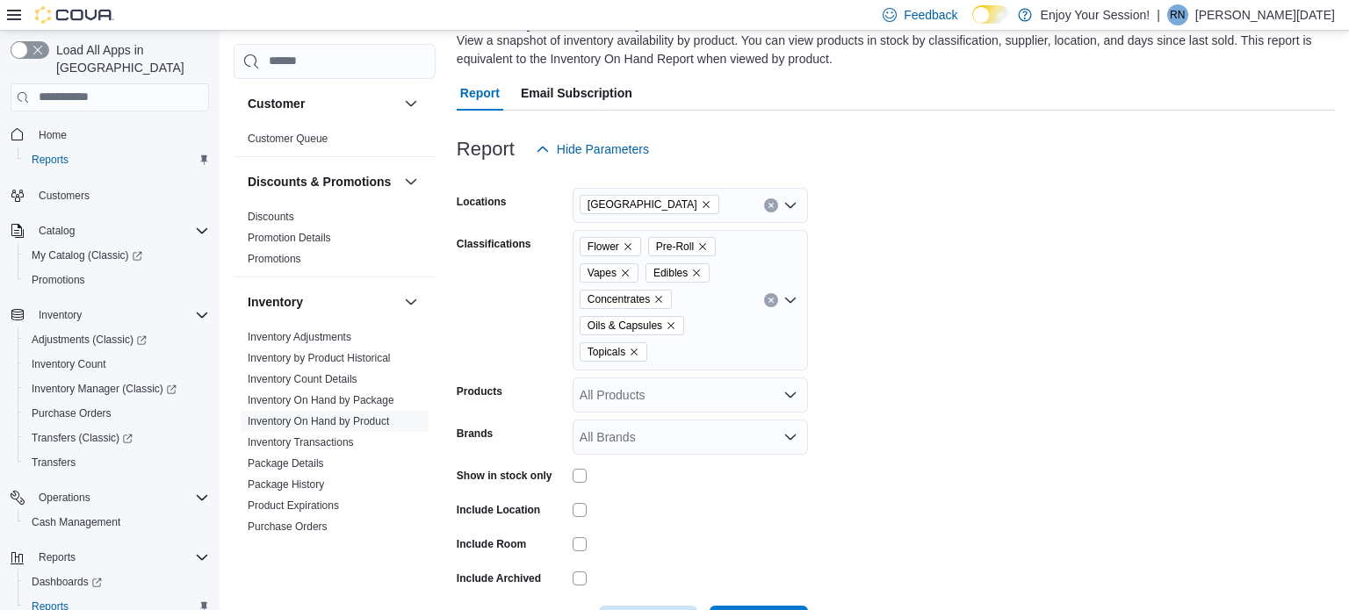
scroll to position [378, 0]
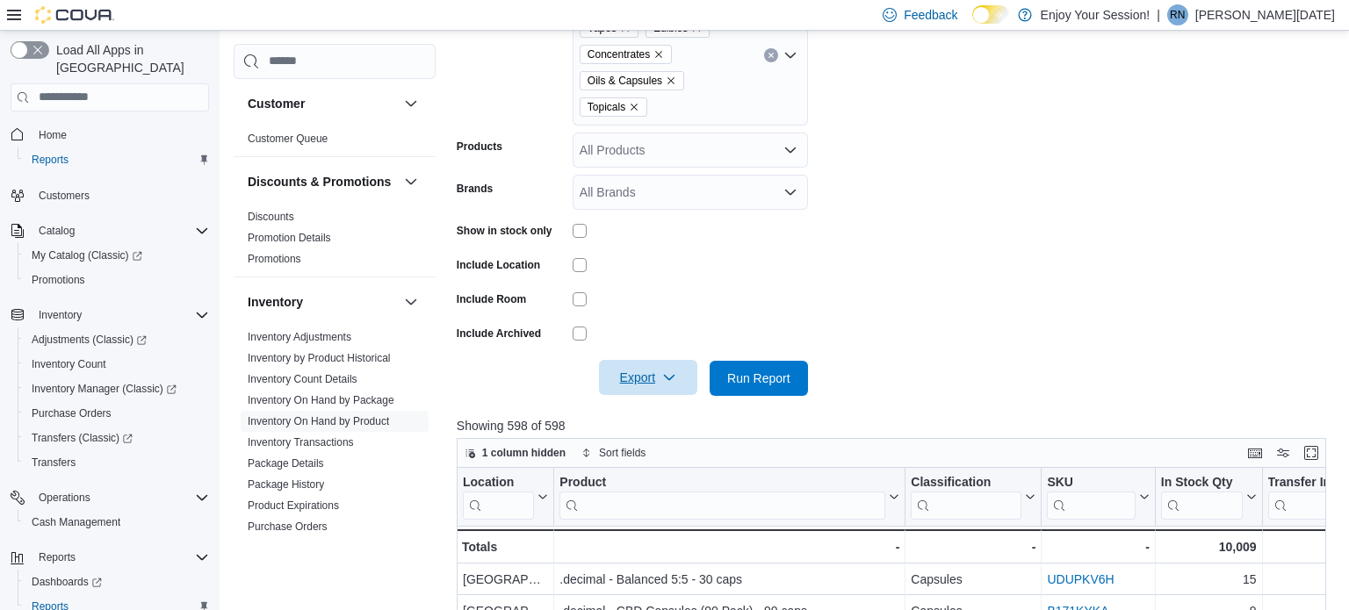
click at [655, 374] on span "Export" at bounding box center [647, 377] width 77 height 35
click at [680, 416] on span "Export to Excel" at bounding box center [647, 413] width 79 height 14
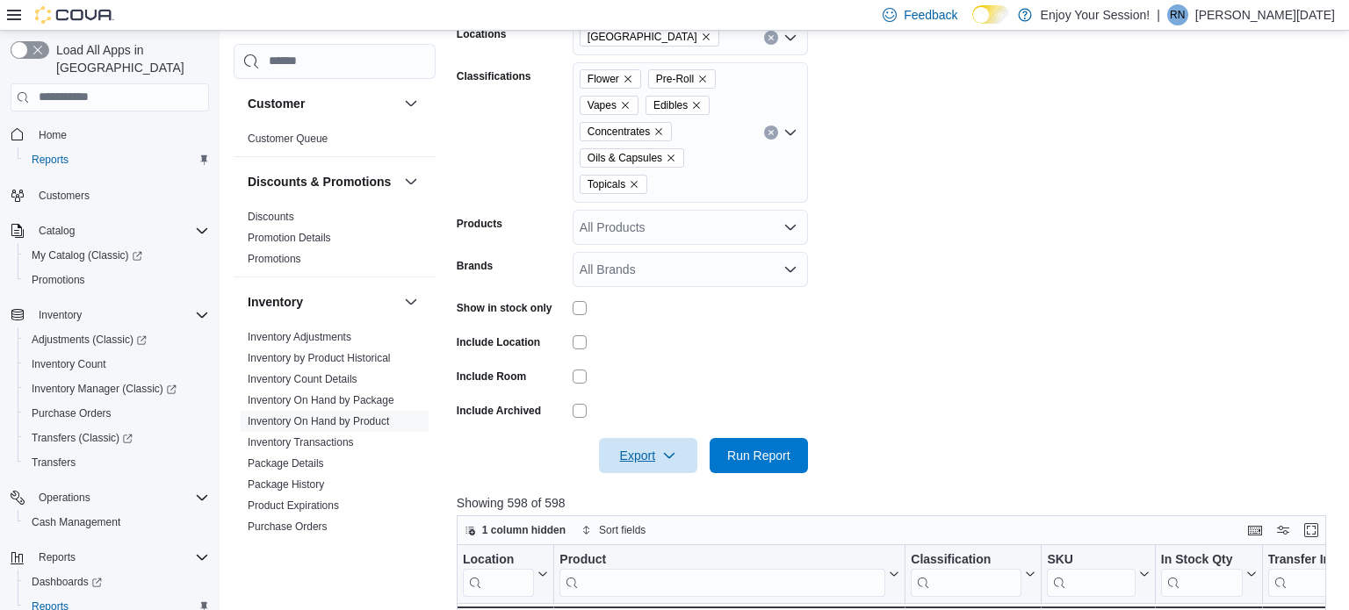
scroll to position [302, 0]
click at [673, 188] on div "Flower Pre-Roll Vapes Edibles Concentrates Oils & Capsules Topicals" at bounding box center [689, 131] width 235 height 140
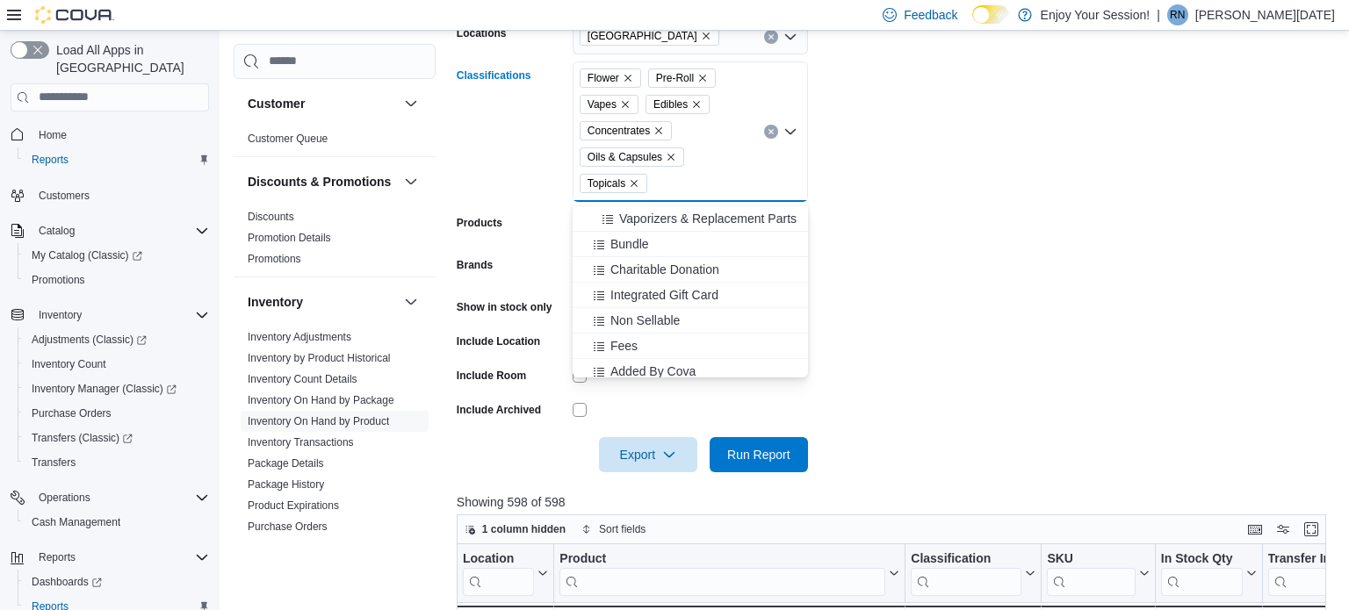
scroll to position [1454, 0]
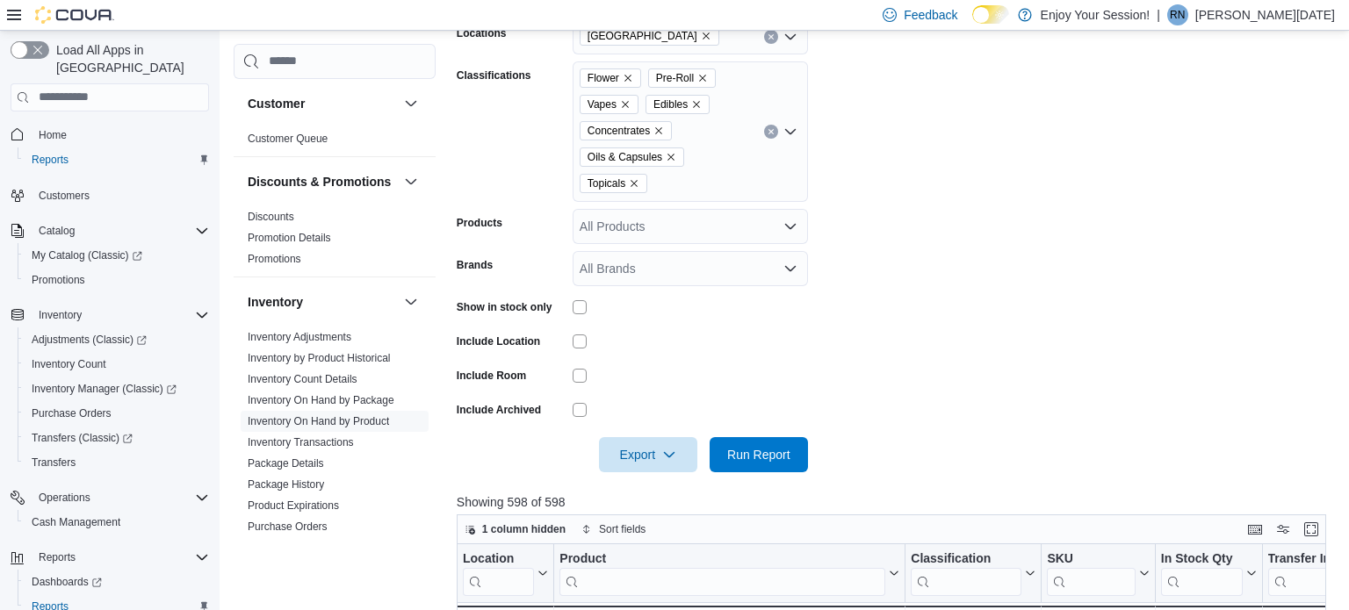
click at [959, 313] on form "Locations North York Classifications Flower Pre-Roll Vapes Edibles Concentrates…" at bounding box center [896, 235] width 878 height 474
click at [657, 445] on span "Export" at bounding box center [647, 453] width 77 height 35
click at [659, 500] on button "Export to Excel" at bounding box center [648, 489] width 100 height 35
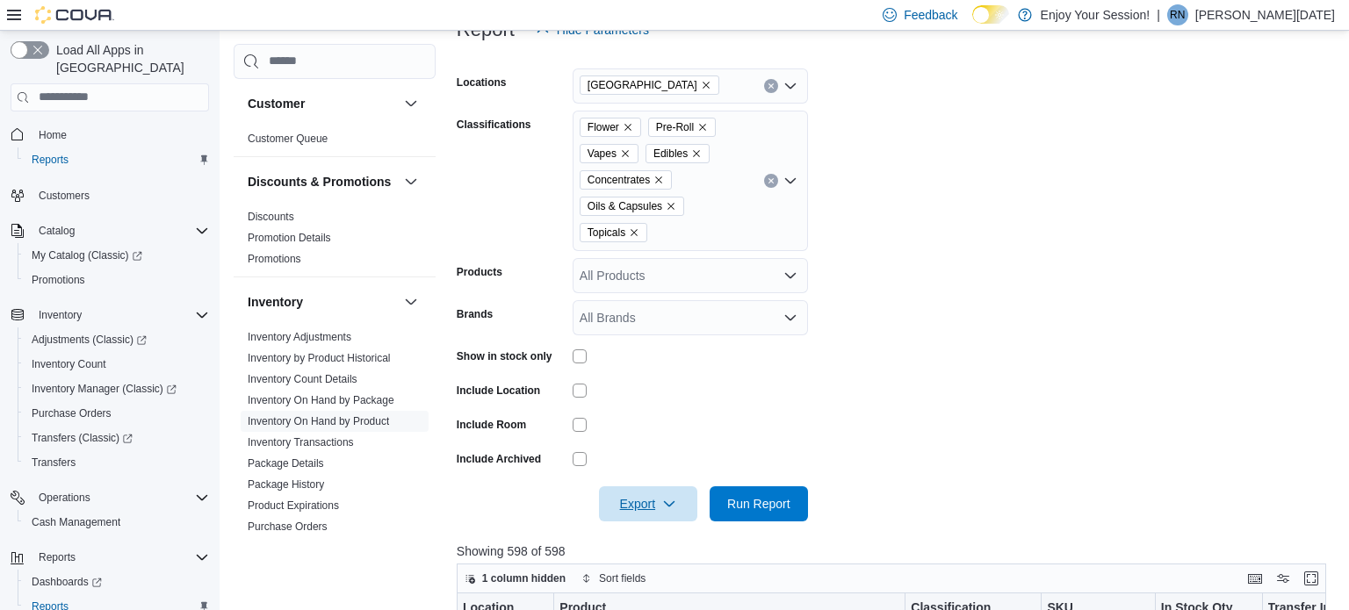
scroll to position [249, 0]
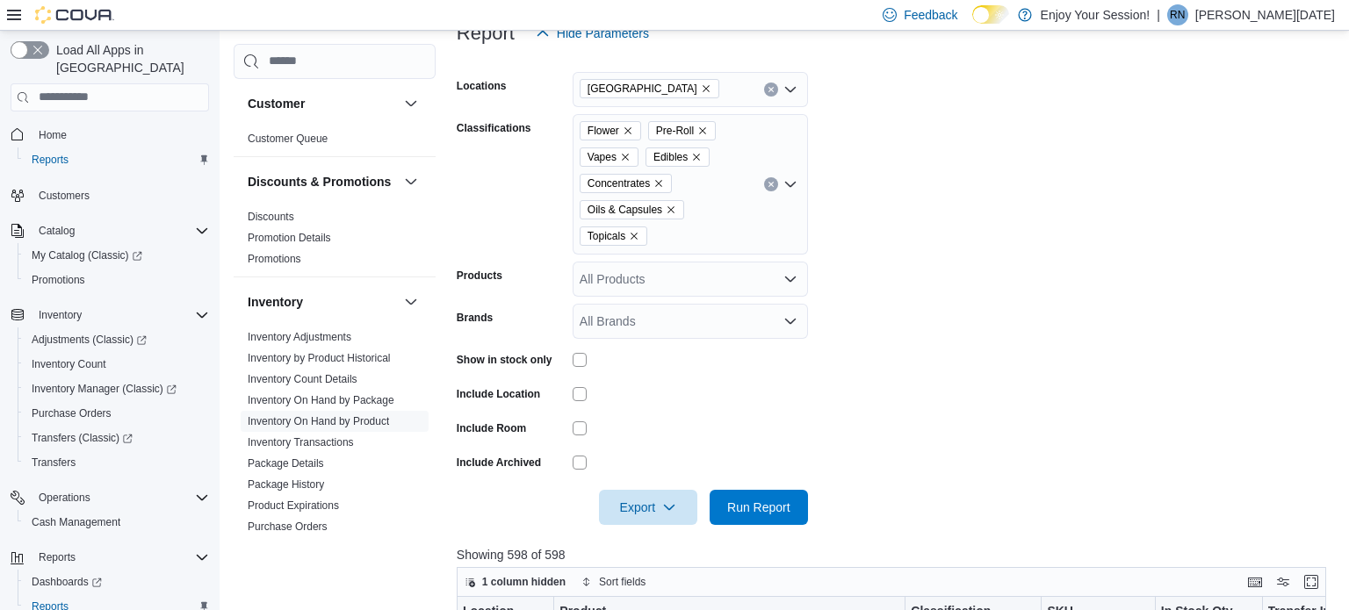
click at [637, 278] on div "All Products" at bounding box center [689, 279] width 235 height 35
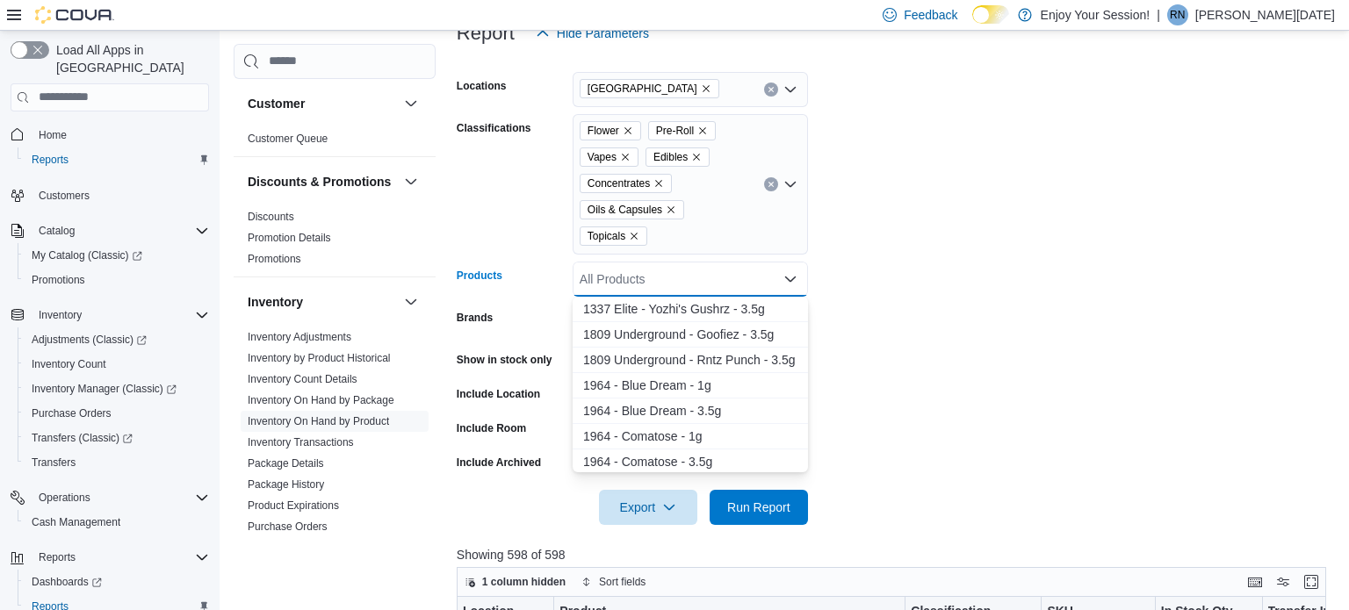
click at [876, 315] on form "Locations North York Classifications Flower Pre-Roll Vapes Edibles Concentrates…" at bounding box center [896, 288] width 878 height 474
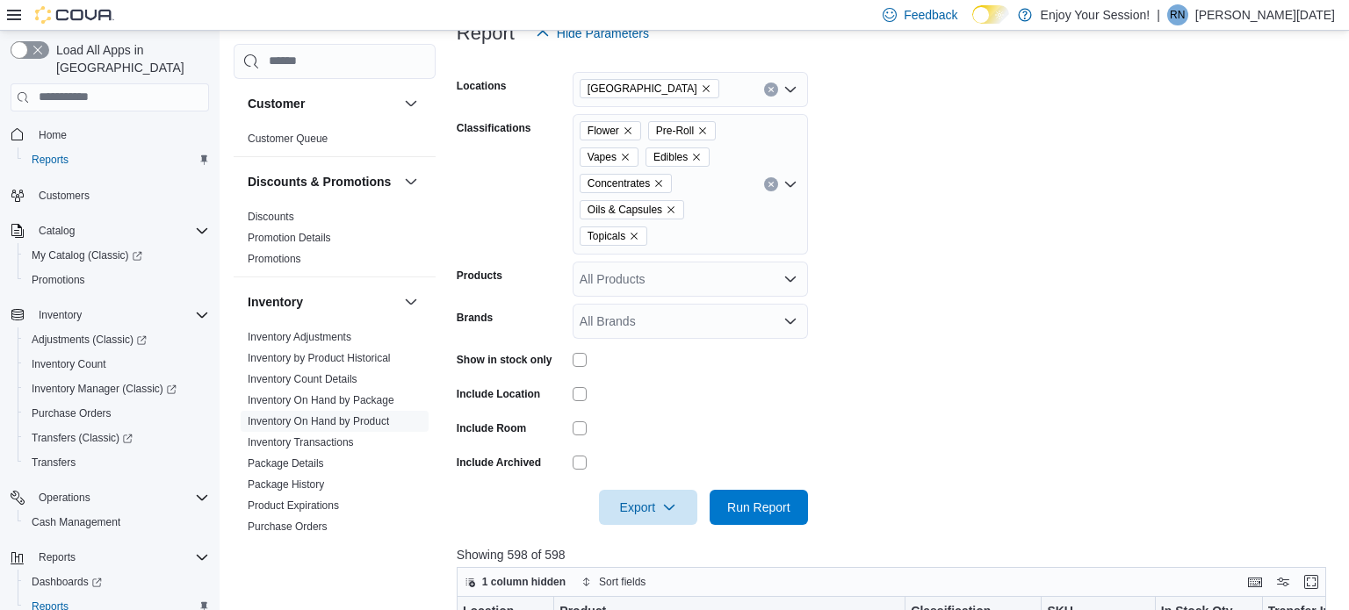
click at [642, 277] on div "All Products" at bounding box center [689, 279] width 235 height 35
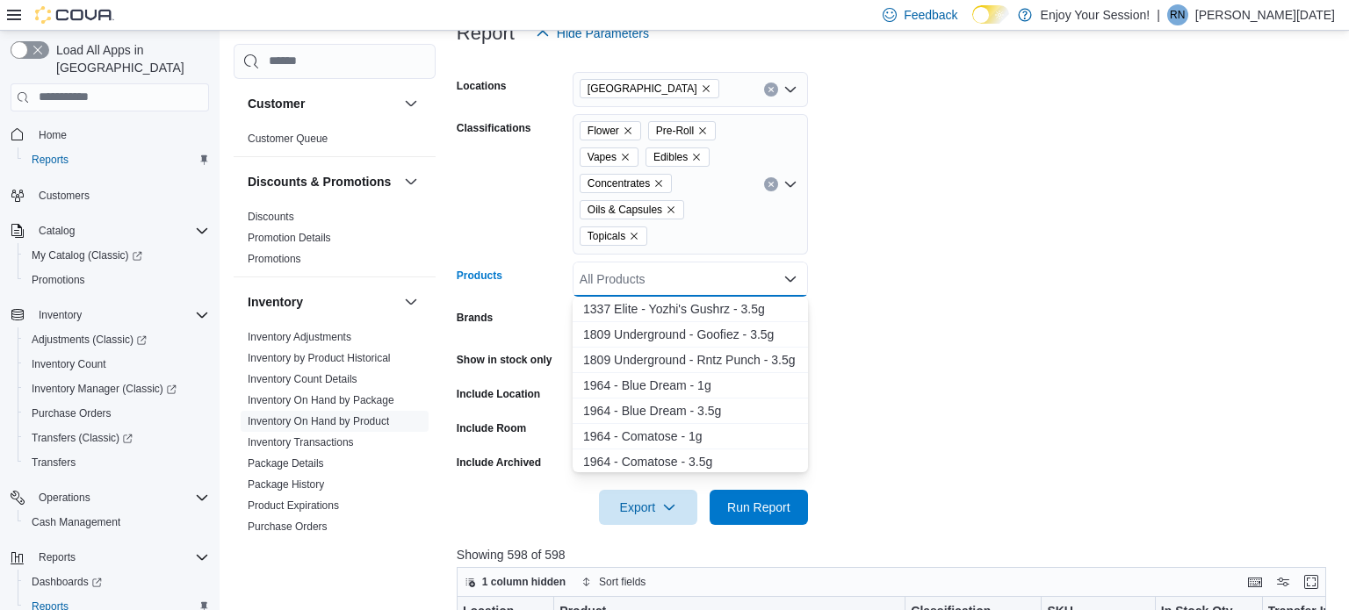
click at [862, 345] on form "Locations North York Classifications Flower Pre-Roll Vapes Edibles Concentrates…" at bounding box center [896, 288] width 878 height 474
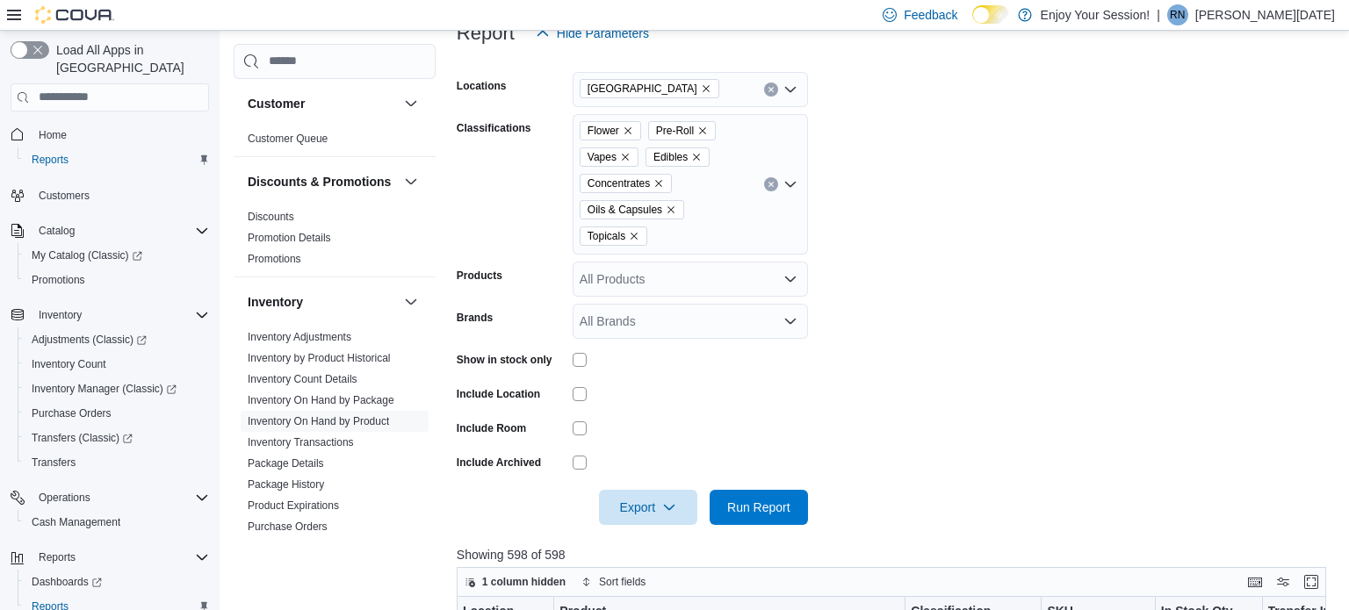
click at [728, 199] on div "Flower Pre-Roll Vapes Edibles Concentrates Oils & Capsules Topicals" at bounding box center [689, 184] width 235 height 140
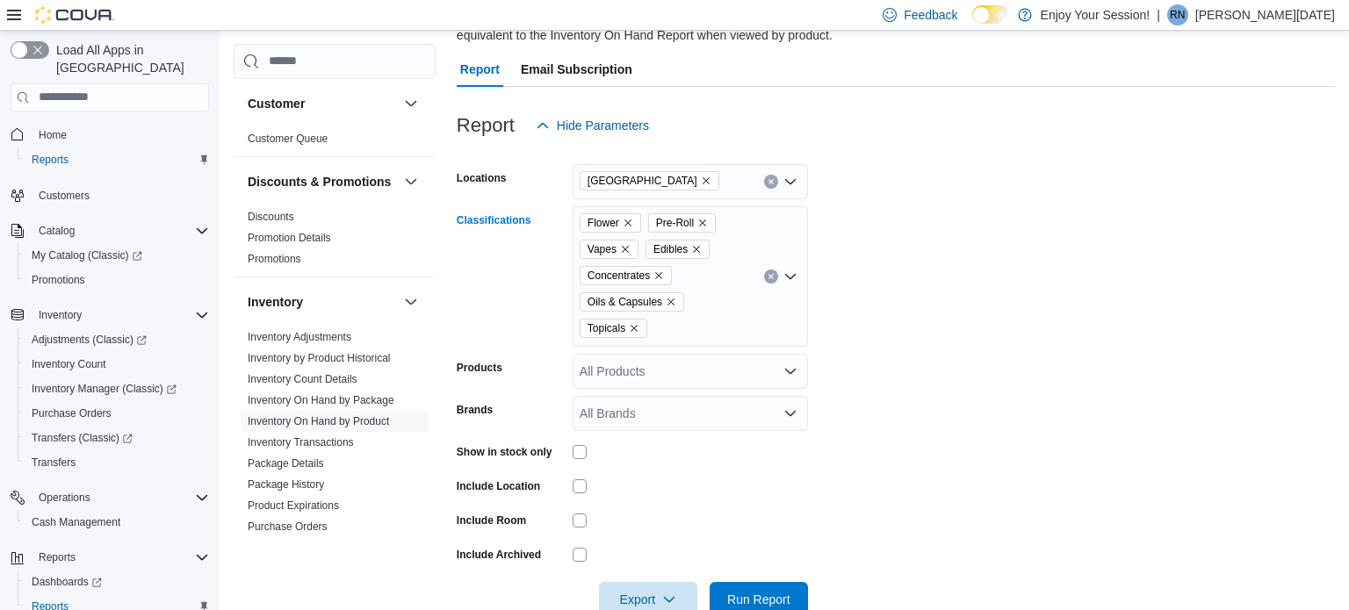
scroll to position [119, 0]
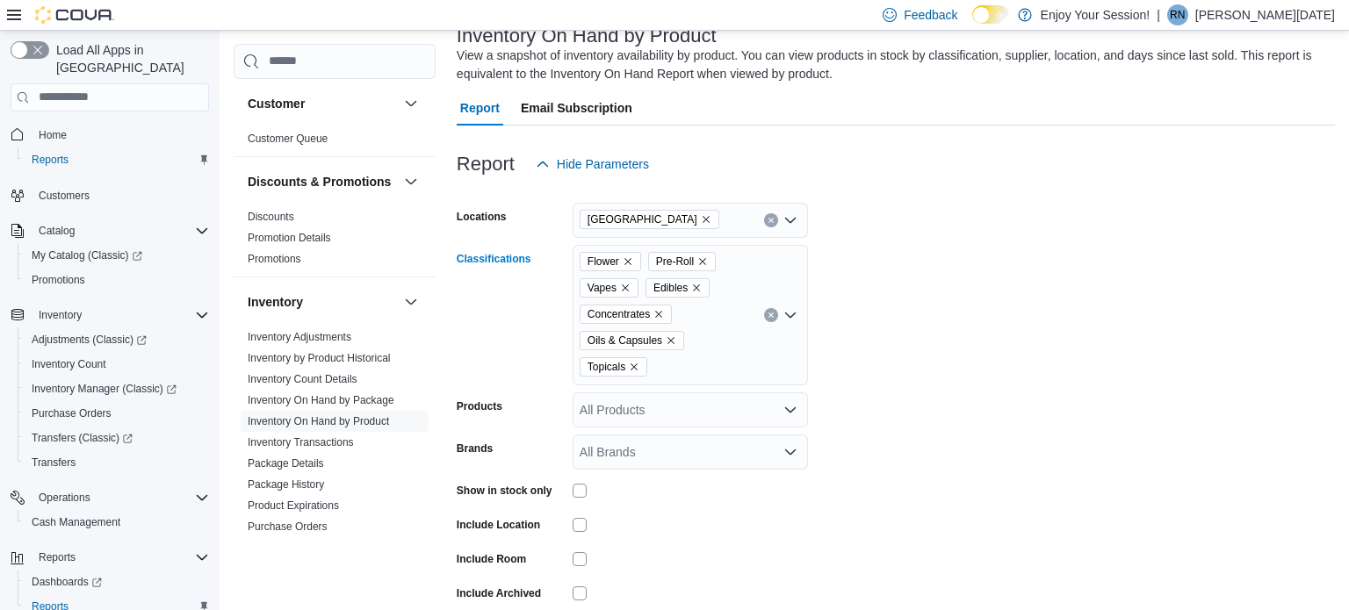
click at [788, 321] on icon "Open list of options" at bounding box center [790, 315] width 14 height 14
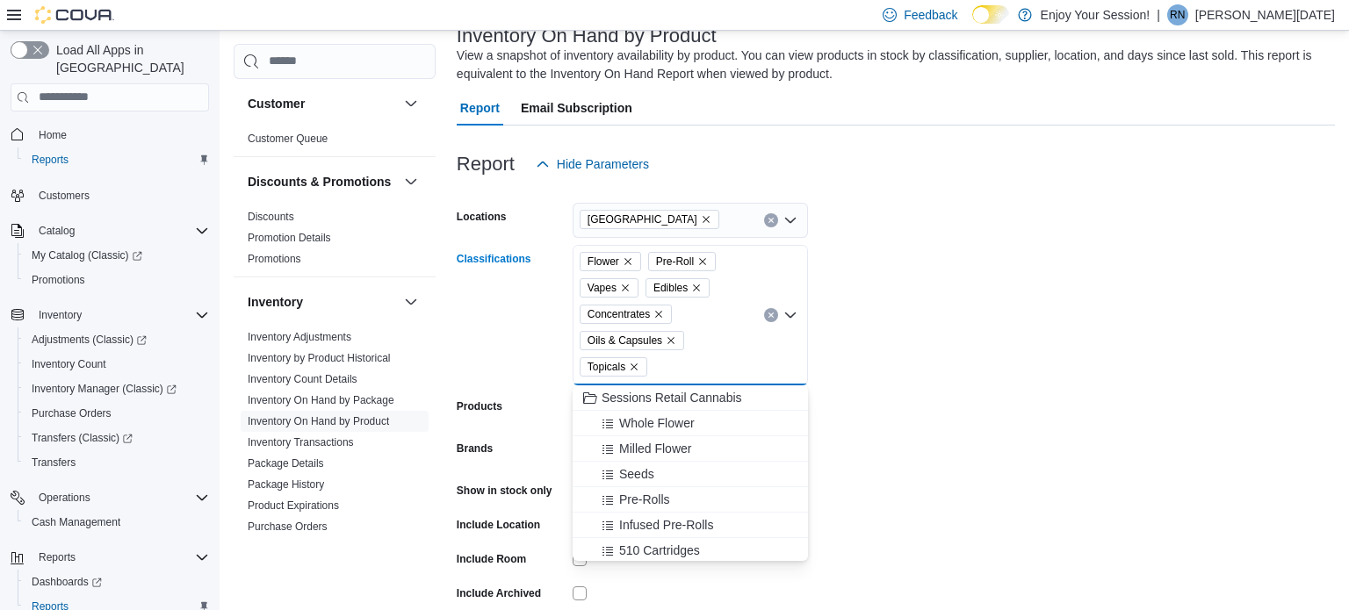
click at [860, 343] on form "Locations North York Classifications Flower Pre-Roll Vapes Edibles Concentrates…" at bounding box center [896, 419] width 878 height 474
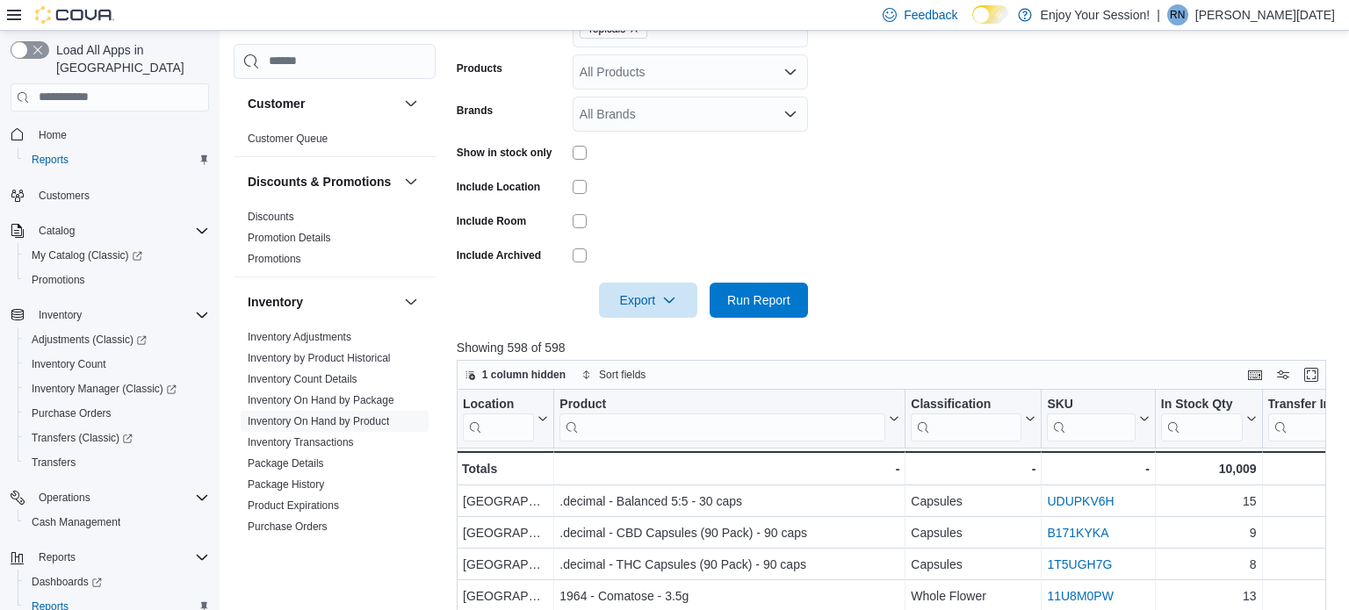
scroll to position [466, 0]
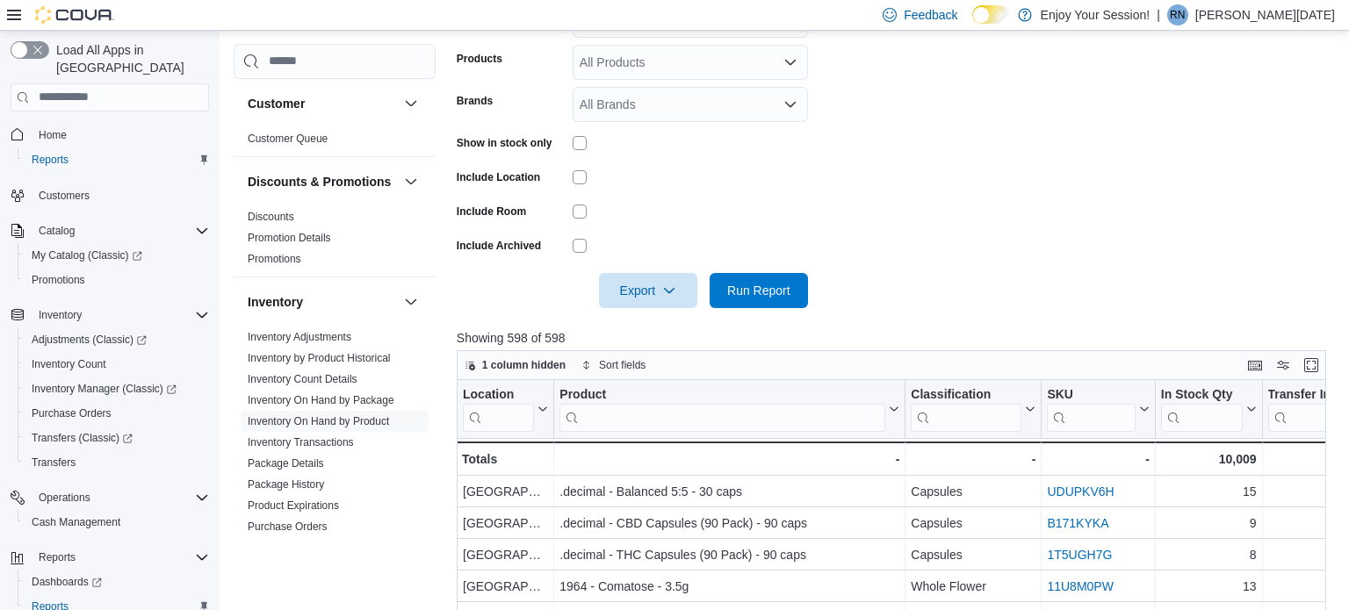
click at [871, 288] on form "Locations North York Classifications Flower Pre-Roll Vapes Edibles Concentrates…" at bounding box center [896, 71] width 878 height 474
click at [762, 306] on span "Run Report" at bounding box center [758, 289] width 77 height 35
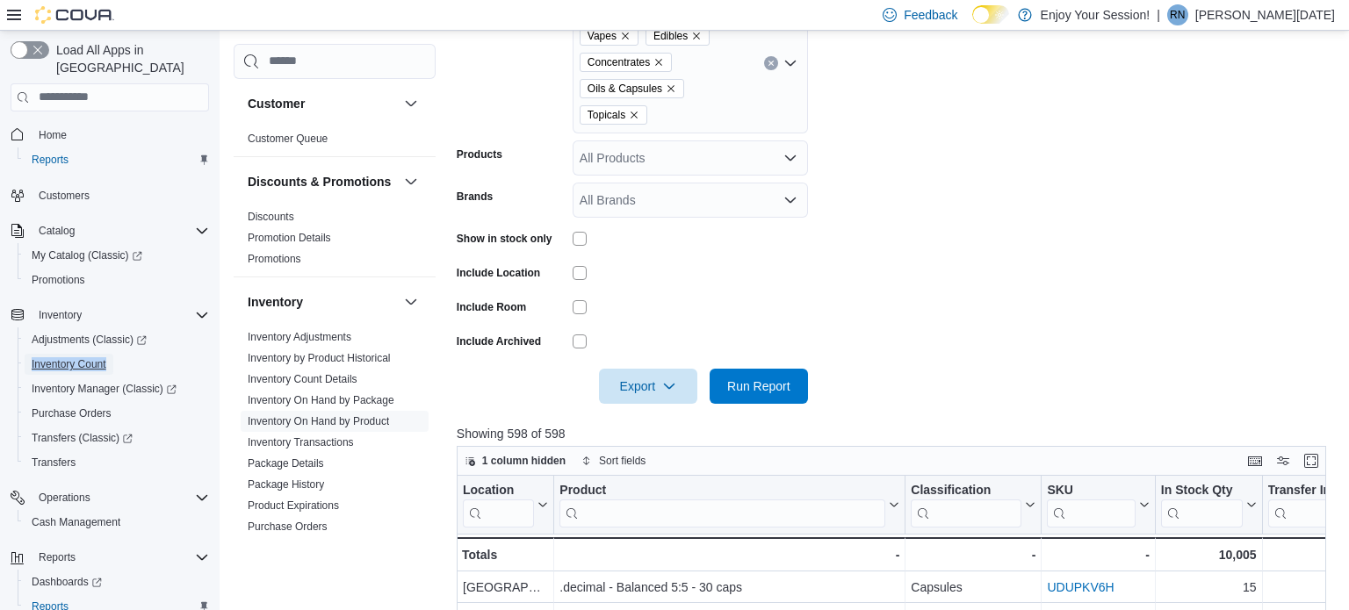
scroll to position [371, 0]
